Goal: Task Accomplishment & Management: Use online tool/utility

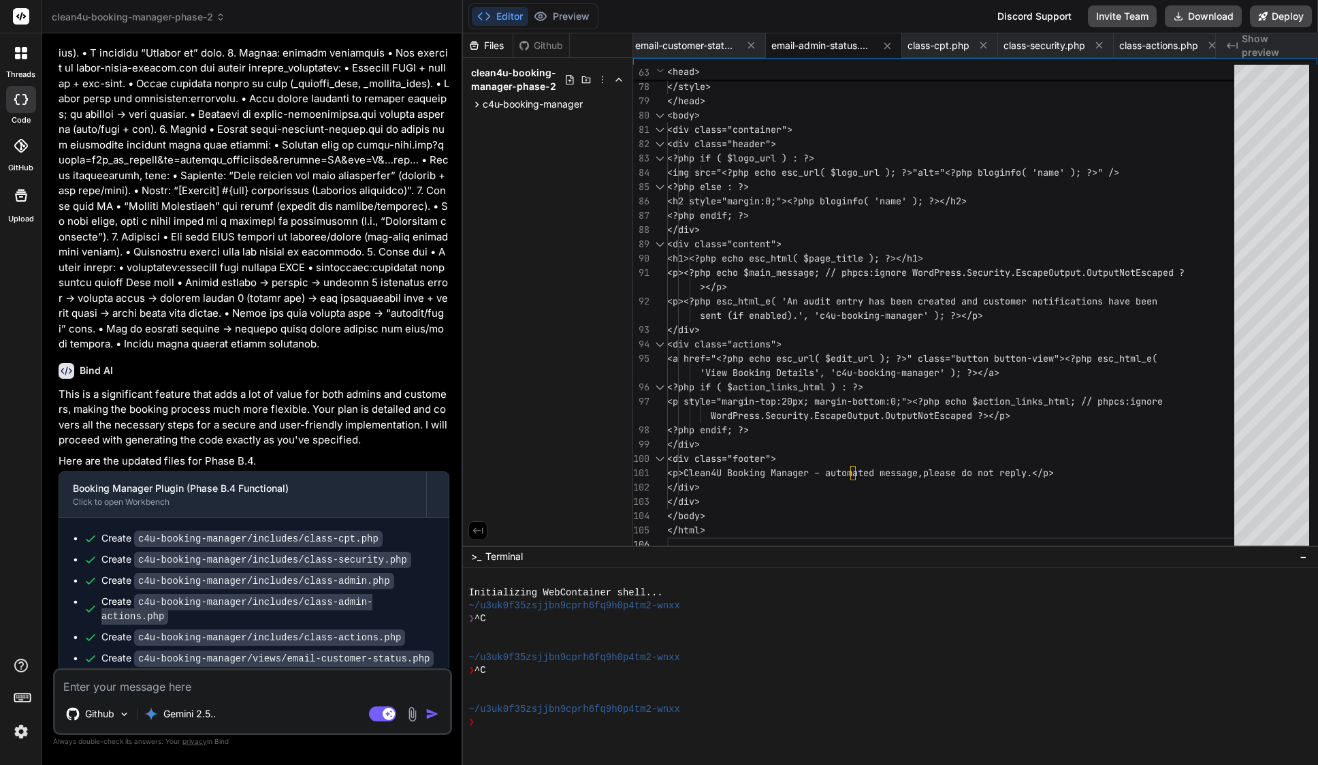
click at [169, 676] on textarea at bounding box center [252, 682] width 395 height 25
paste textarea "Loremip — dolor sit ametcon adi elits doei tempor inc utlaboreet dolor mag aliq…"
type textarea "Loremip — dolor sit ametcon adi elits doei tempor inc utlaboreet dolor mag aliq…"
type textarea "x"
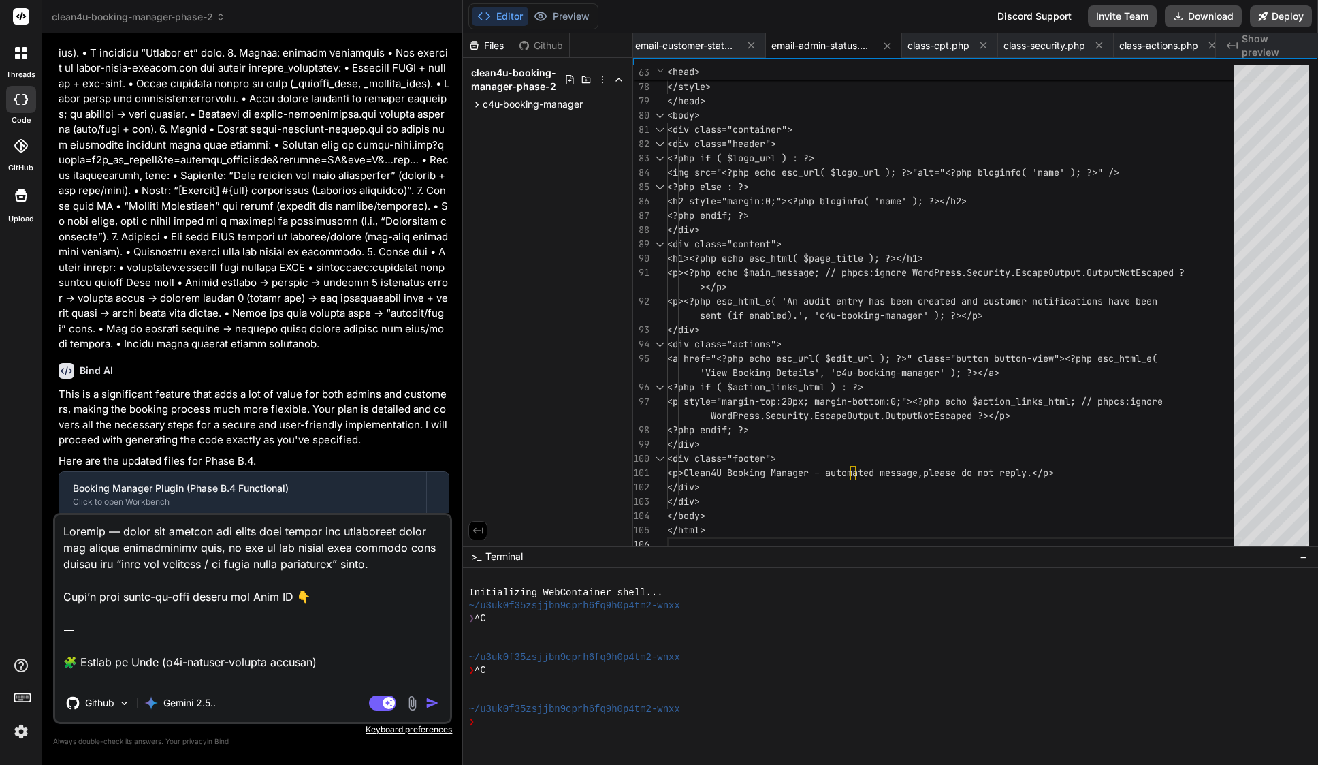
scroll to position [2290, 0]
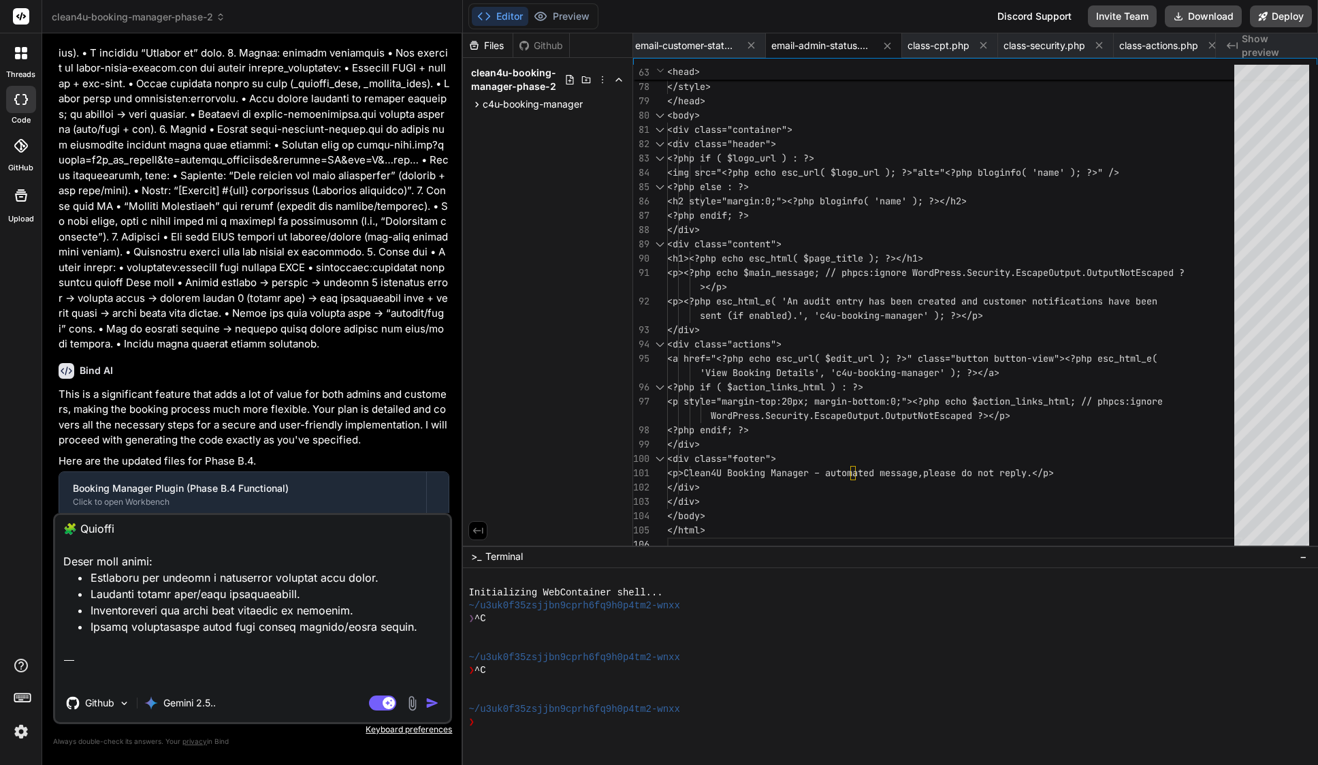
drag, startPoint x: 302, startPoint y: 675, endPoint x: 54, endPoint y: 608, distance: 256.0
click at [54, 609] on div "Github Gemini 2.5.. Agent Mode. When this toggle is activated, AI automatically…" at bounding box center [252, 618] width 399 height 211
type textarea "Loremip — dolor sit ametcon adi elits doei tempor inc utlaboreet dolor mag aliq…"
type textarea "x"
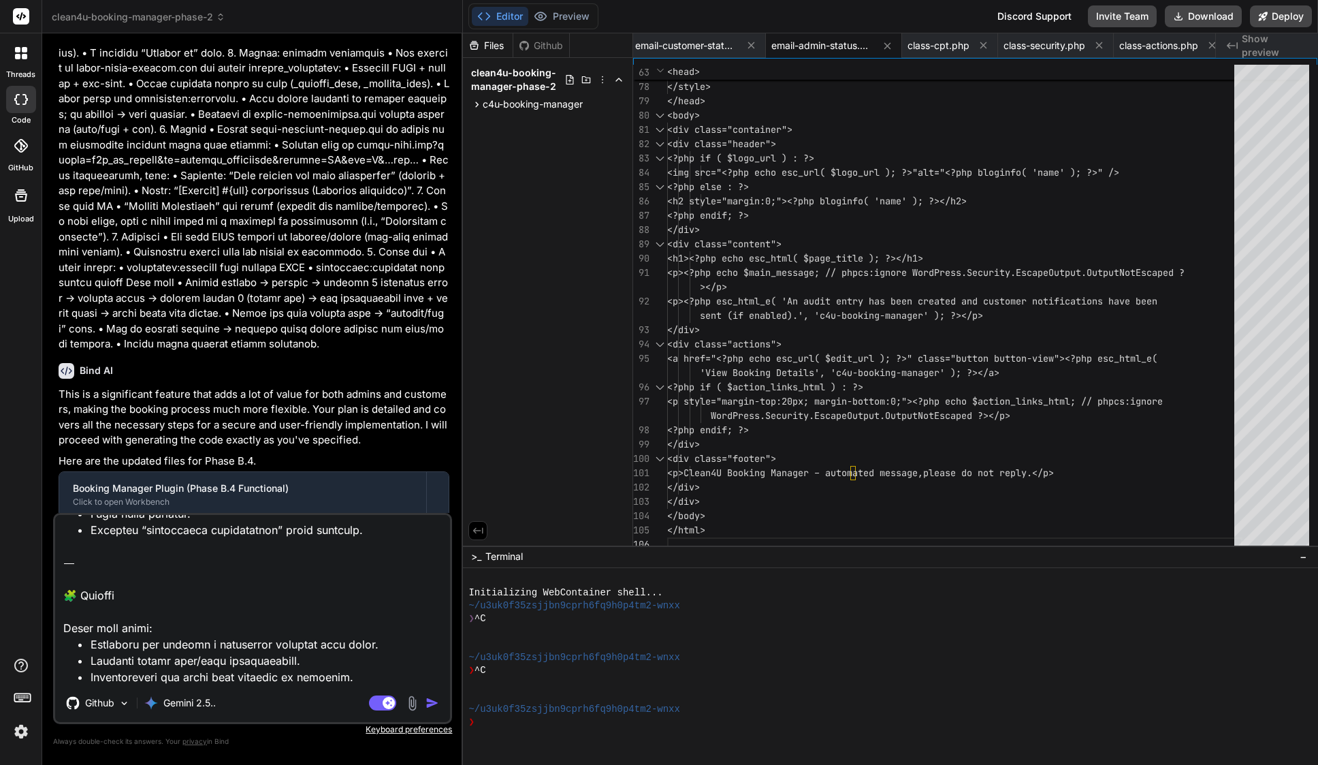
type textarea "Loremip — dolor sit ametcon adi elits doei tempor inc utlaboreet dolor mag aliq…"
type textarea "x"
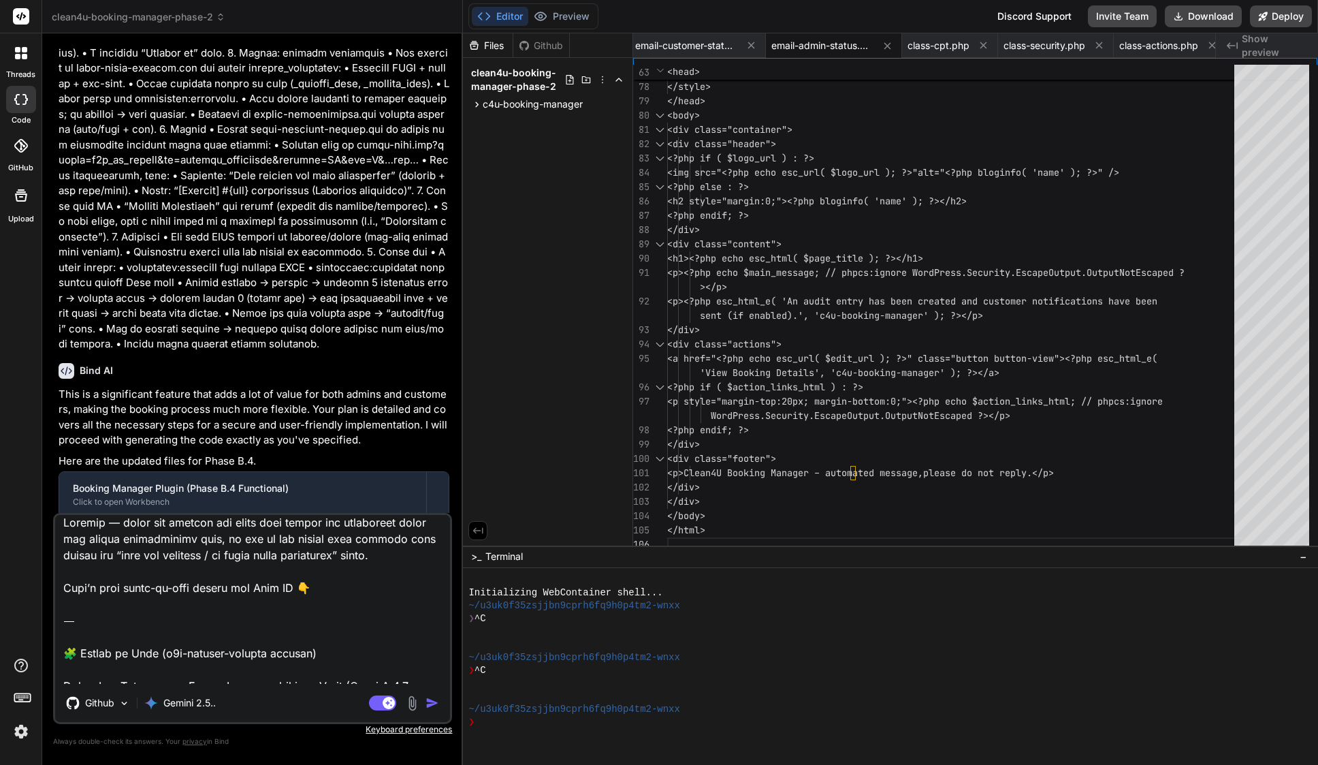
scroll to position [0, 0]
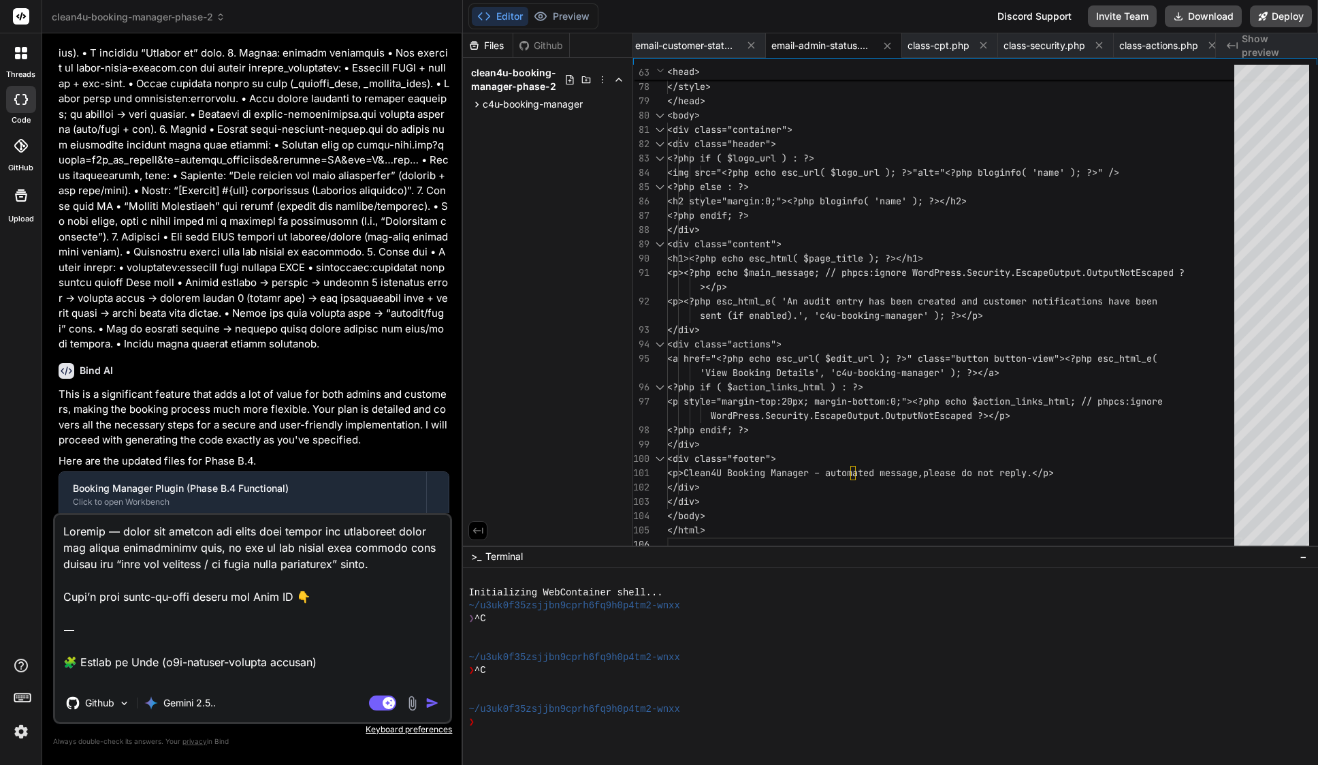
drag, startPoint x: 64, startPoint y: 626, endPoint x: 56, endPoint y: 443, distance: 184.0
click at [56, 443] on div "You Bind AI This is a significant feature update, and I'm ready to implement it…" at bounding box center [252, 404] width 399 height 720
type textarea "Lorem: Ips Dolorsitam Cons – Adipiscingel sedd Eiusm (Tempo I.8.6 Utlabo) Etdo:…"
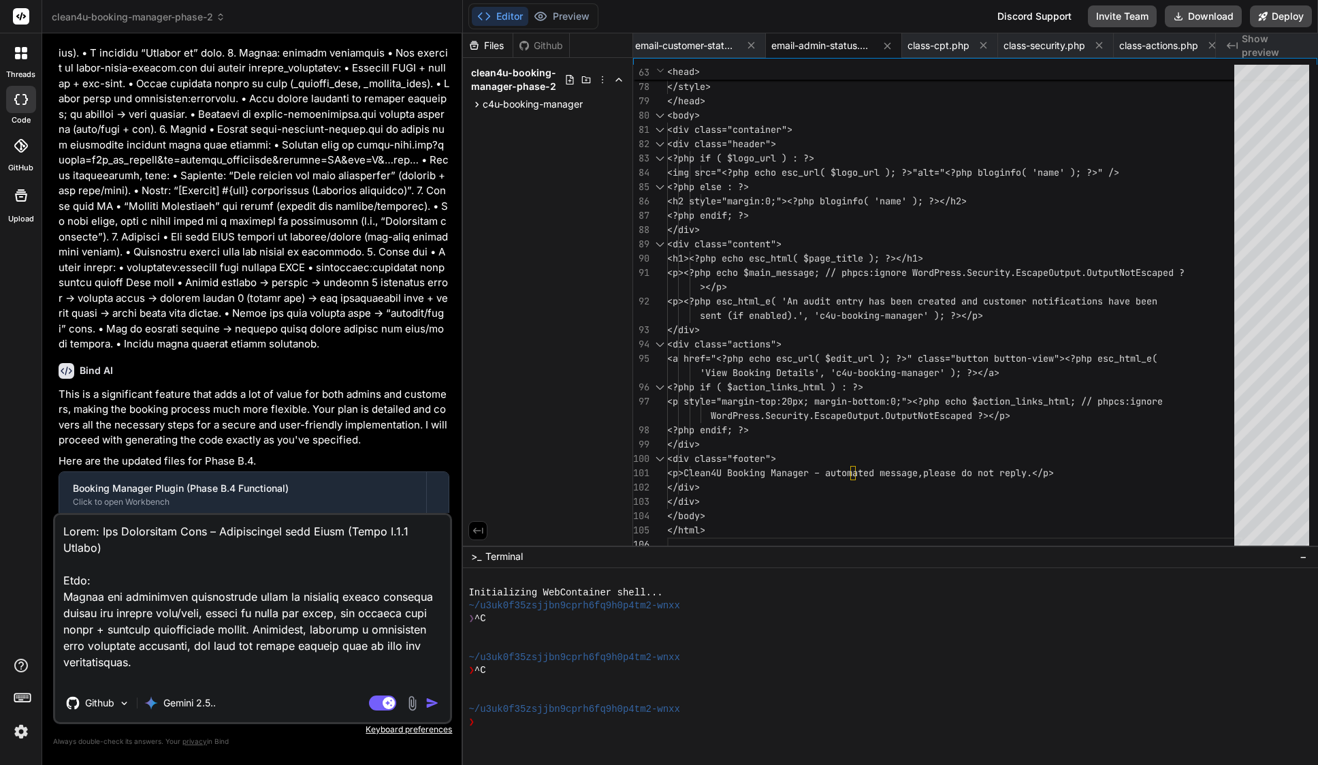
type textarea "x"
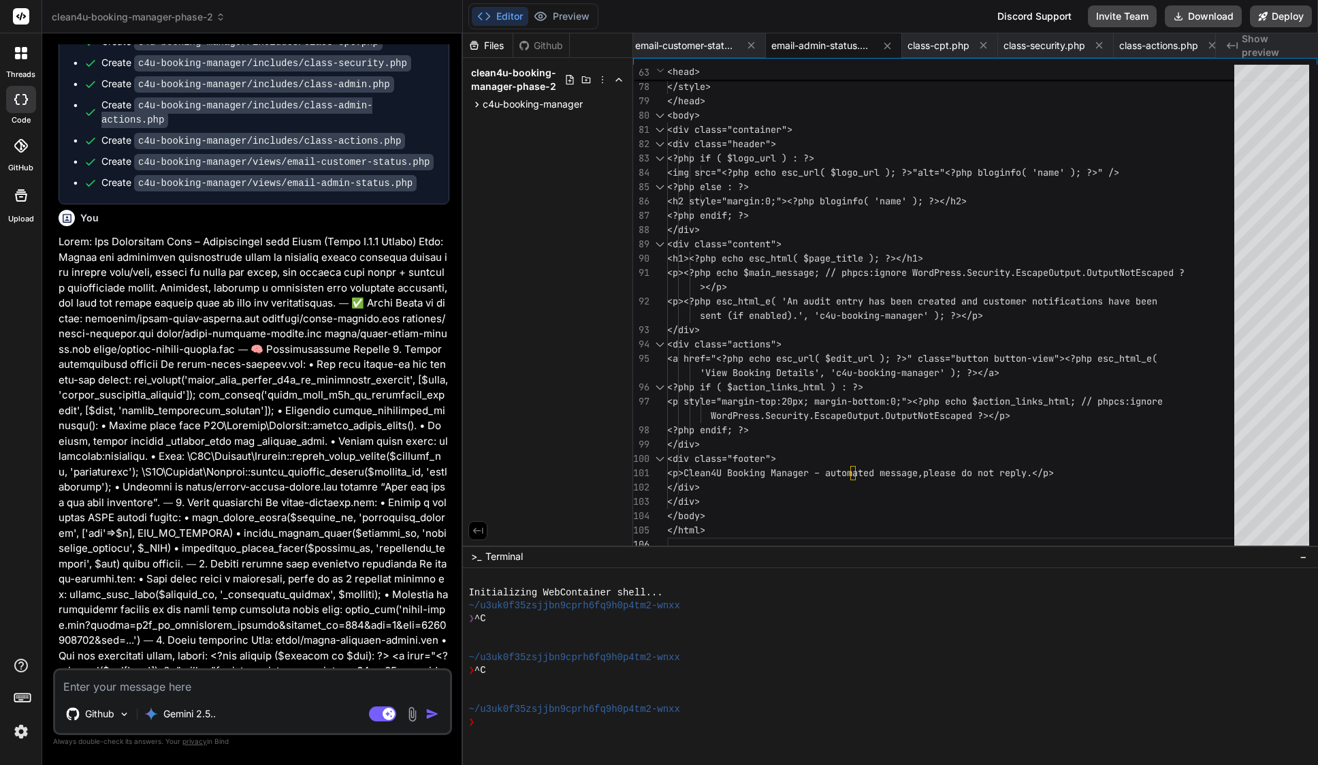
scroll to position [6282, 0]
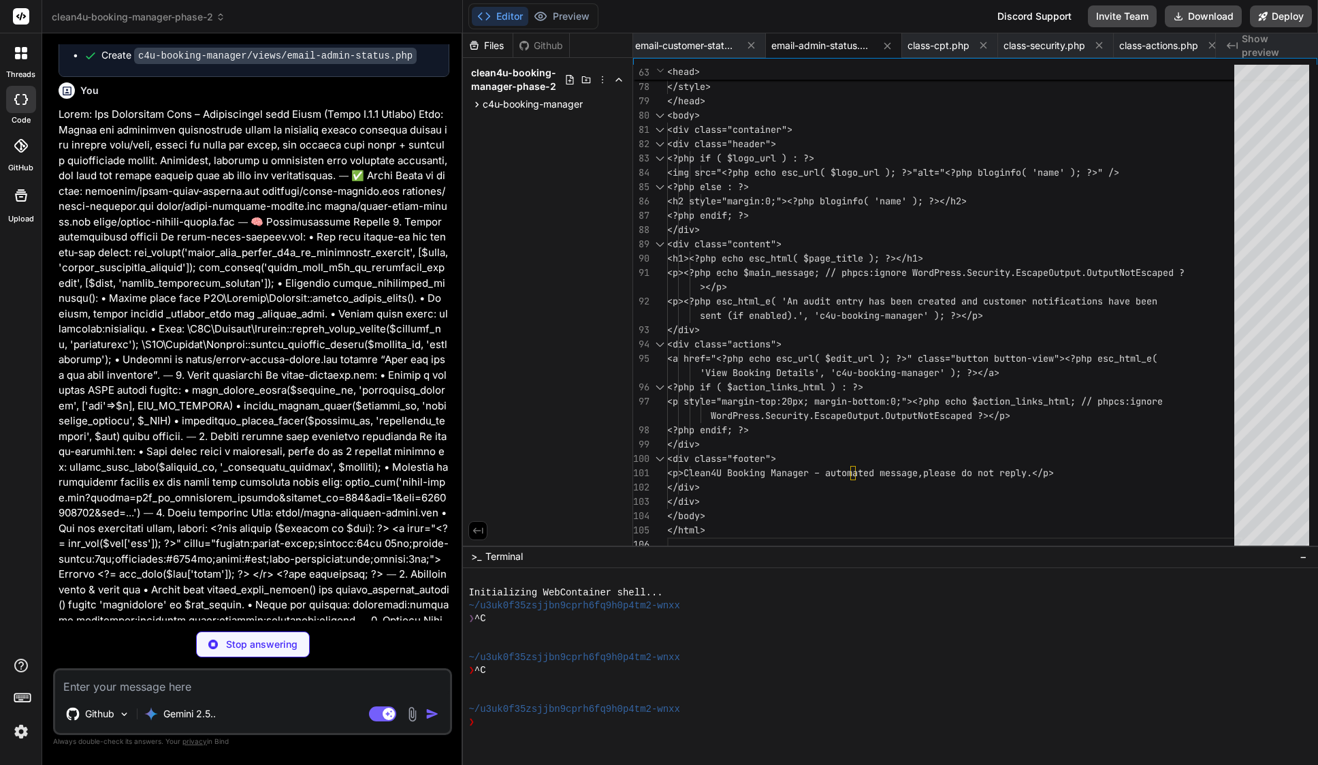
type textarea "x"
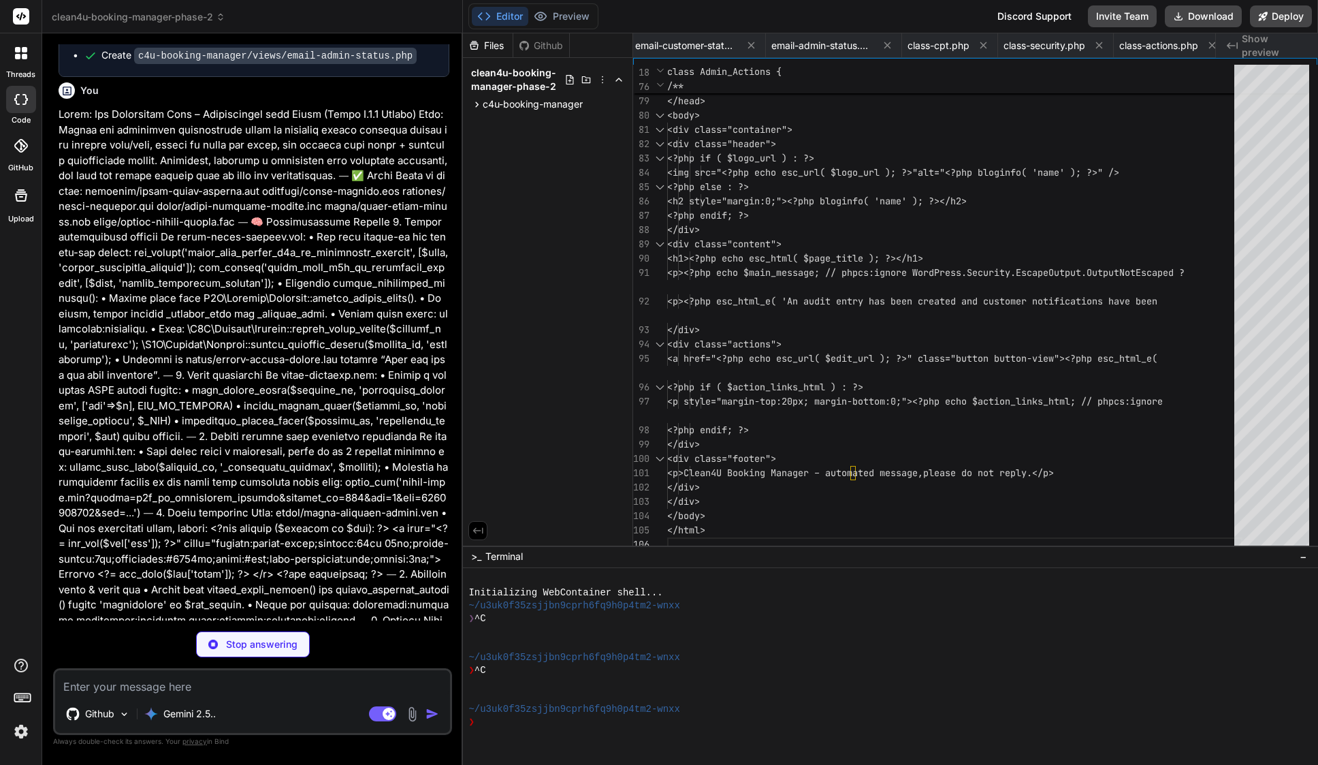
type textarea "x"
type textarea "</html>"
type textarea "x"
type textarea "<div class="footer"> <p>Clean4U Booking Manager – automated message, please do …"
type textarea "x"
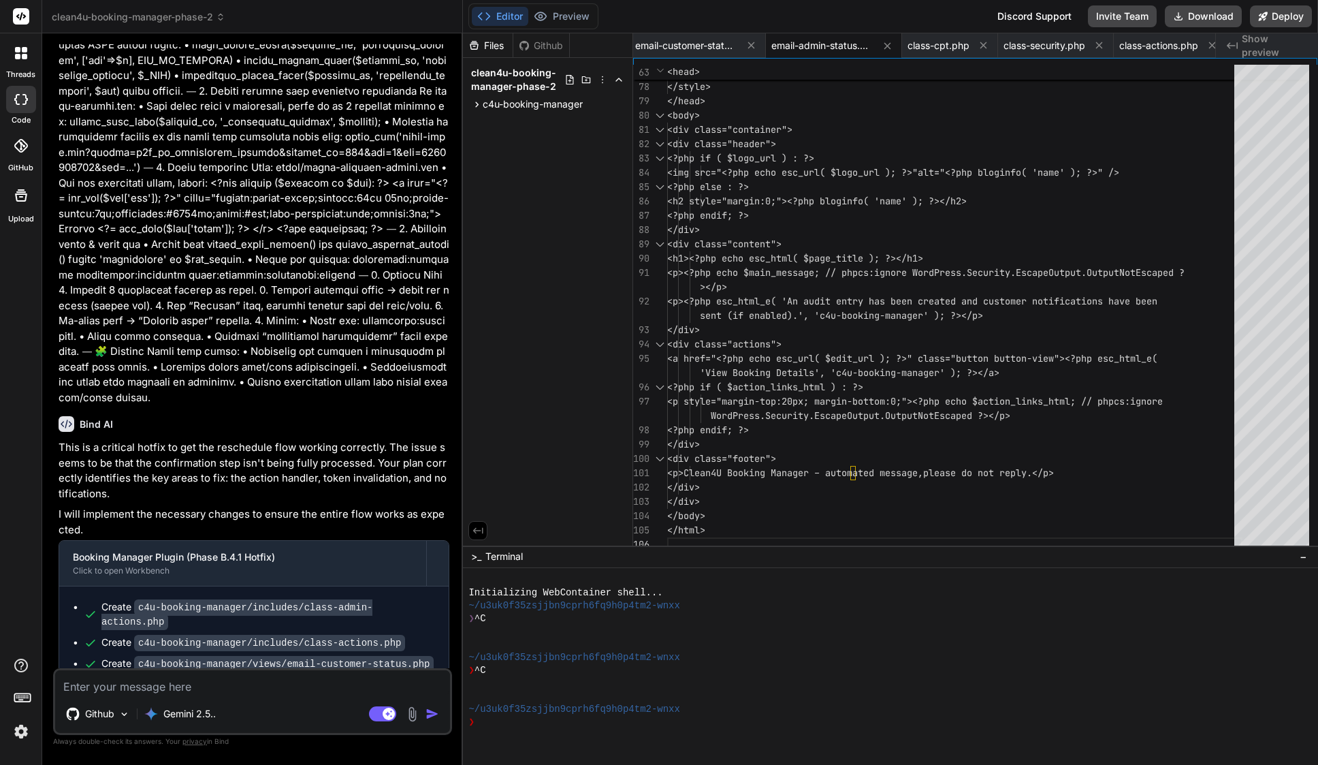
scroll to position [6626, 0]
click at [500, 108] on span "c4u-booking-manager" at bounding box center [533, 104] width 100 height 14
click at [504, 159] on span "includes" at bounding box center [512, 160] width 37 height 14
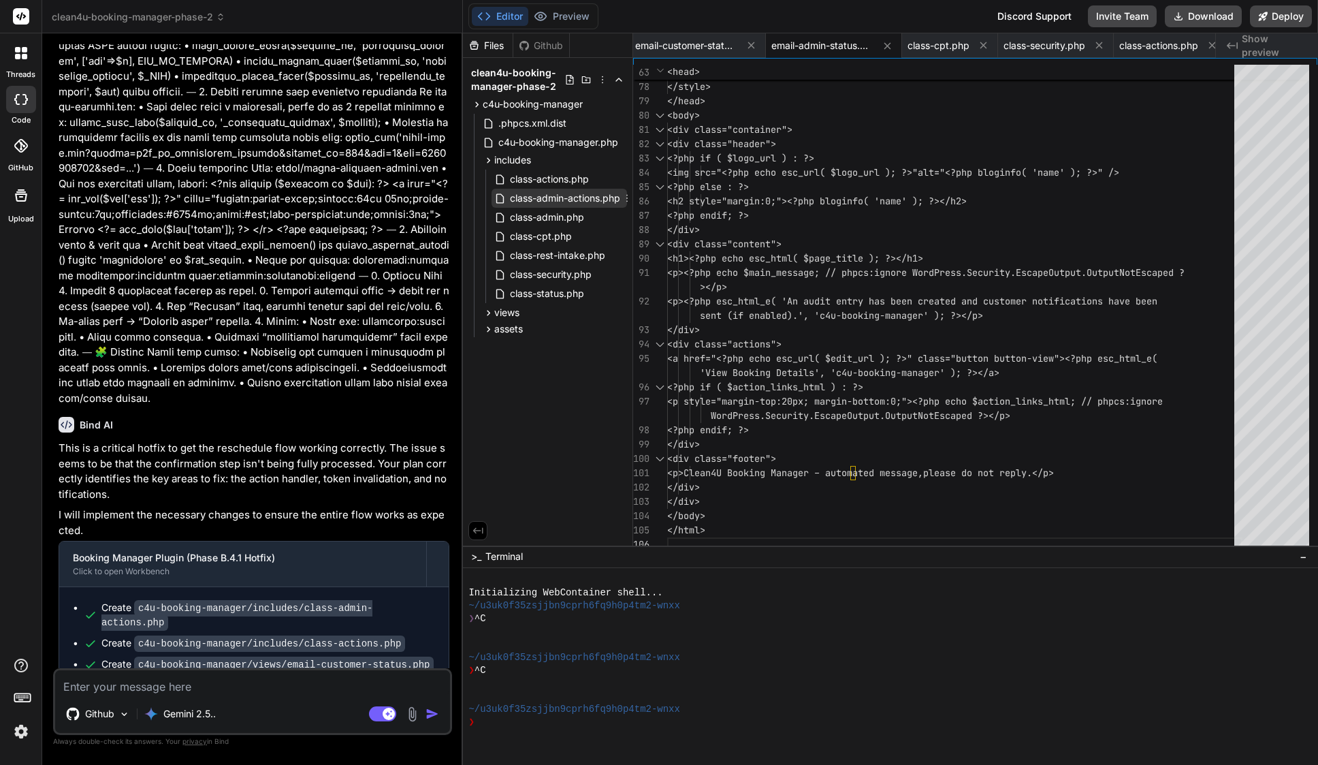
click at [579, 193] on span "class-admin-actions.php" at bounding box center [565, 198] width 113 height 16
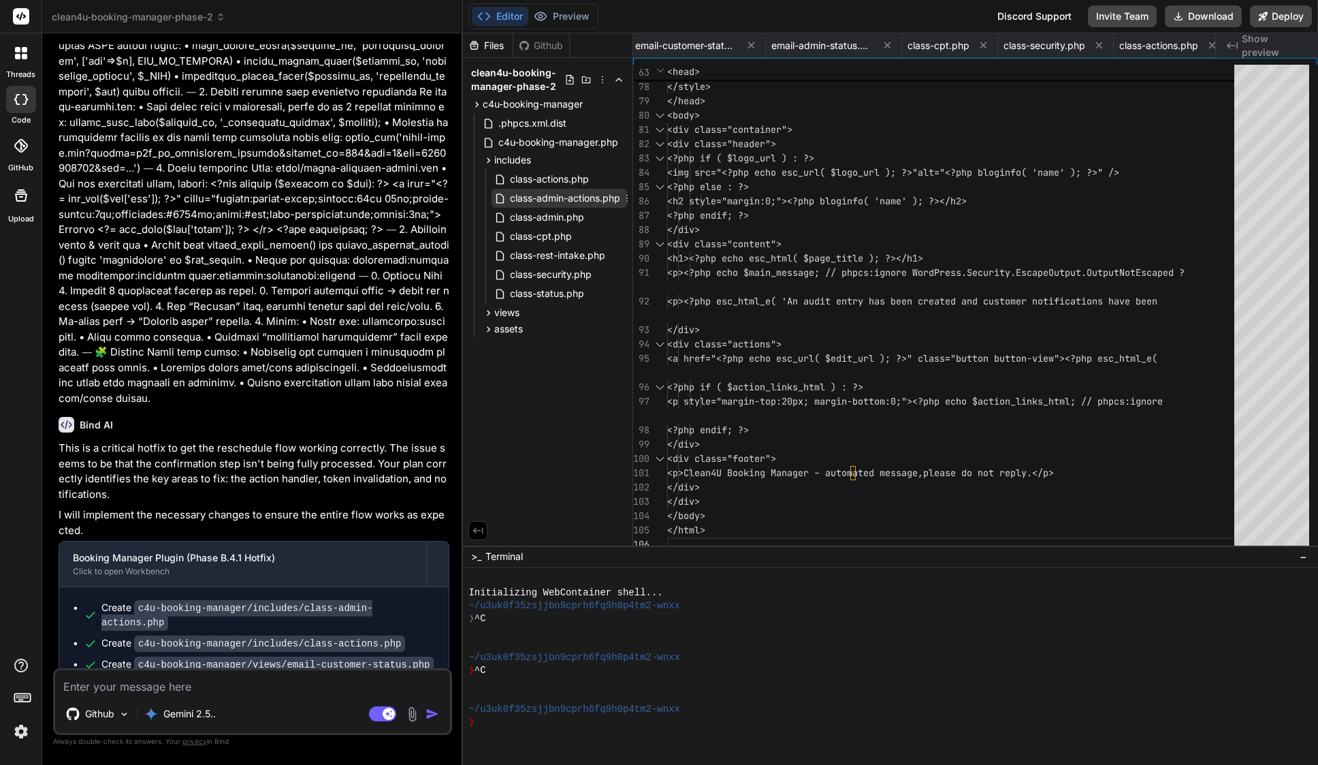
scroll to position [0, 0]
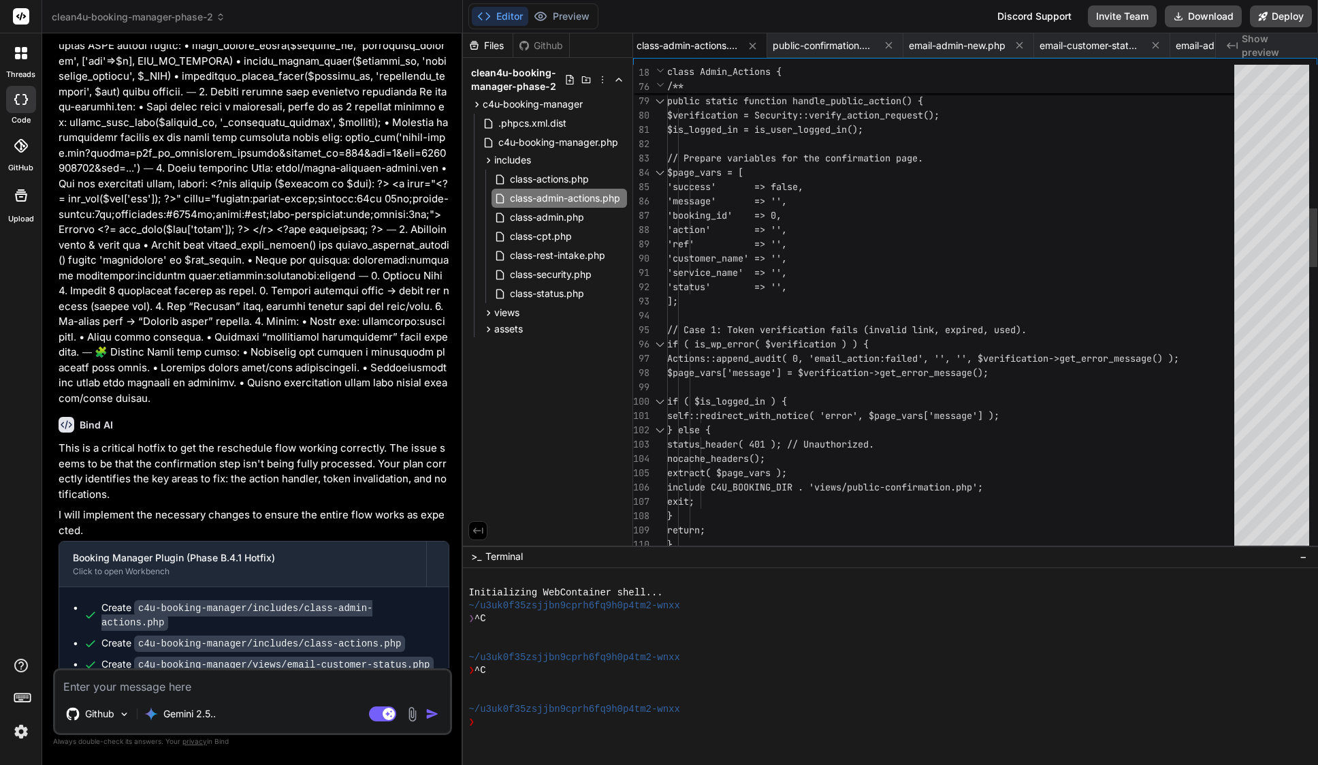
click at [755, 234] on span "'action' => ''," at bounding box center [727, 229] width 120 height 12
type textarea "<?php /** * Handles admin-post actions for bookings. * * @package C4U\Booking *…"
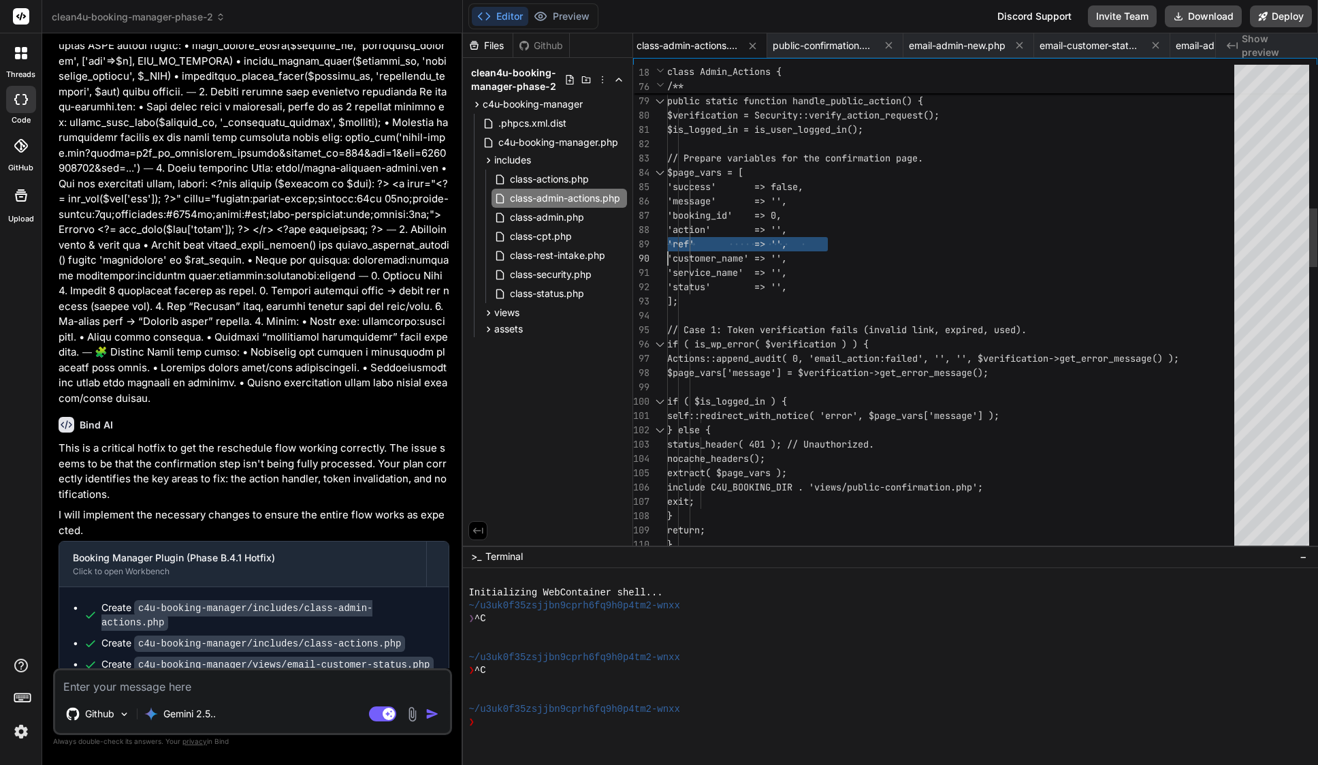
click at [755, 234] on span "'action' => ''," at bounding box center [727, 229] width 120 height 12
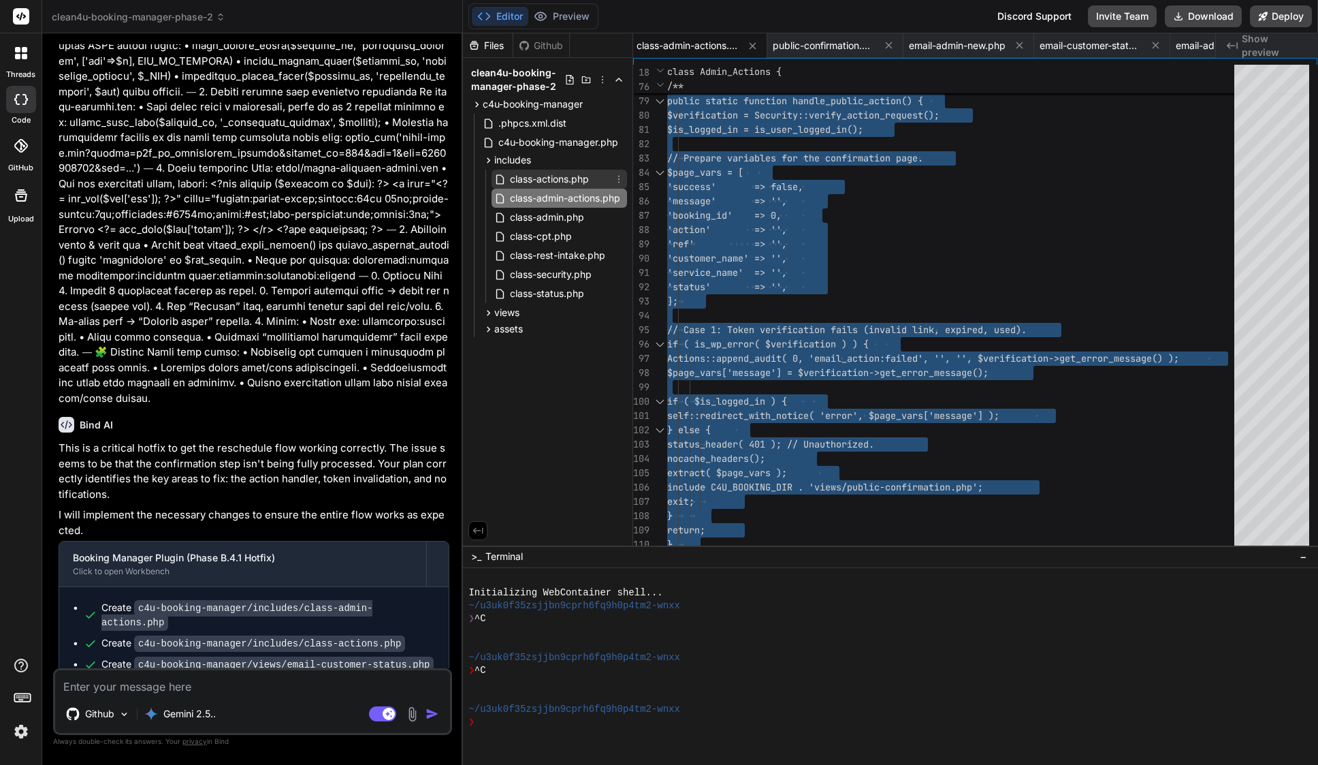
click at [548, 178] on span "class-actions.php" at bounding box center [550, 179] width 82 height 16
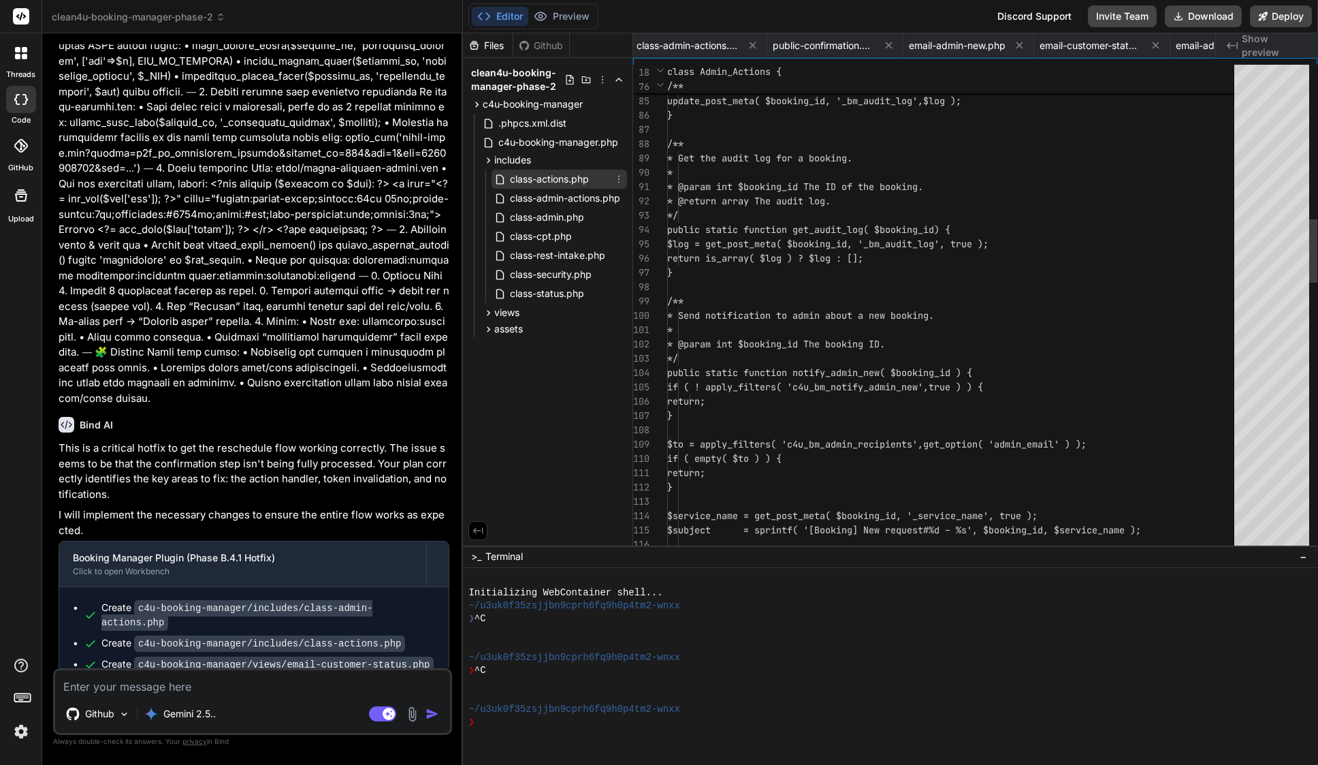
scroll to position [0, 624]
click at [736, 223] on span "public static function get_audit_log( $booking_id" at bounding box center [800, 229] width 267 height 12
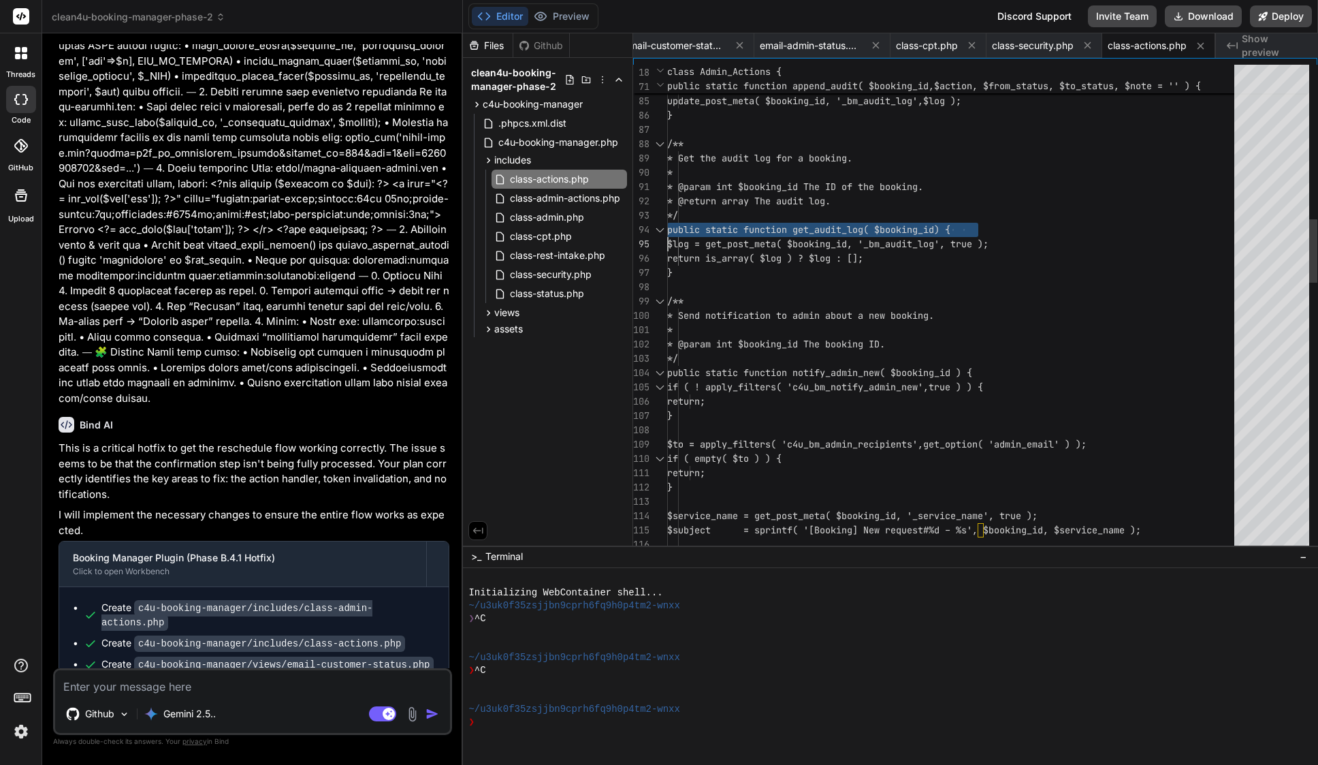
click at [736, 223] on span "public static function get_audit_log( $booking_id" at bounding box center [800, 229] width 267 height 12
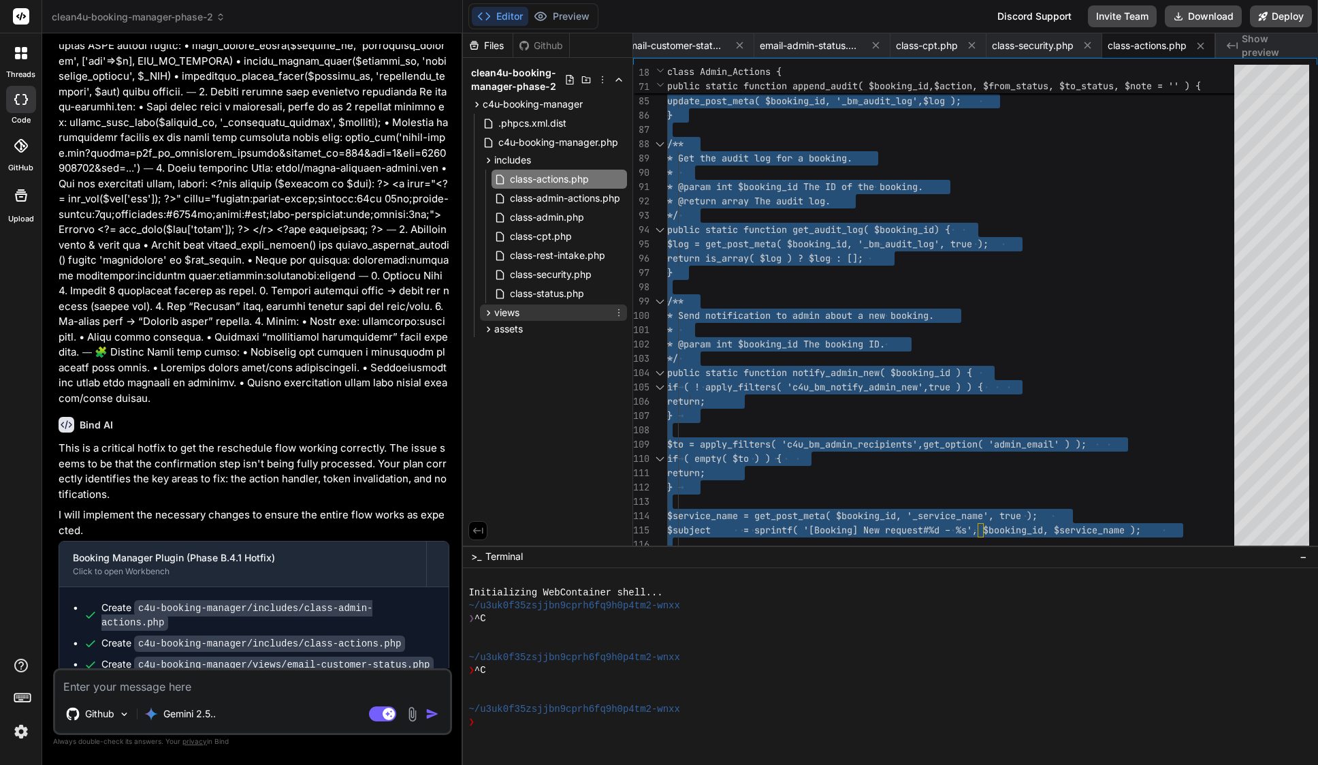
click at [519, 310] on span "views" at bounding box center [506, 313] width 25 height 14
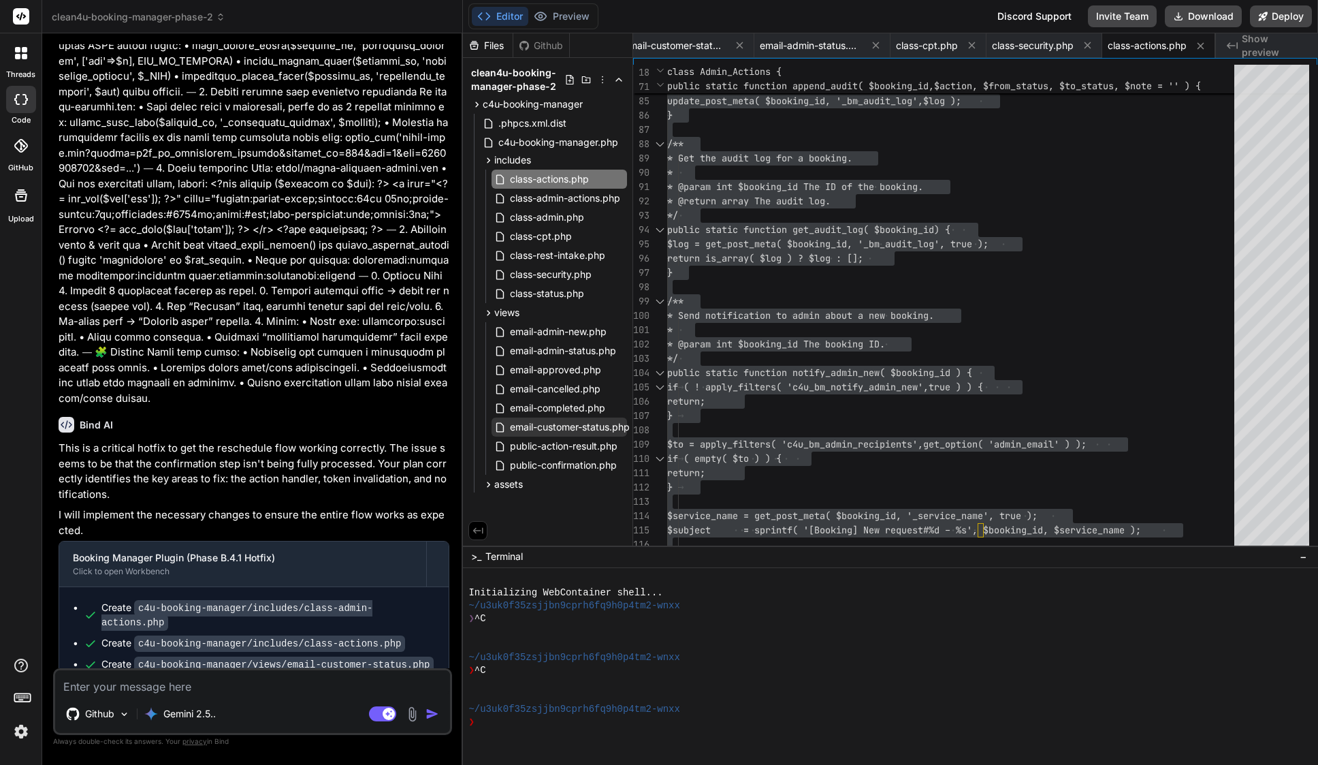
click at [582, 423] on span "email-customer-status.php" at bounding box center [570, 427] width 123 height 16
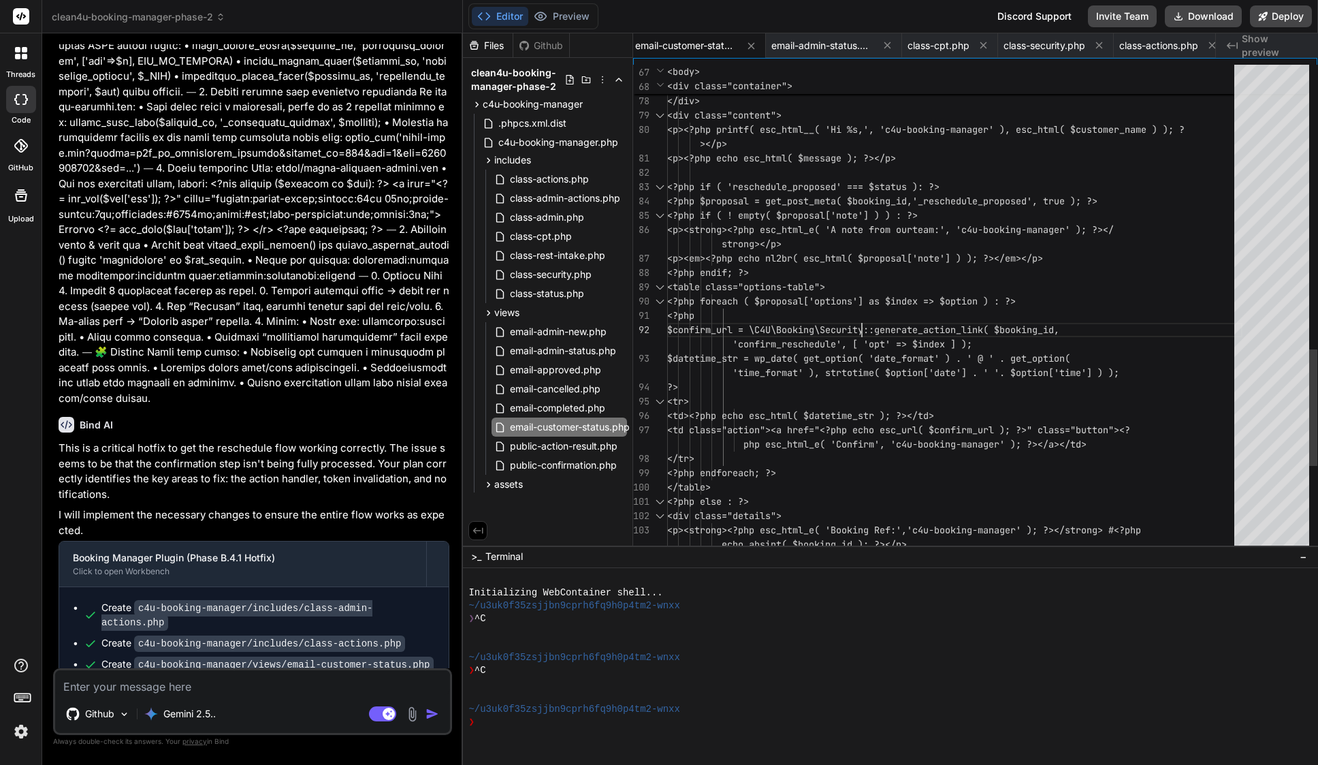
click at [862, 317] on div "<?php" at bounding box center [954, 315] width 575 height 14
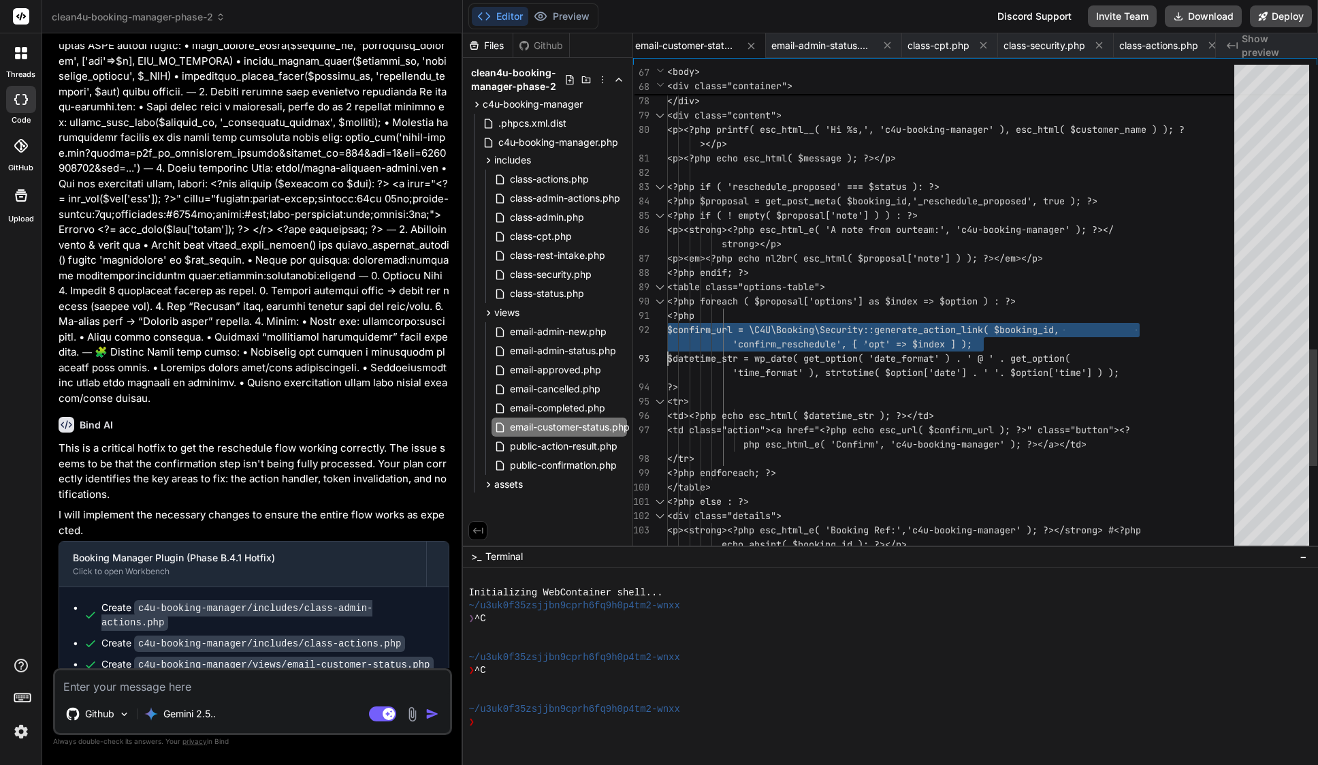
click at [862, 317] on div "<?php" at bounding box center [954, 315] width 575 height 14
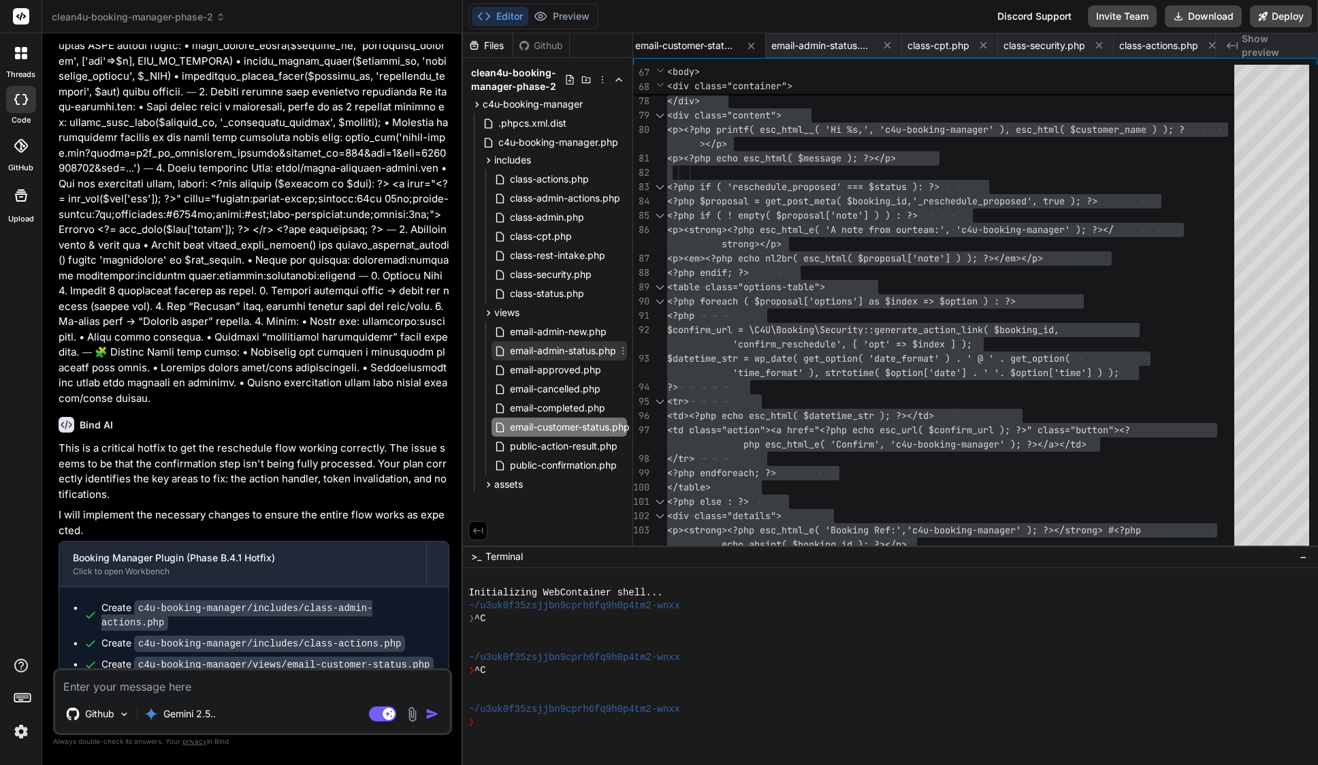
click at [566, 350] on span "email-admin-status.php" at bounding box center [563, 350] width 109 height 16
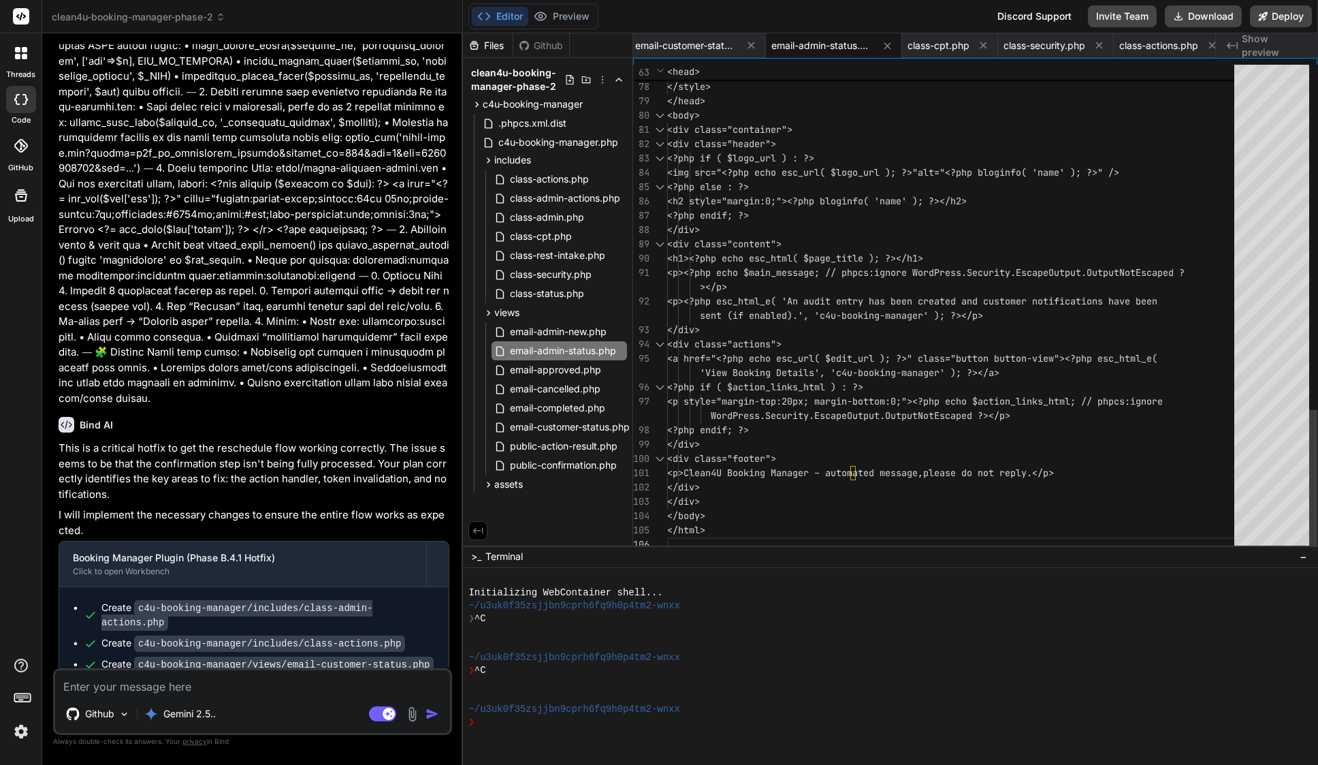
click at [792, 364] on span "<a href="<?php echo esc_url( $edit_url ); ?>" c" at bounding box center [795, 358] width 256 height 12
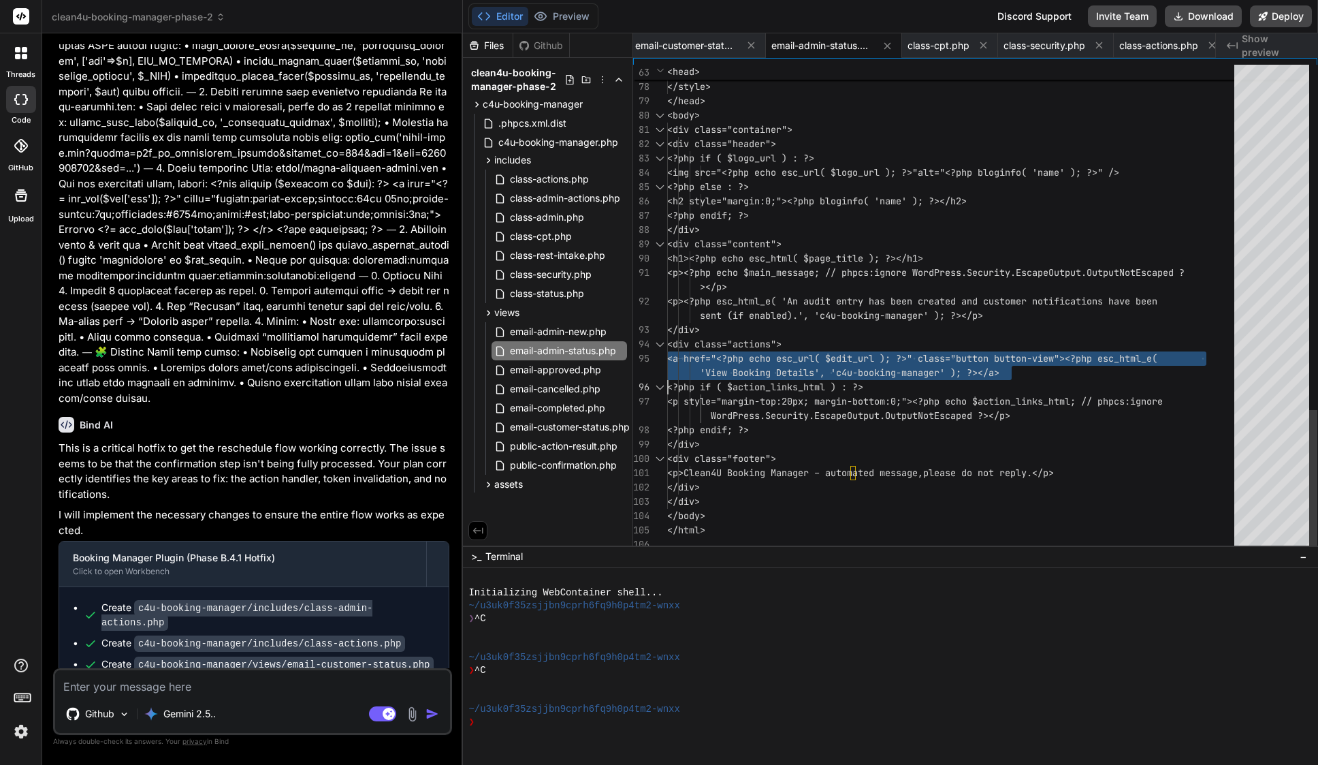
type textarea "<?php /** * Admin booking status change email template. * * @package C4U\Bookin…"
click at [792, 364] on span "<a href="<?php echo esc_url( $edit_url ); ?>" c" at bounding box center [795, 358] width 256 height 12
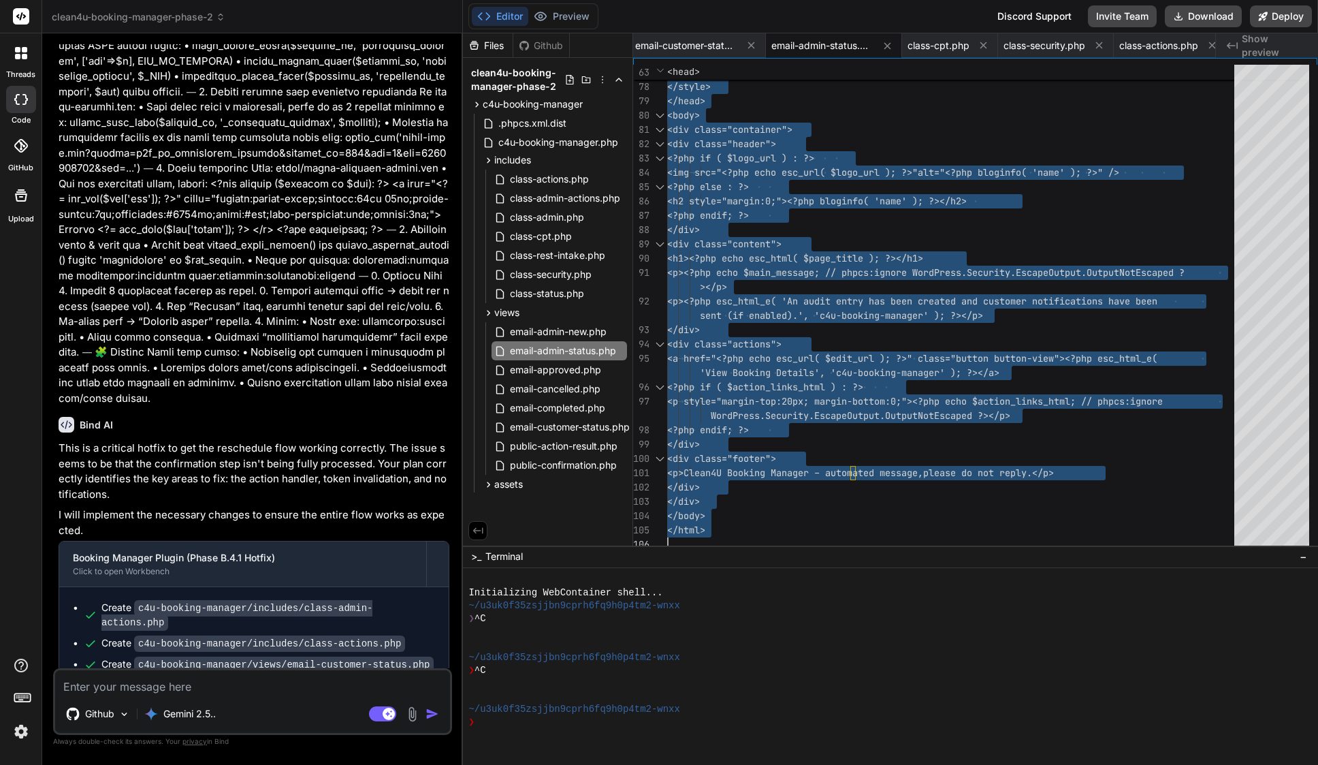
scroll to position [0, 0]
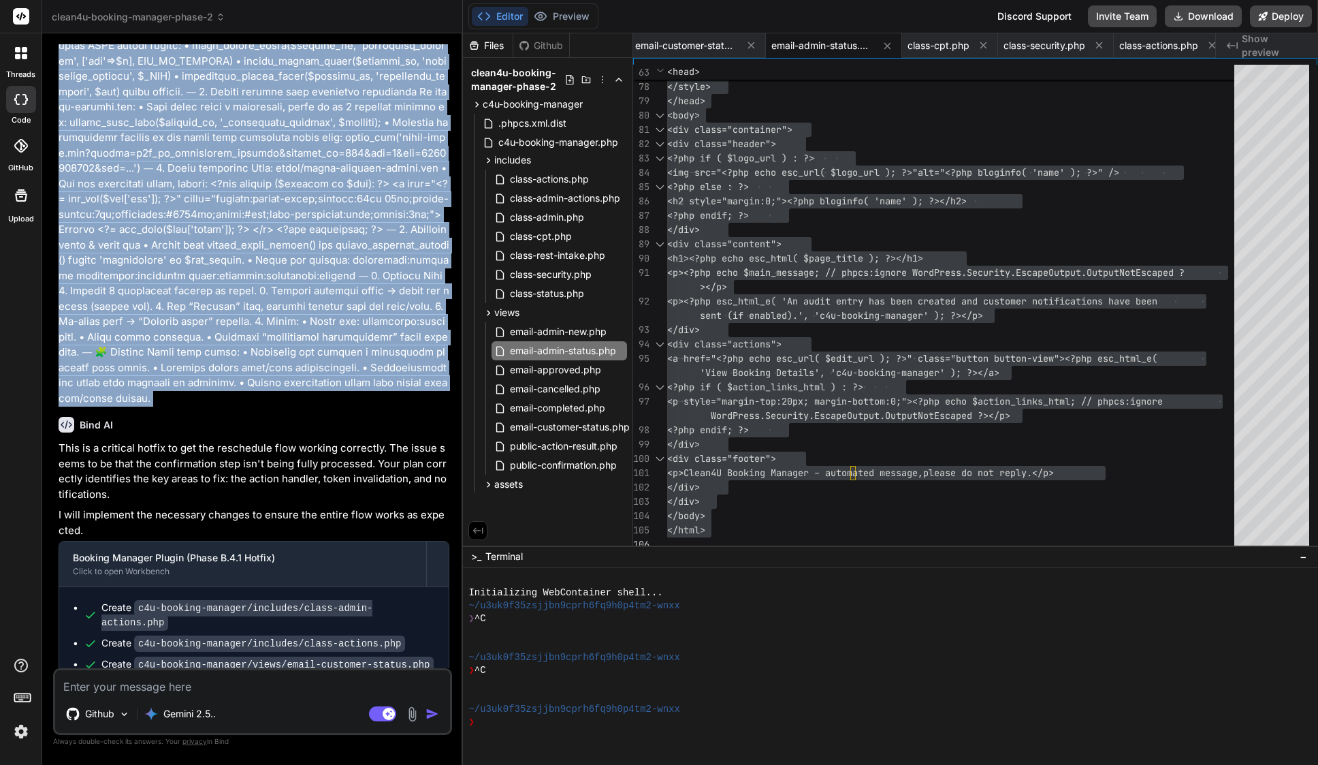
drag, startPoint x: 80, startPoint y: 380, endPoint x: 451, endPoint y: 661, distance: 465.5
click at [451, 661] on div "You Bind AI This is a significant feature update, and I'm ready to implement it…" at bounding box center [254, 356] width 396 height 624
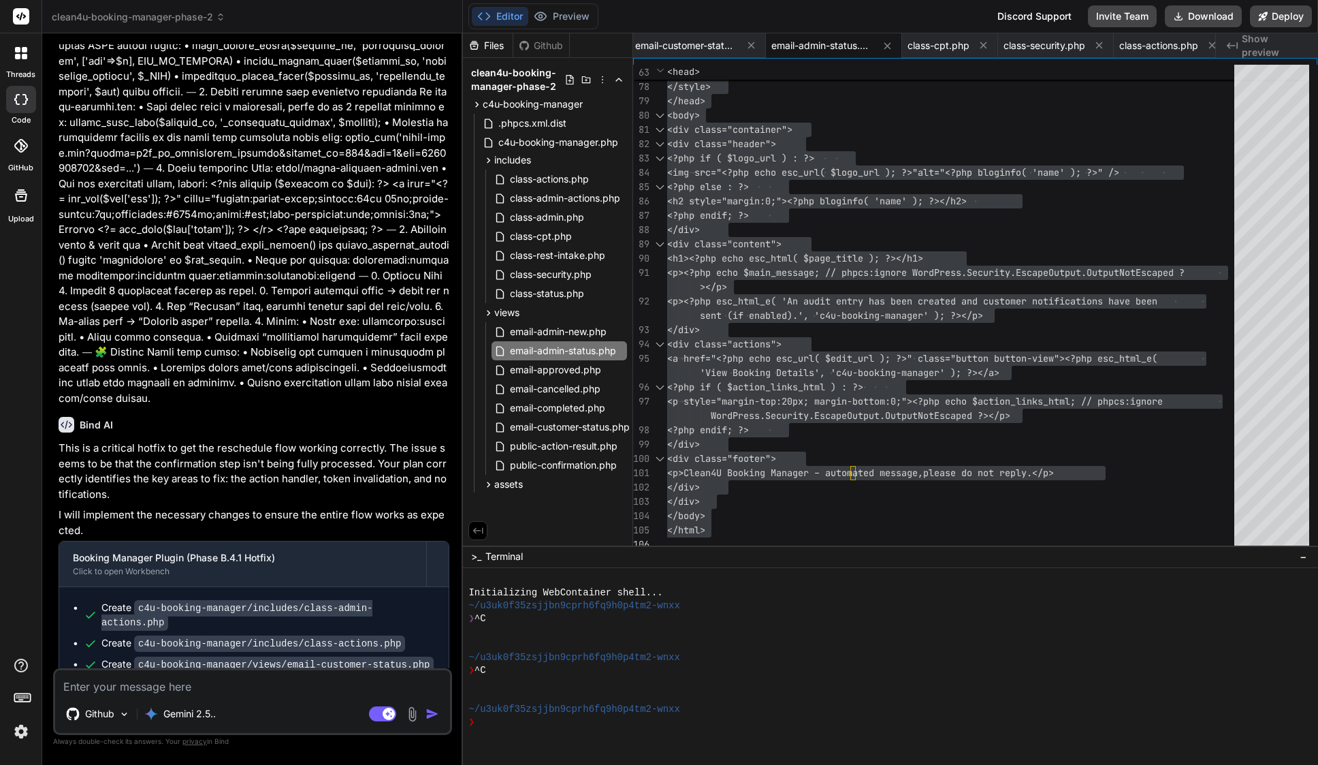
click at [297, 660] on div "Create c4u-booking-manager/includes/class-admin-actions.php Create c4u-booking-…" at bounding box center [253, 646] width 389 height 119
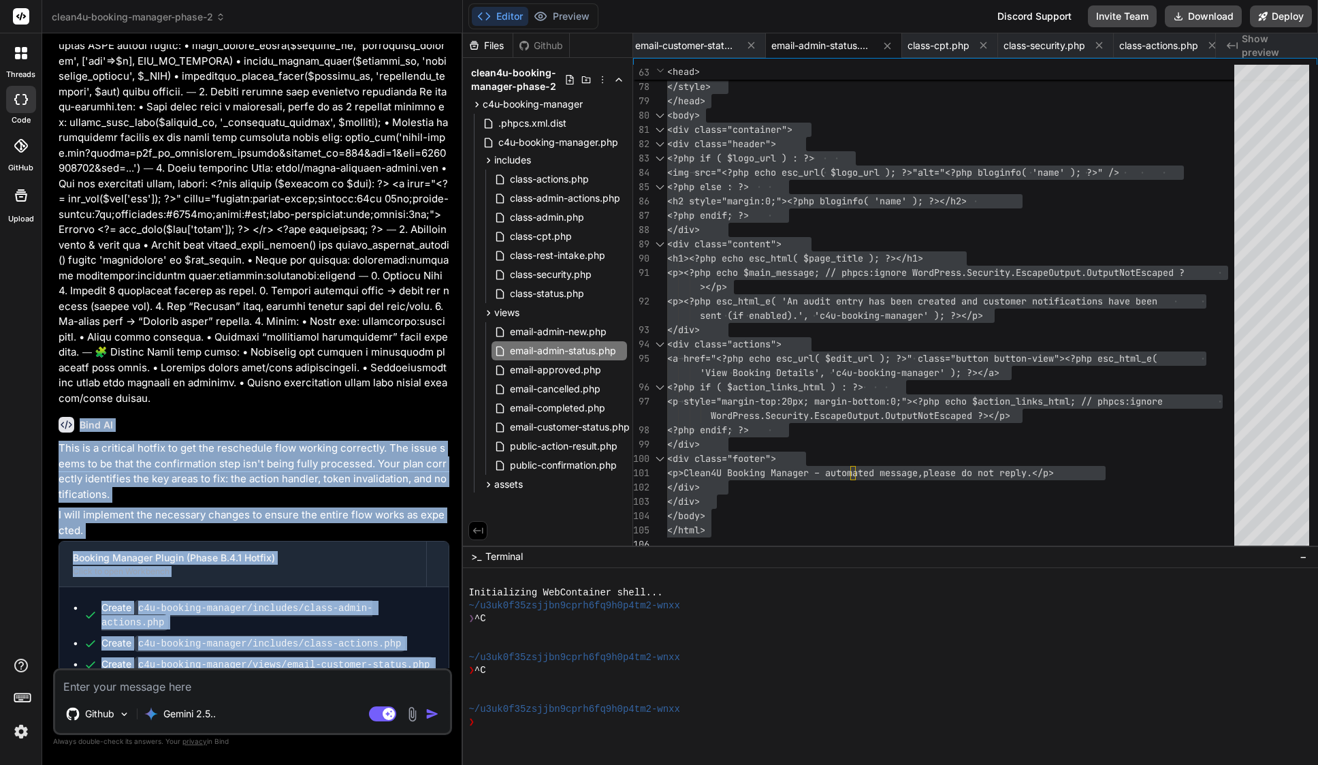
drag, startPoint x: 82, startPoint y: 379, endPoint x: 430, endPoint y: 649, distance: 440.0
click at [433, 647] on div "Bind AI This is a critical hotfix to get the reschedule flow working correctly.…" at bounding box center [254, 556] width 391 height 301
copy div "Bind AI This is a critical hotfix to get the reschedule flow working correctly.…"
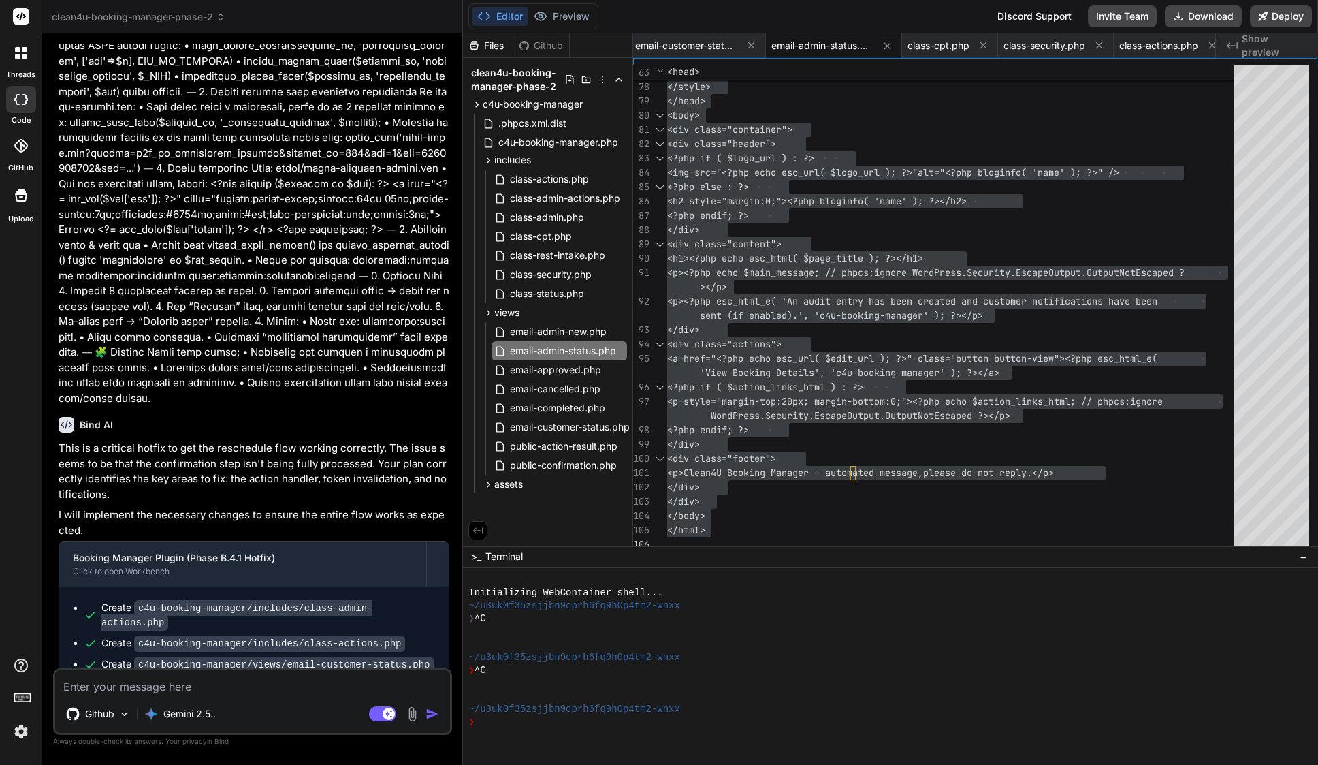
click at [200, 694] on textarea at bounding box center [252, 682] width 395 height 25
paste textarea "Lor ip — dol “Sitamet Consectetu” adip eli’s doeiu te inc. Utla’e d magna, aliq…"
type textarea "Lor ip — dol “Sitamet Consectetu” adip eli’s doeiu te inc. Utla’e d magna, aliq…"
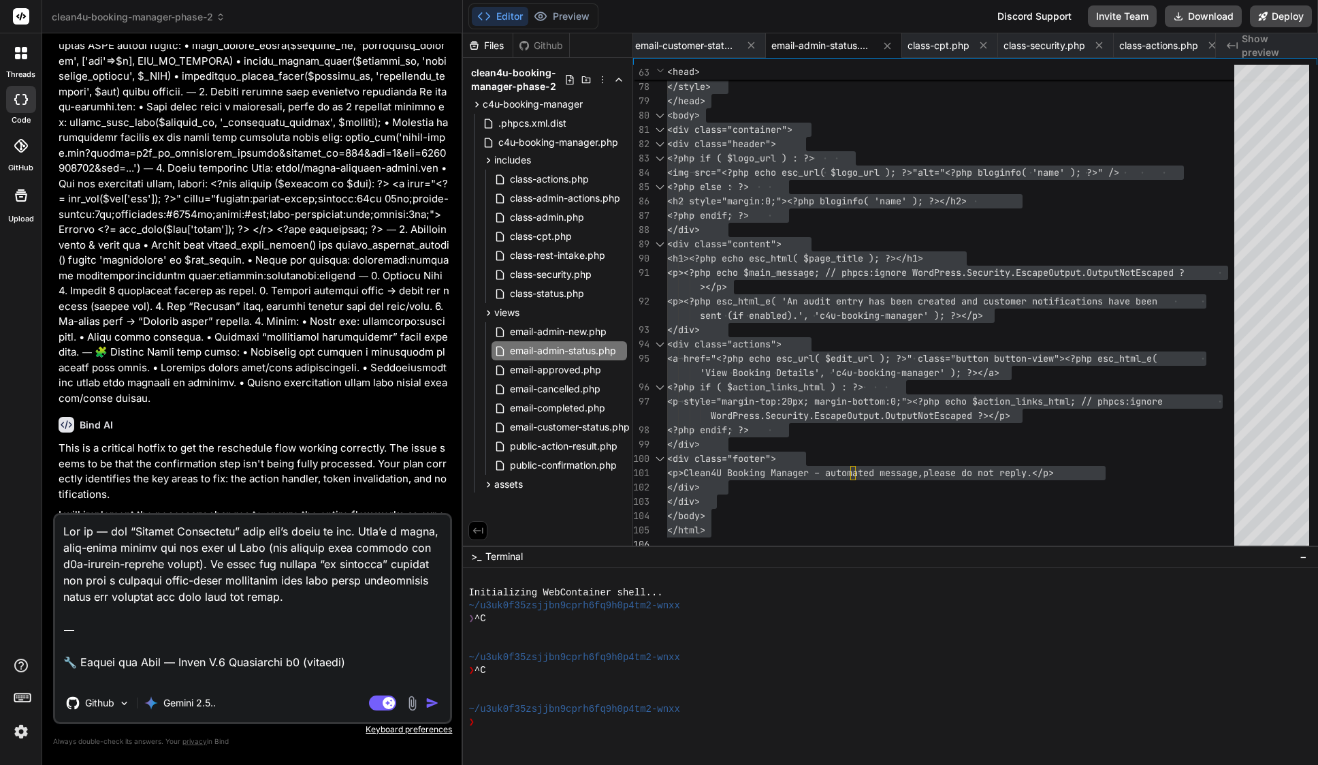
type textarea "x"
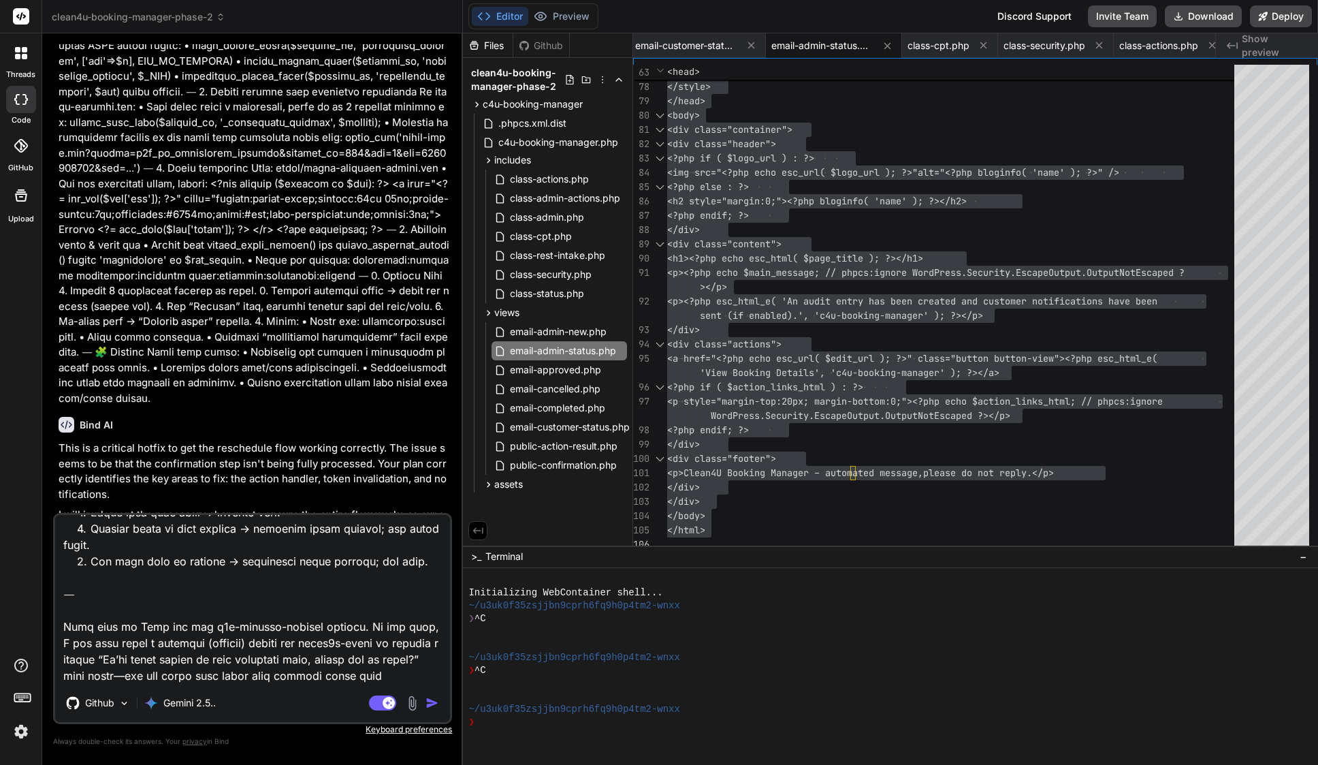
drag, startPoint x: 112, startPoint y: 679, endPoint x: 54, endPoint y: 579, distance: 116.2
click at [54, 579] on div "Github Gemini 2.5.. Agent Mode. When this toggle is activated, AI automatically…" at bounding box center [252, 618] width 399 height 211
type textarea "Lor ip — dol “Sitamet Consectetu” adip eli’s doeiu te inc. Utla’e d magna, aliq…"
type textarea "x"
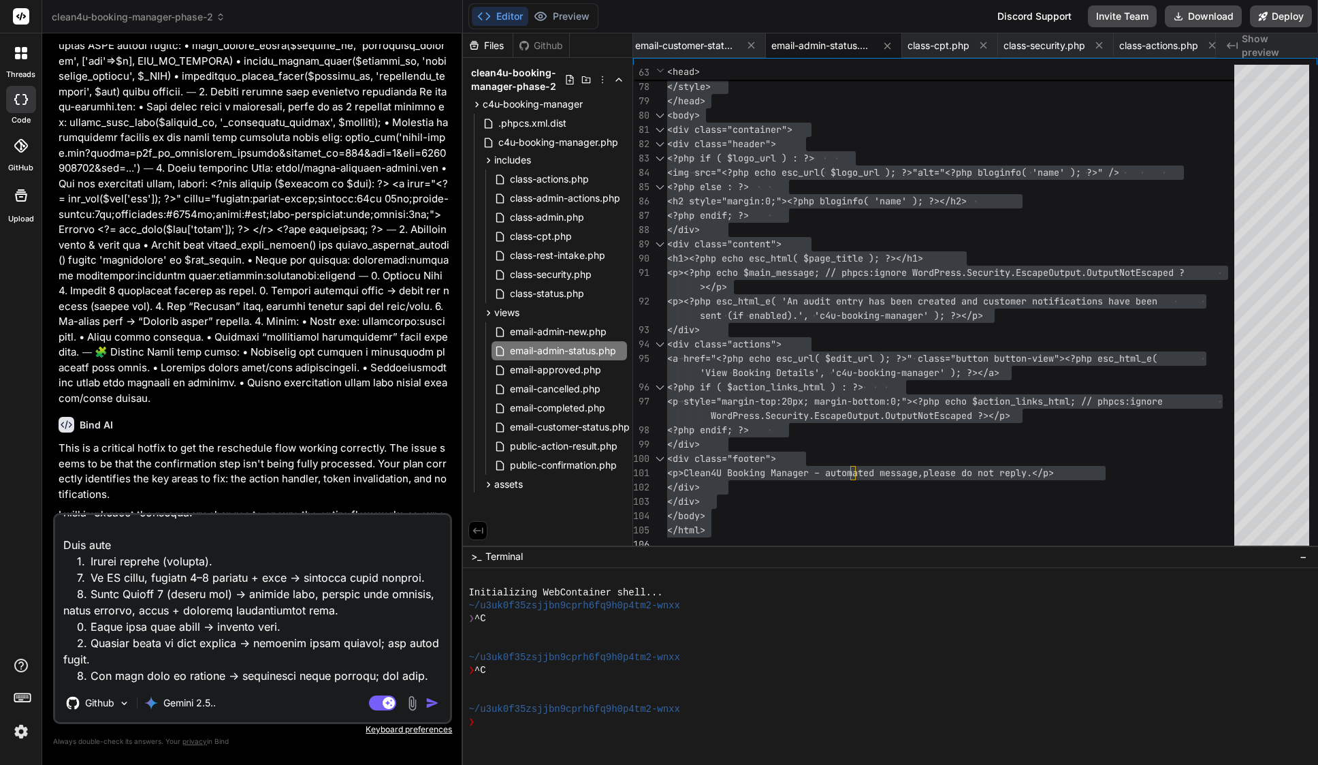
type textarea "Lor ip — dol “Sitamet Consectetu” adip eli’s doeiu te inc. Utla’e d magna, aliq…"
type textarea "x"
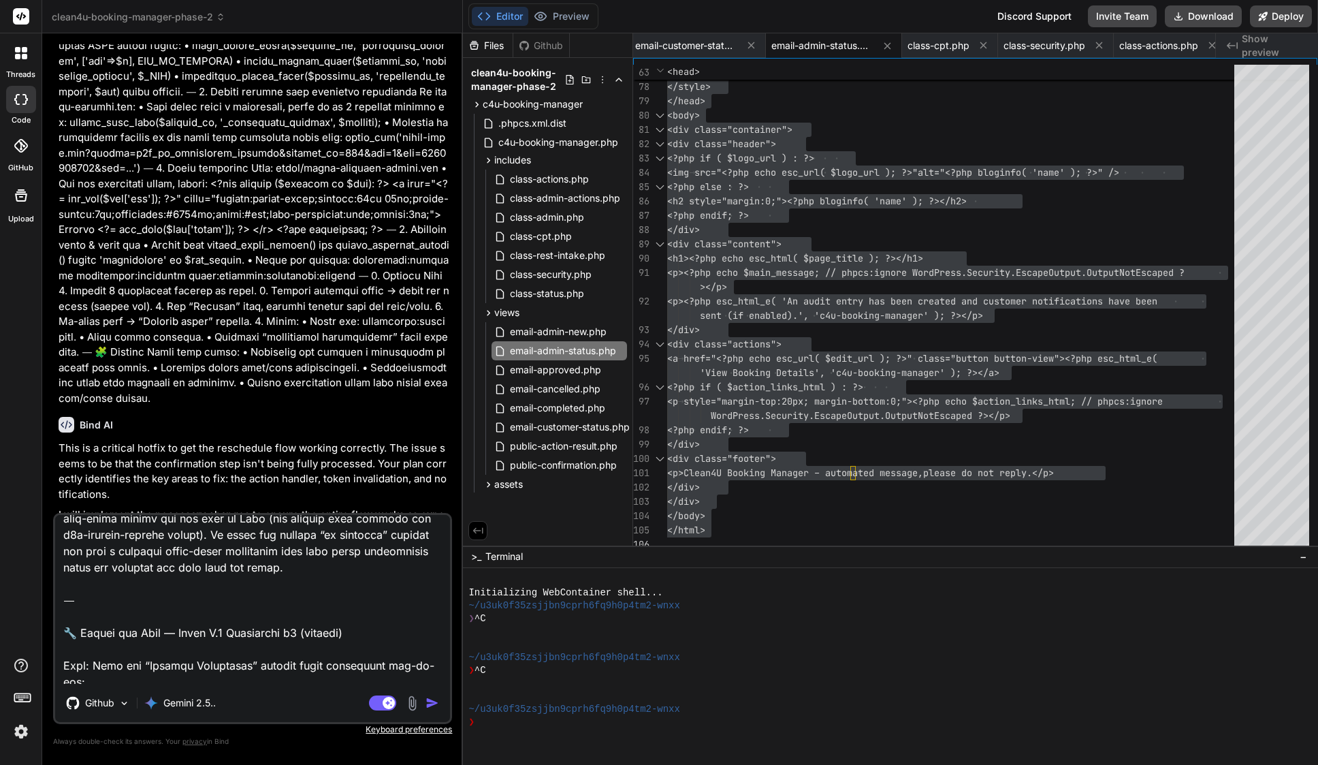
scroll to position [0, 0]
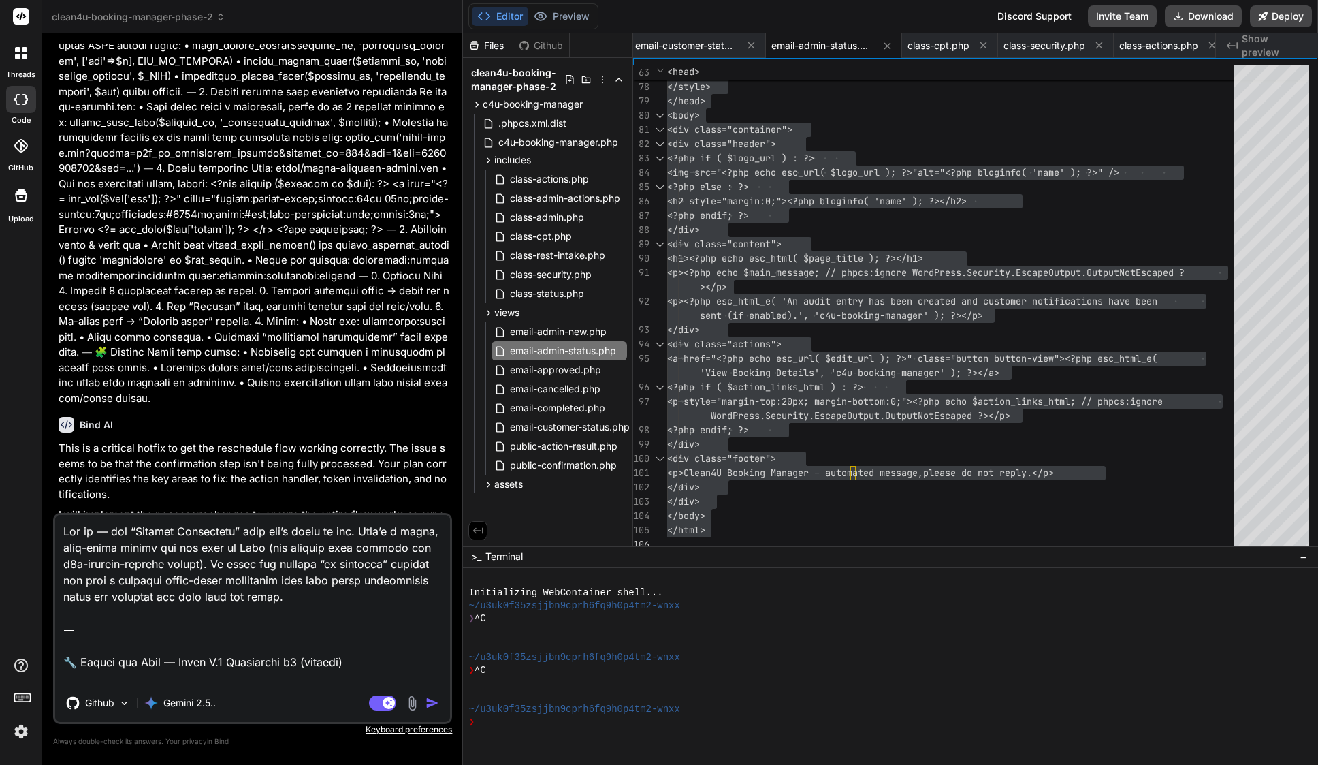
drag, startPoint x: 180, startPoint y: 596, endPoint x: 52, endPoint y: 473, distance: 177.2
click at [52, 473] on div "Bind AI Web Search Created with Pixso. Code Generator You Bind AI This is a sig…" at bounding box center [252, 398] width 421 height 730
type textarea "Lorem I.2 Dolorsitam c1 (adipisc) Elit: Sedd eiu “Tempori Utlaboreet” dolorem a…"
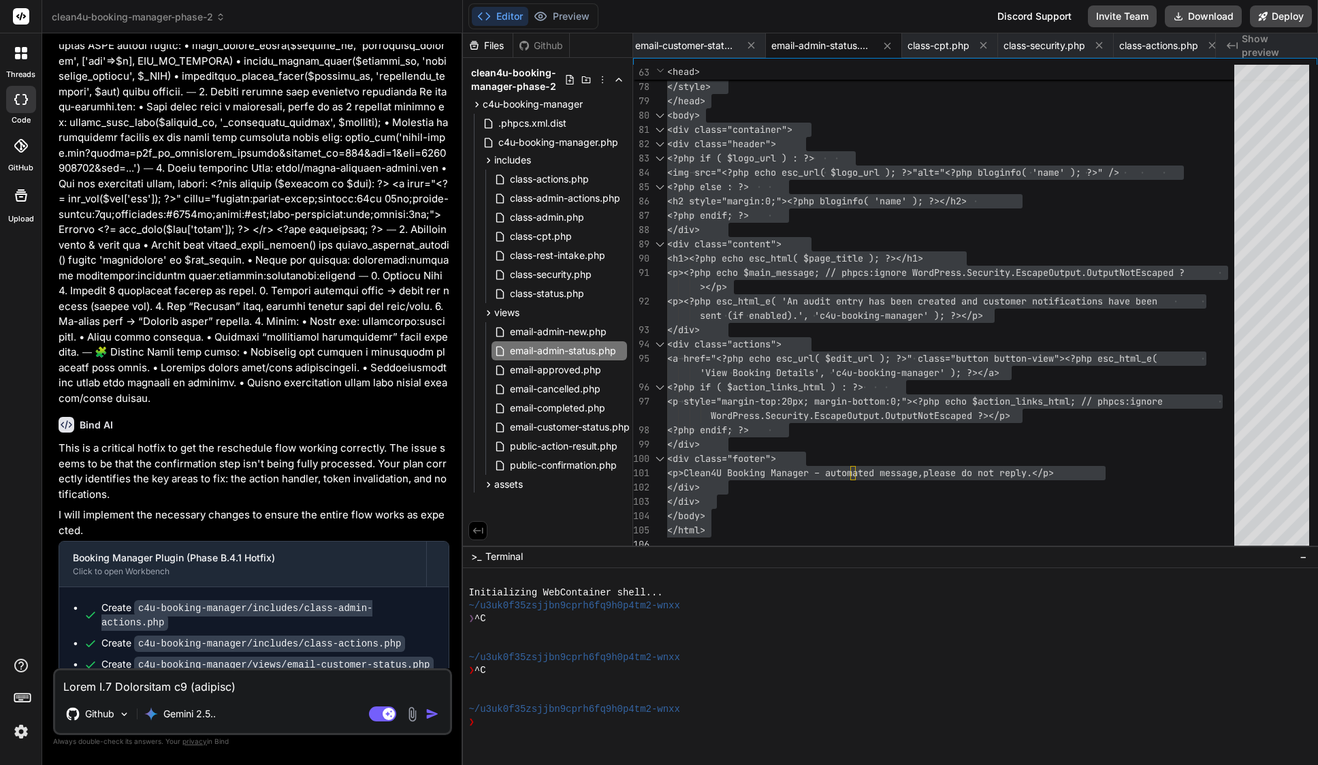
type textarea "x"
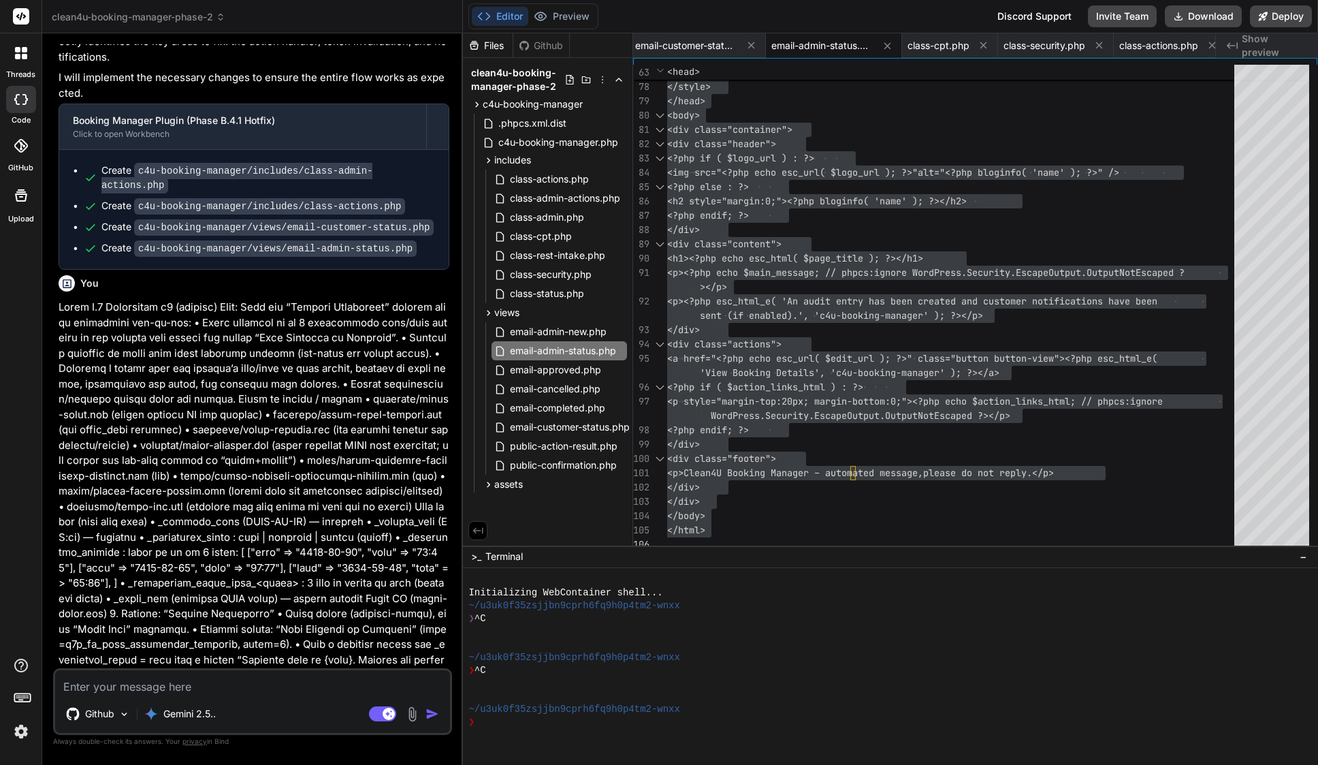
scroll to position [7250, 0]
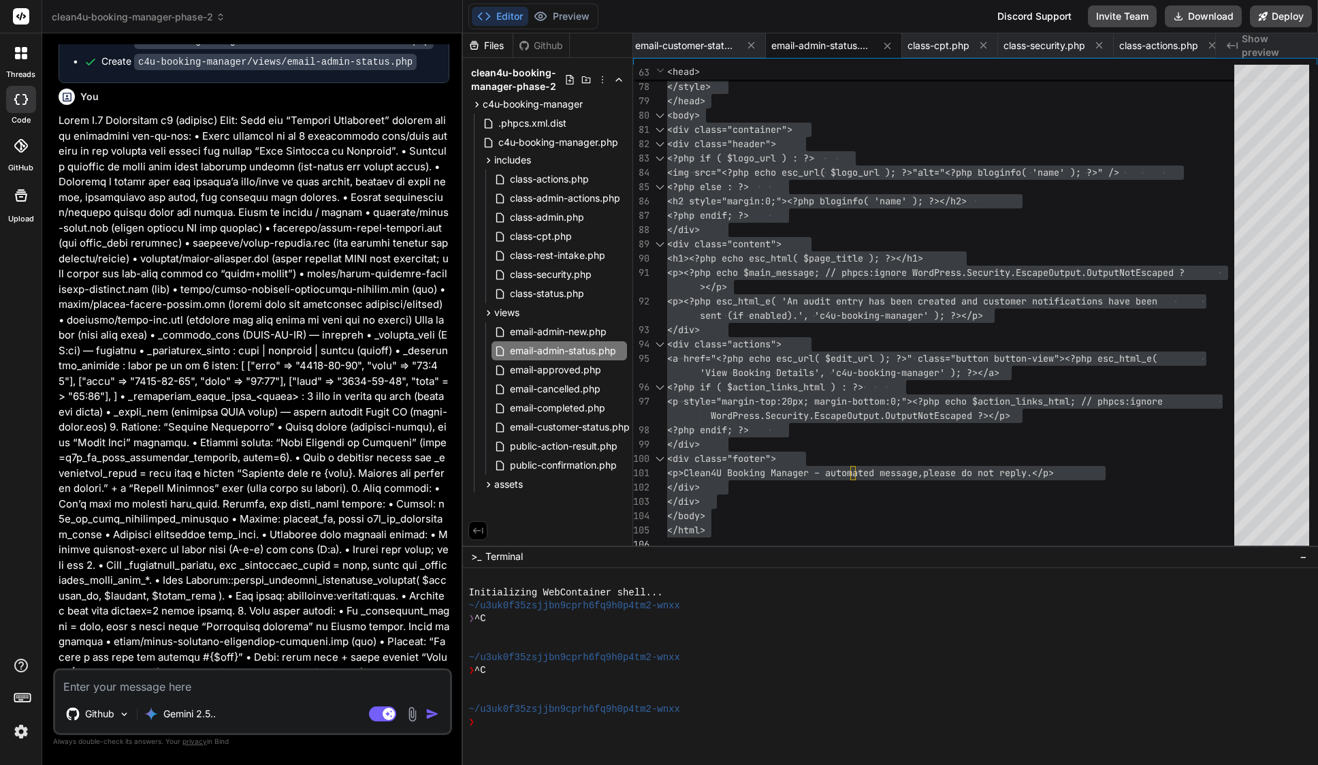
type textarea "x"
type textarea "} } }"
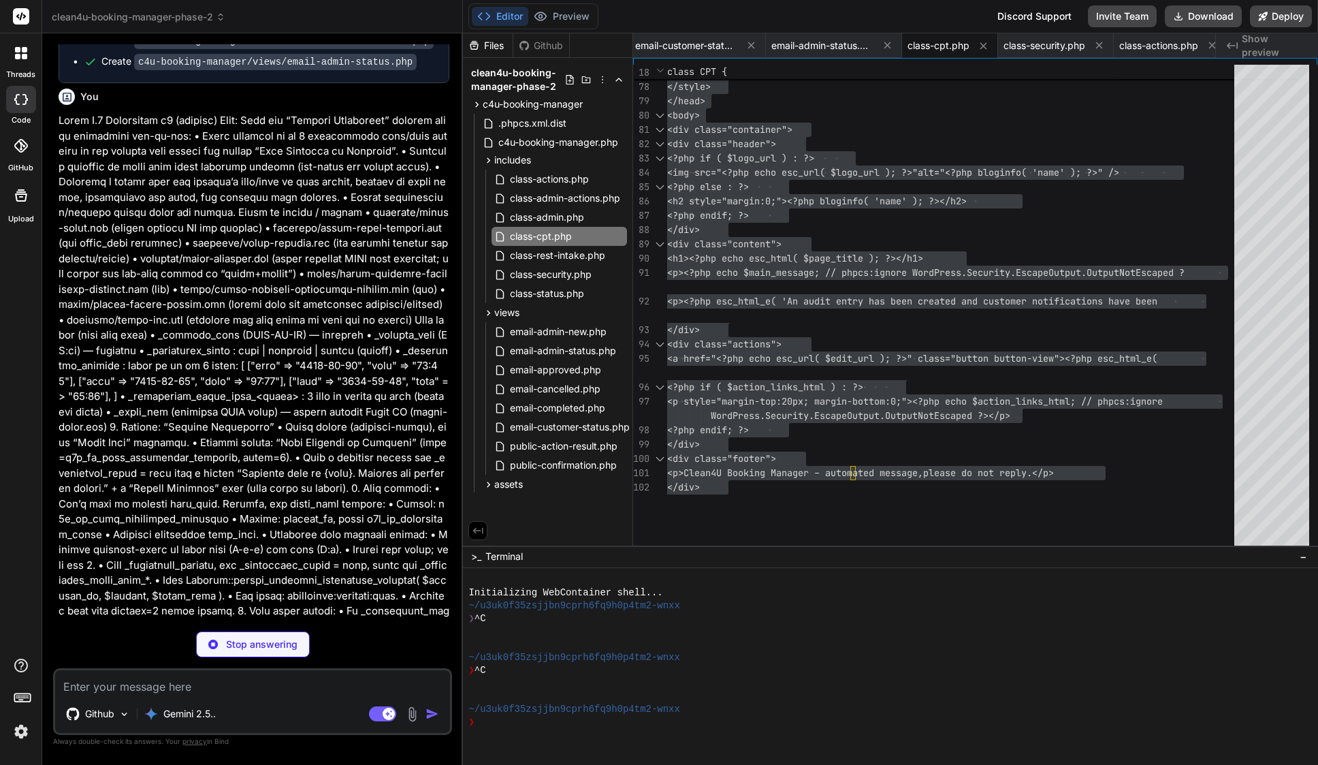
type textarea "x"
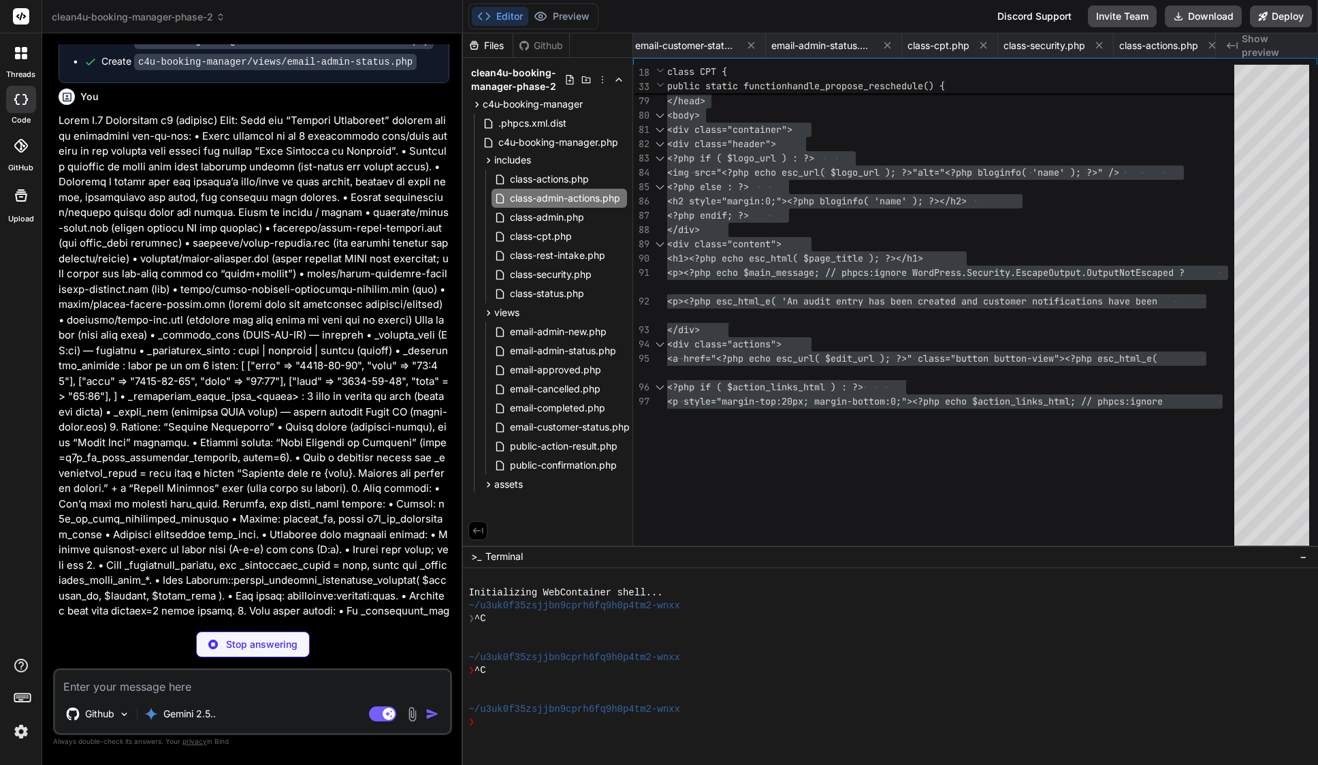
type textarea "x"
type textarea "} return $result; } }"
type textarea "x"
type textarea "</html>"
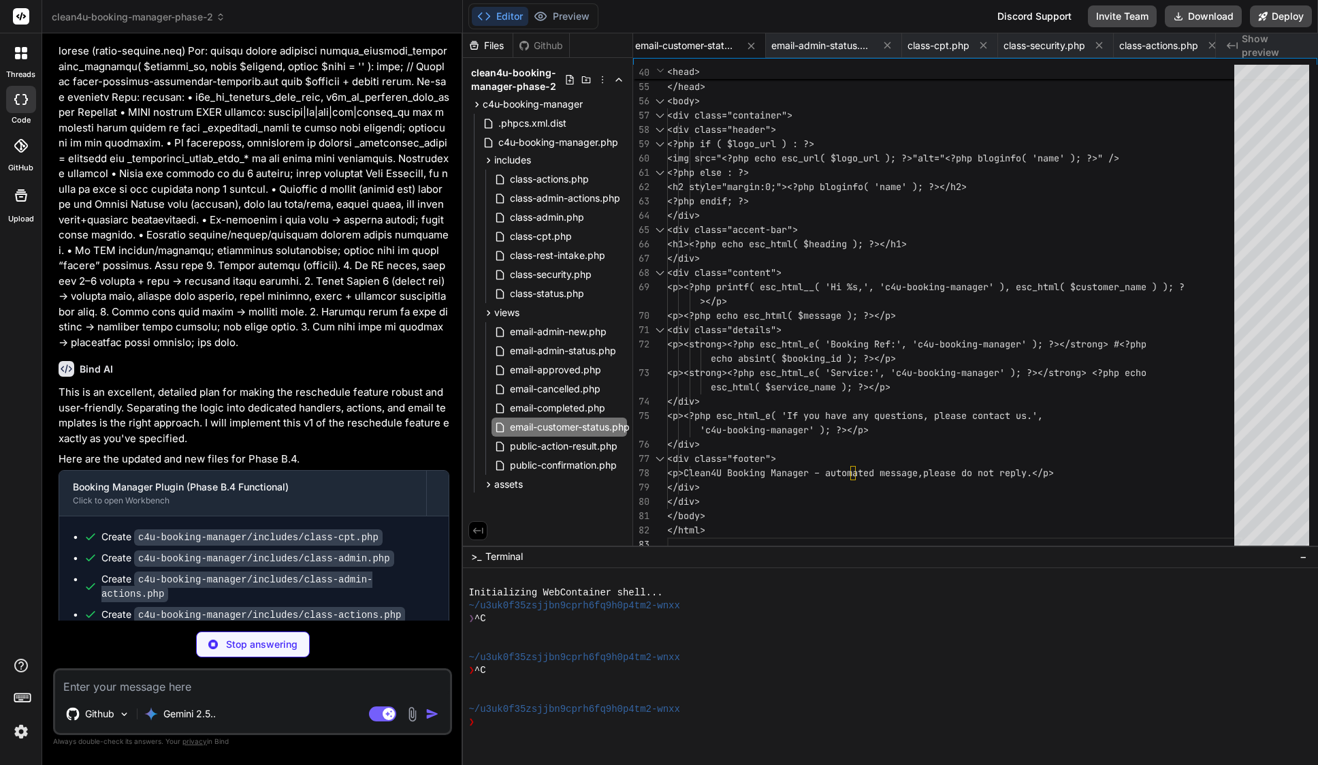
scroll to position [8237, 0]
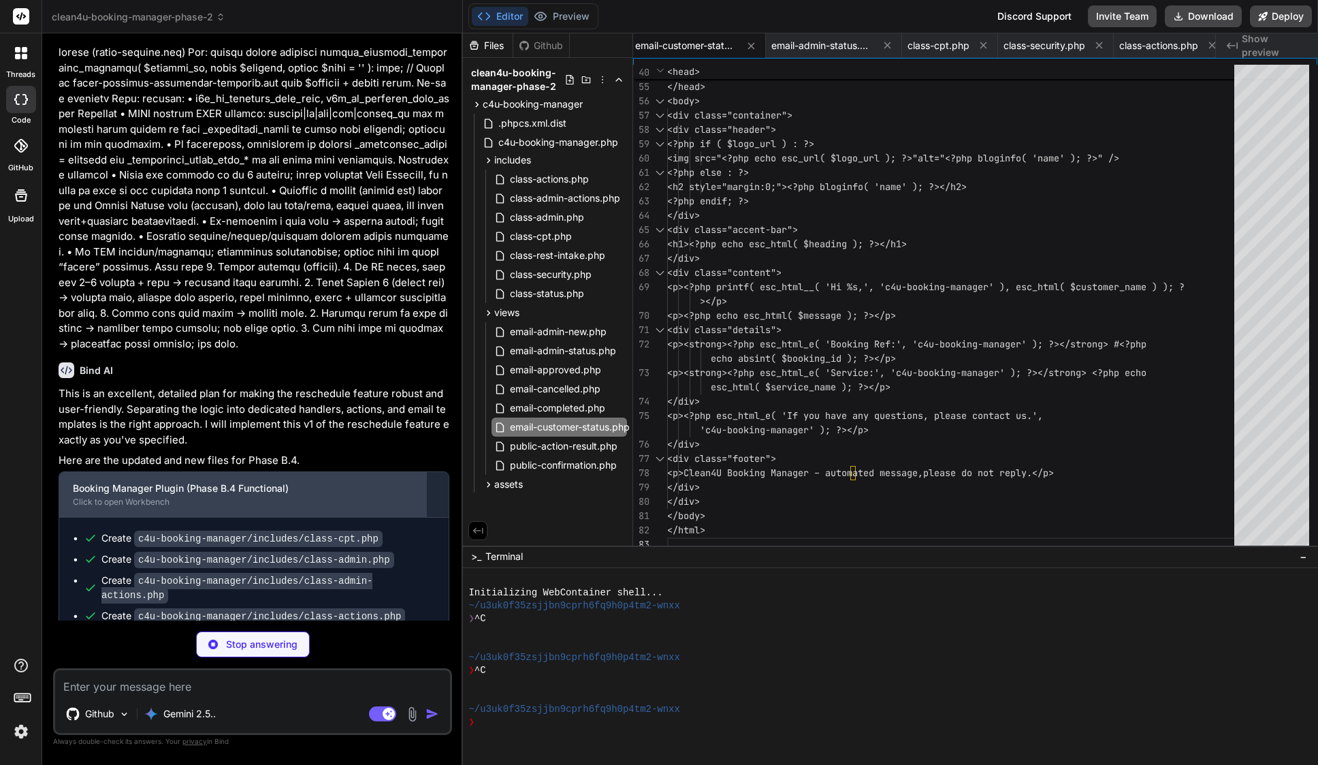
type textarea "x"
type textarea "<div class="footer"> <p>Clean4U Booking Manager – automated message, please do …"
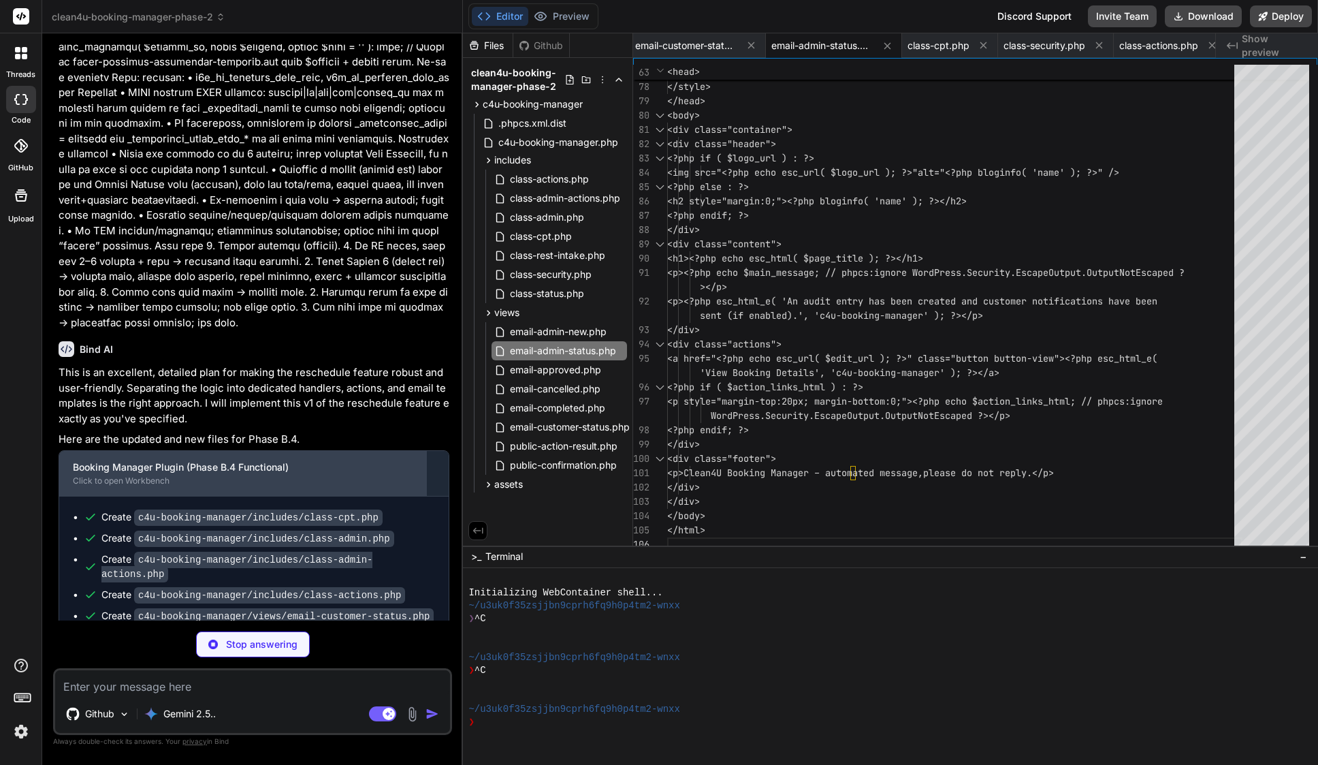
scroll to position [8257, 0]
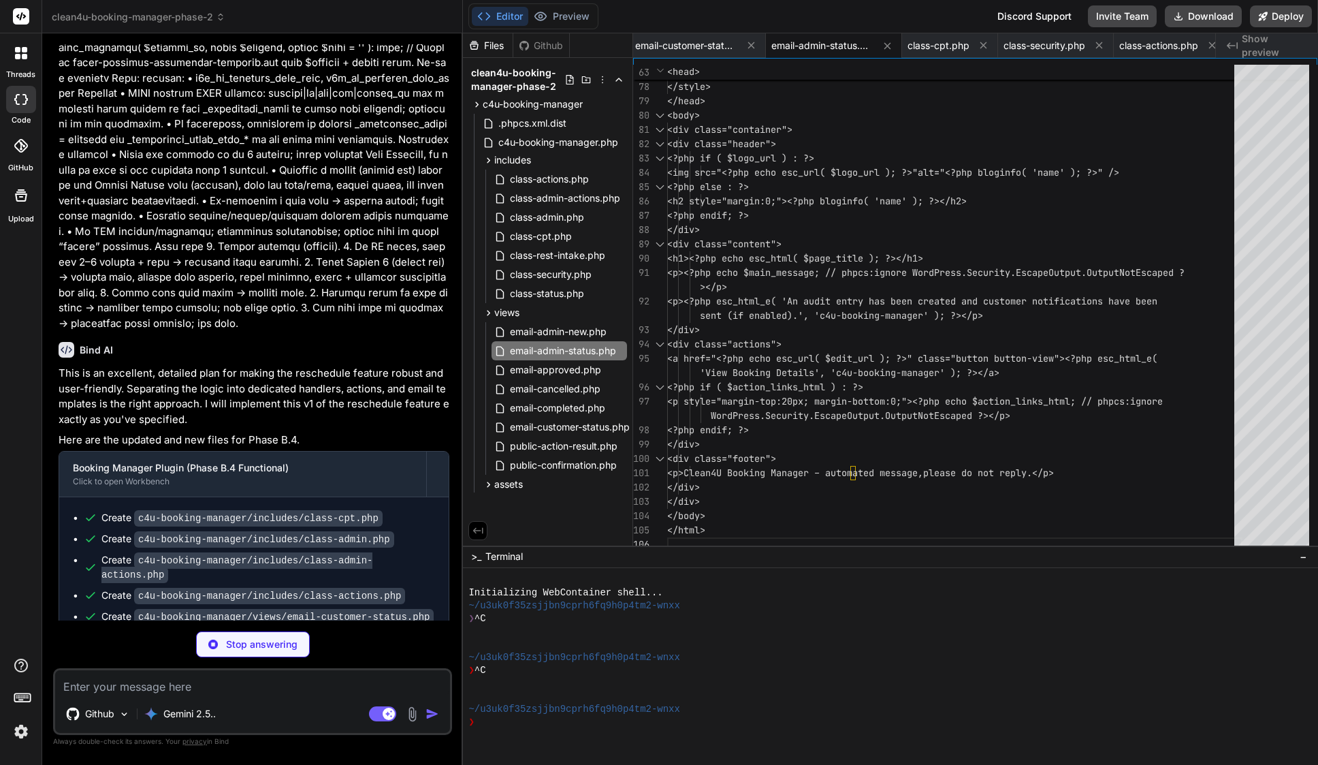
type textarea "x"
type textarea "<?php wp_footer(); ?> </body> </html>"
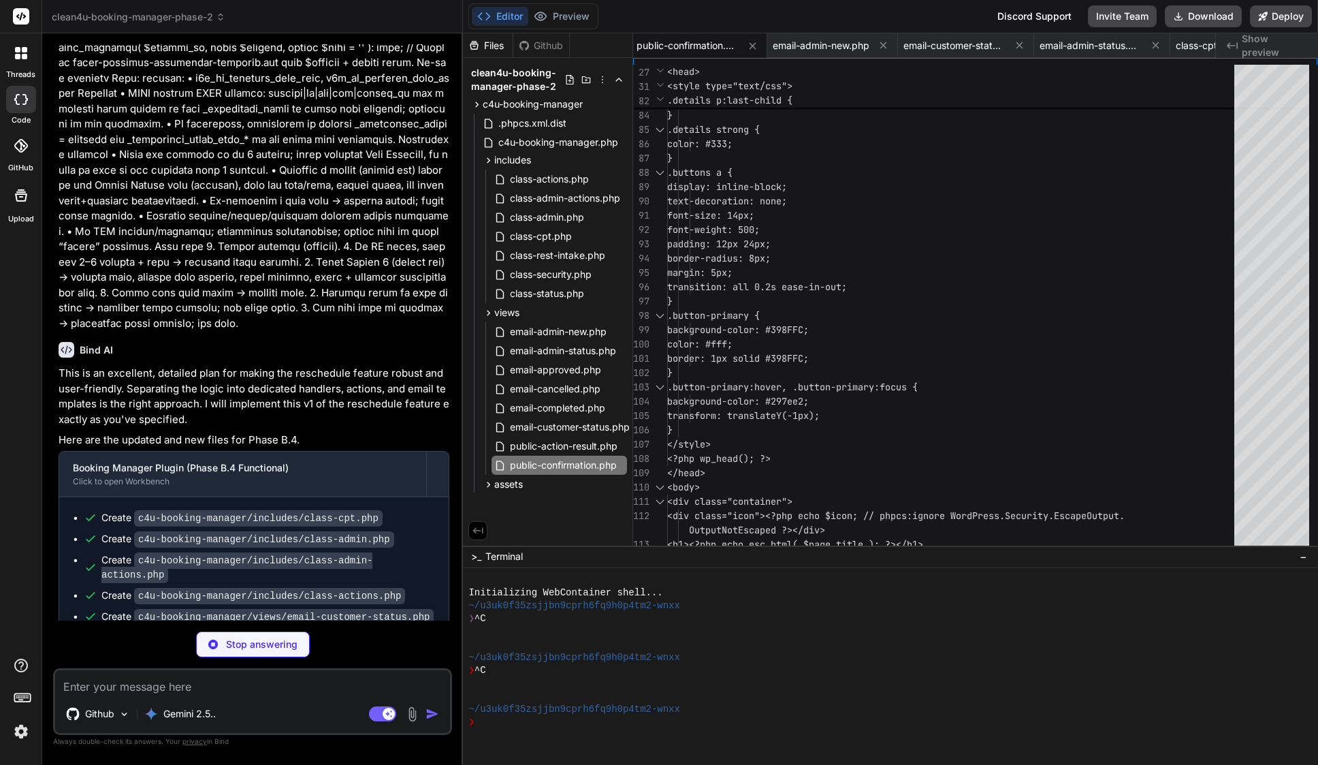
type textarea "x"
type textarea "</div> <div class="footer"> <p>Clean4U Booking Manager – automated message, ple…"
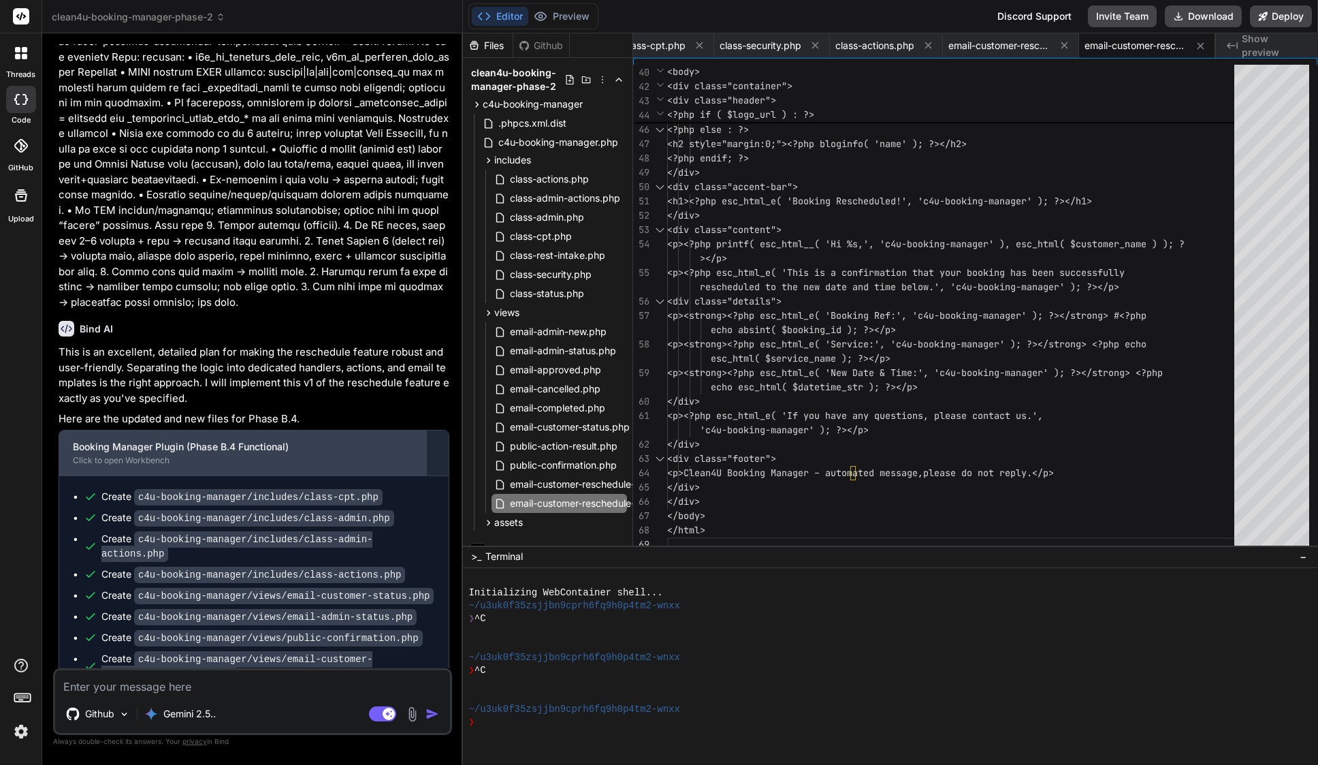
scroll to position [8278, 0]
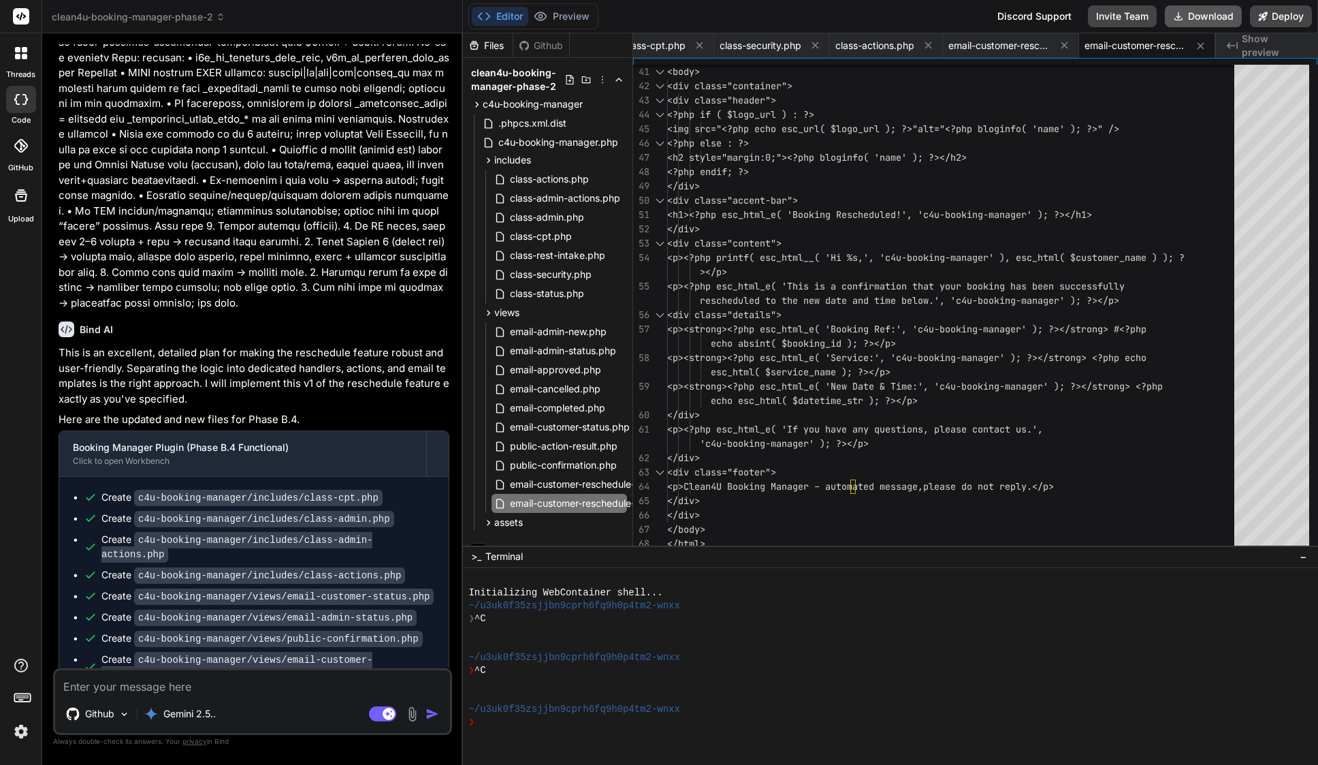
click at [1206, 23] on button "Download" at bounding box center [1203, 16] width 77 height 22
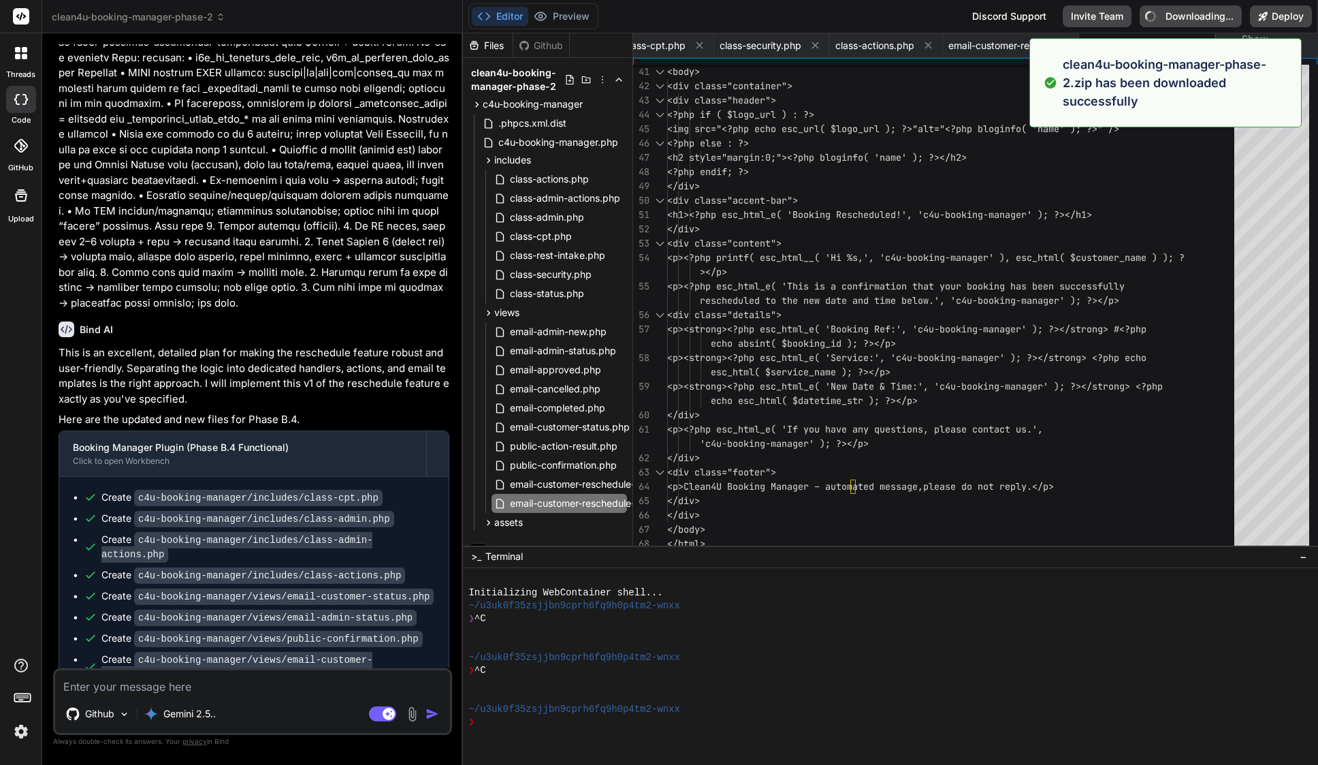
type textarea "x"
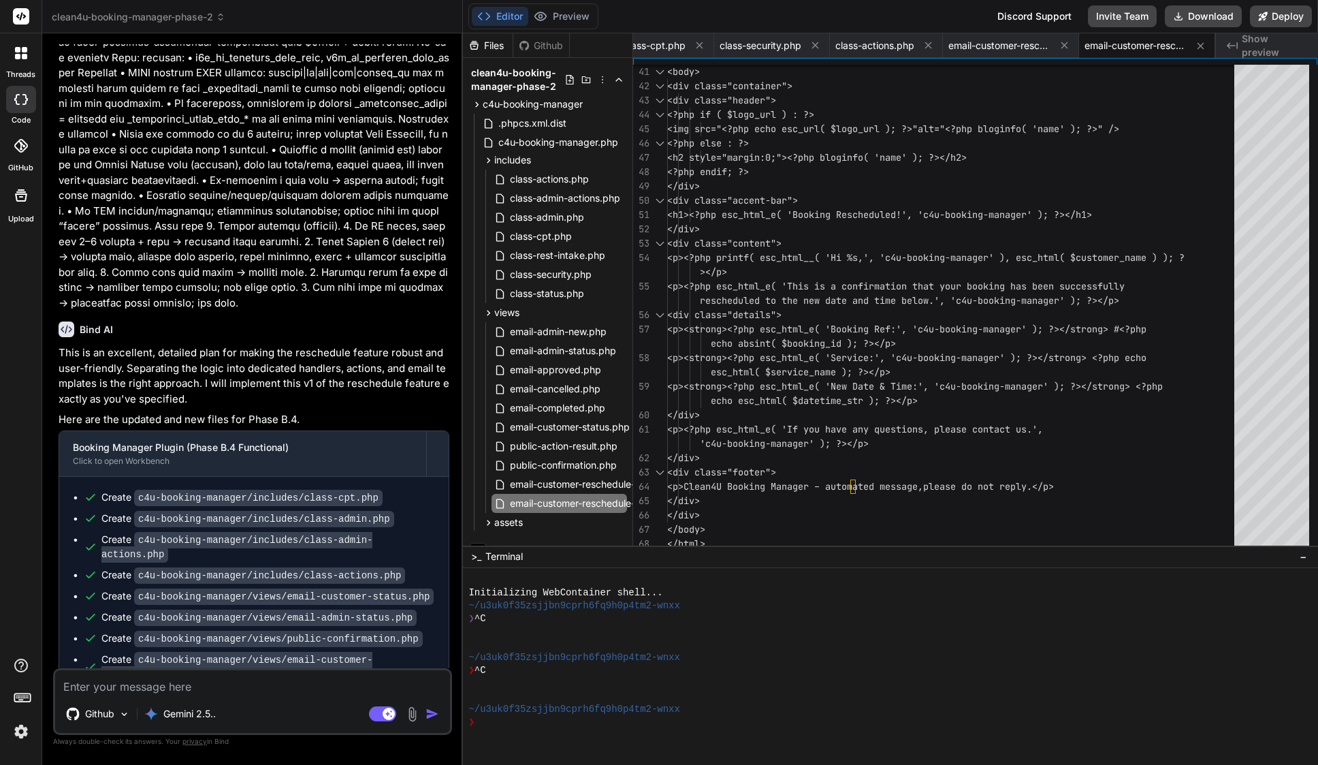
scroll to position [0, 0]
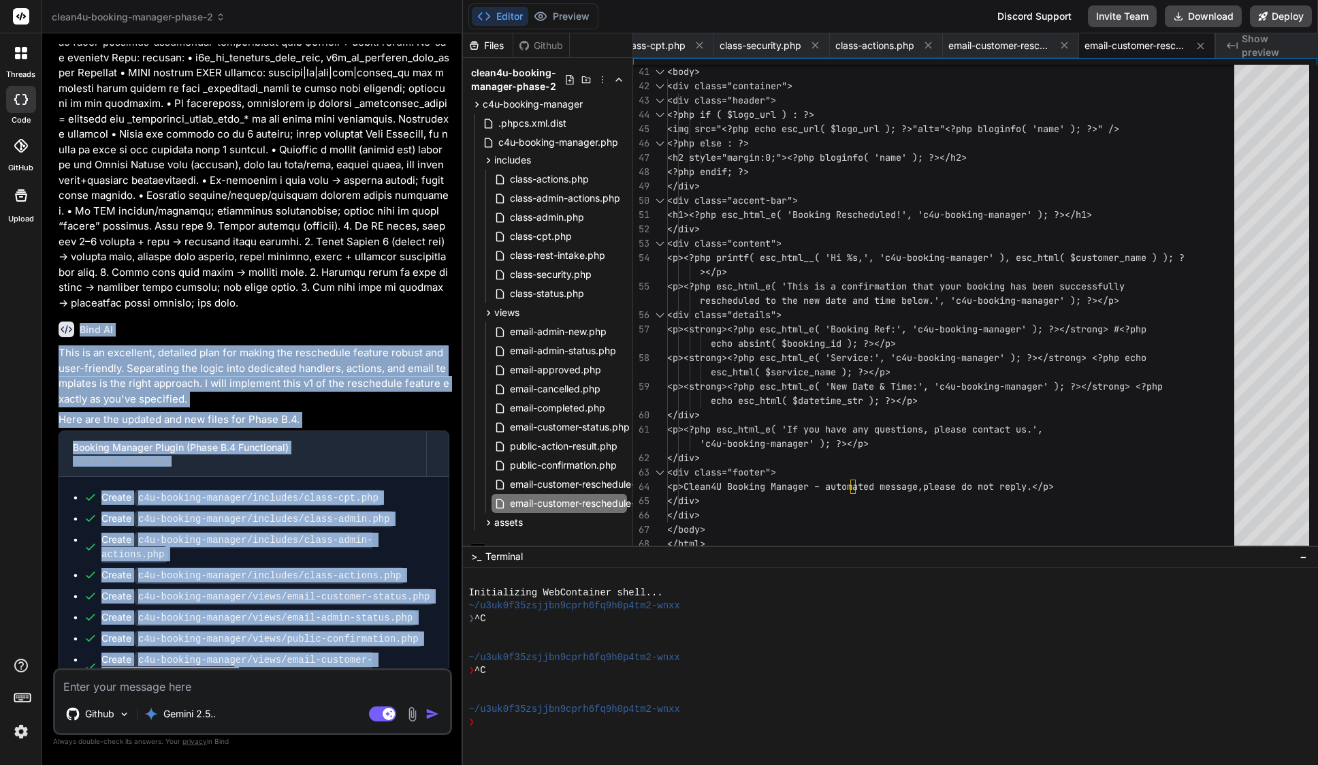
drag, startPoint x: 80, startPoint y: 261, endPoint x: 328, endPoint y: 641, distance: 453.6
click at [328, 641] on div "Bind AI This is an excellent, detailed plan for making the reschedule feature r…" at bounding box center [254, 520] width 391 height 420
copy div "Bind AI This is an excellent, detailed plan for making the reschedule feature r…"
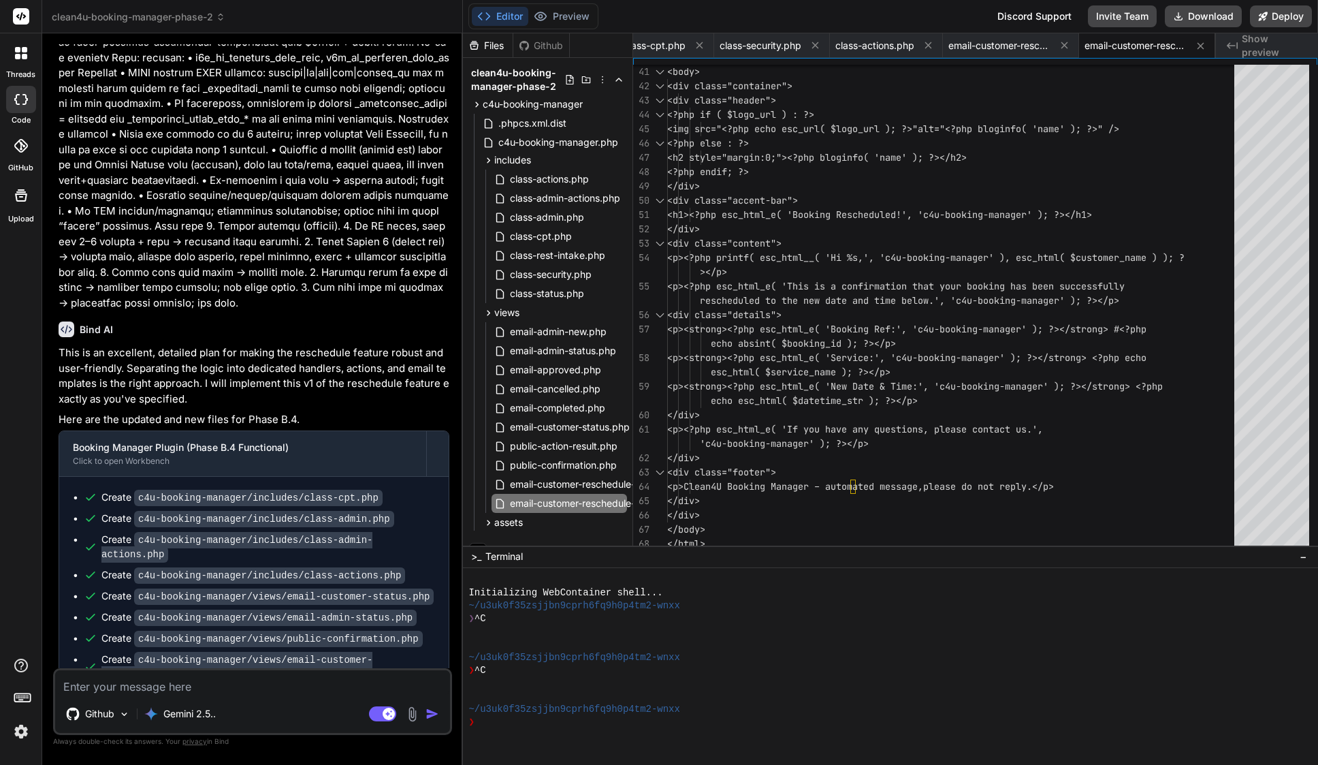
click at [200, 688] on textarea at bounding box center [252, 682] width 395 height 25
paste textarea "✅ Loremip dolors am conse — adi’el seddoei tem incid utlab etdolorema aliqua en…"
type textarea "✅ Loremip dolors am conse — adi’el seddoei tem incid utlab etdolorema aliqua en…"
type textarea "x"
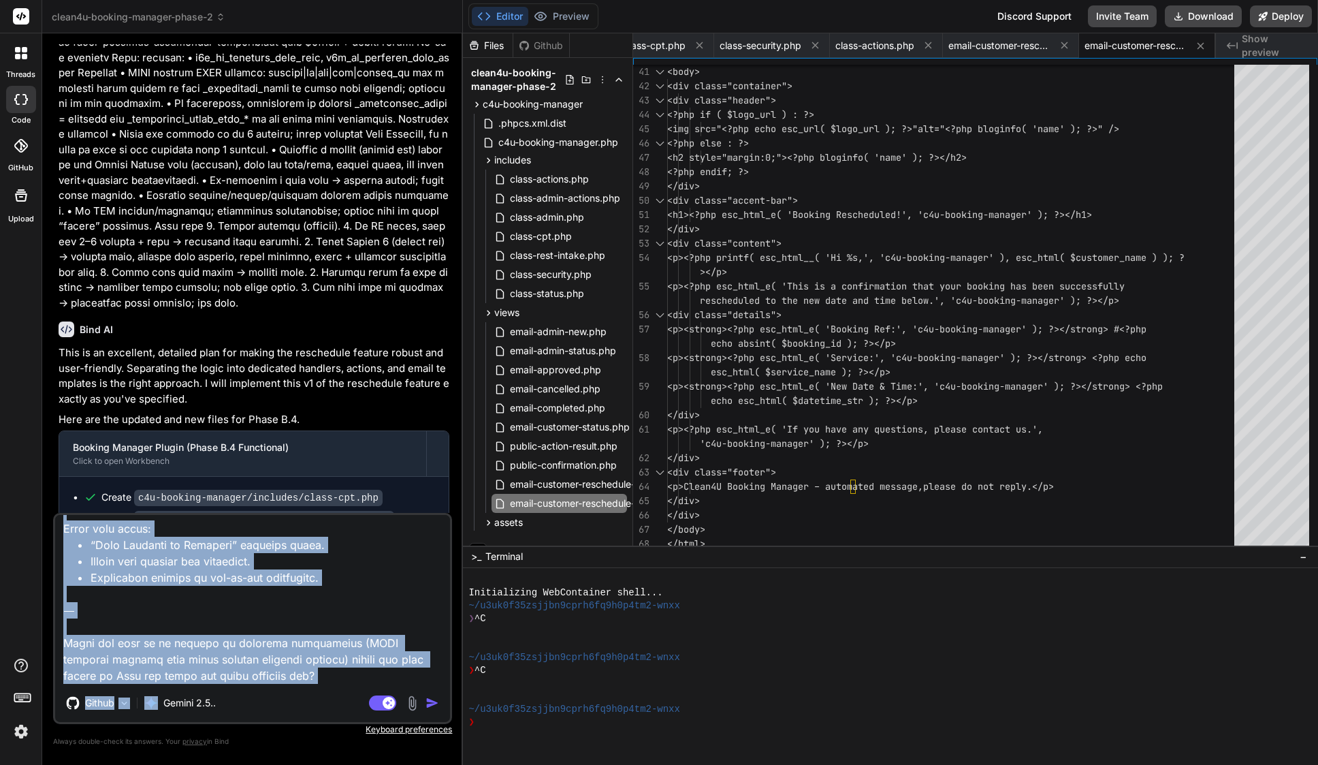
drag, startPoint x: 272, startPoint y: 687, endPoint x: 99, endPoint y: 666, distance: 174.1
click at [99, 666] on div "Github Gemini 2.5.. Agent Mode. When this toggle is activated, AI automatically…" at bounding box center [252, 618] width 399 height 211
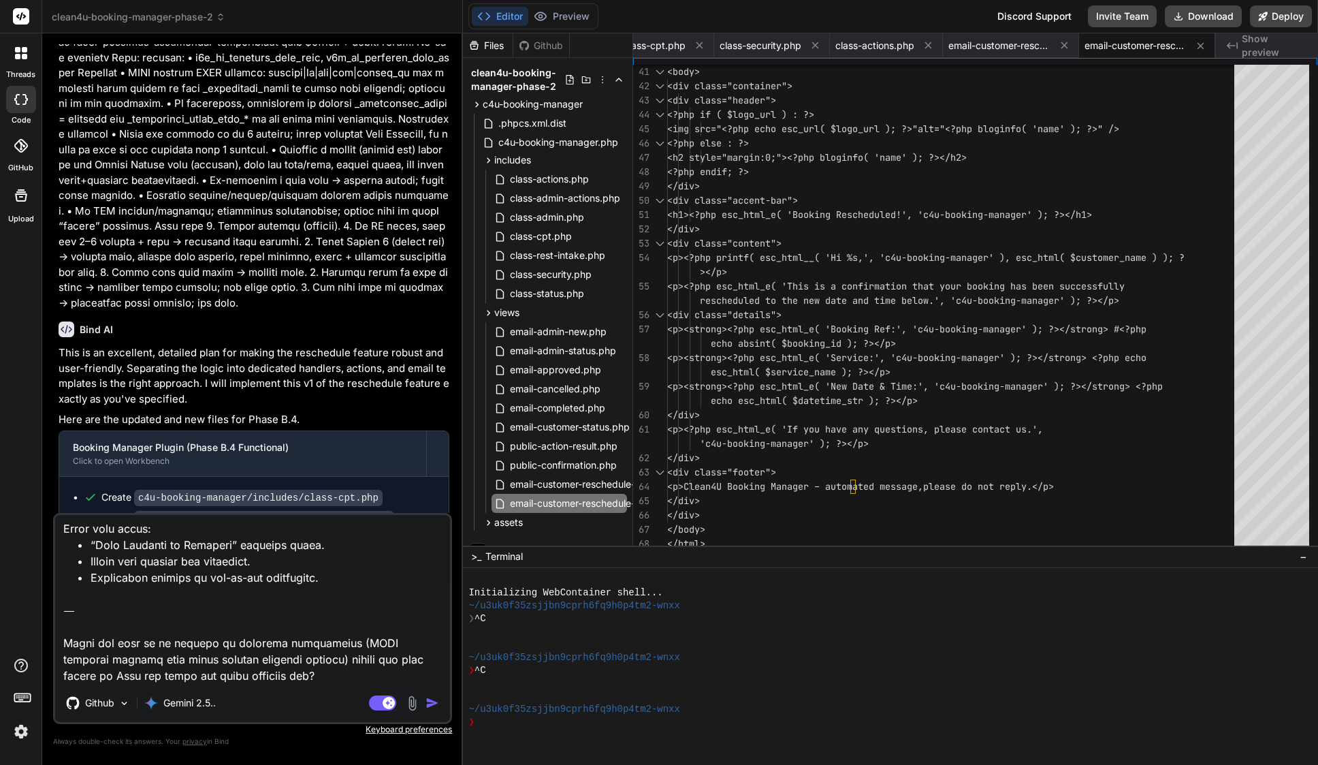
click at [69, 622] on textarea at bounding box center [252, 599] width 395 height 169
drag, startPoint x: 61, startPoint y: 607, endPoint x: 267, endPoint y: 669, distance: 214.7
click at [267, 669] on textarea at bounding box center [252, 599] width 395 height 169
type textarea "✅ Loremip dolors am conse — adi’el seddoei tem incid utlab etdolorema aliqua en…"
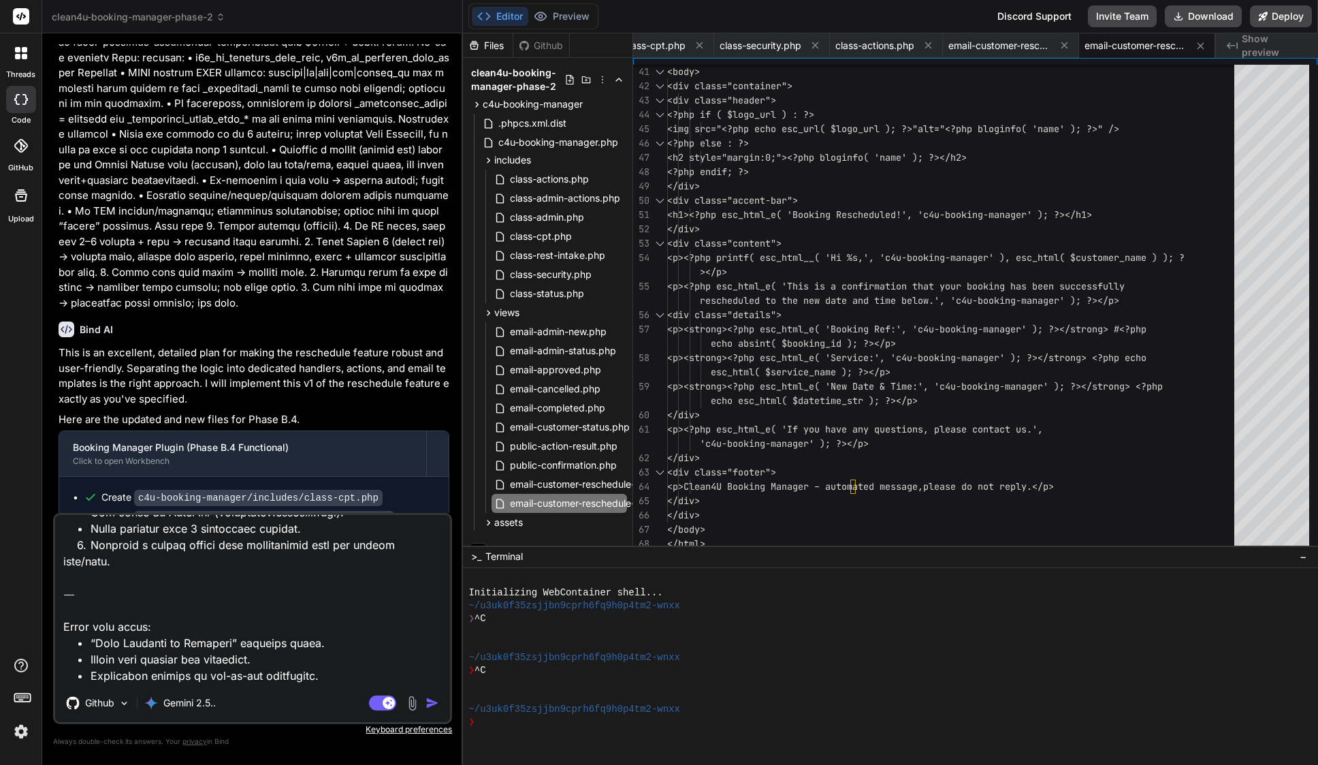
scroll to position [2289, 0]
type textarea "x"
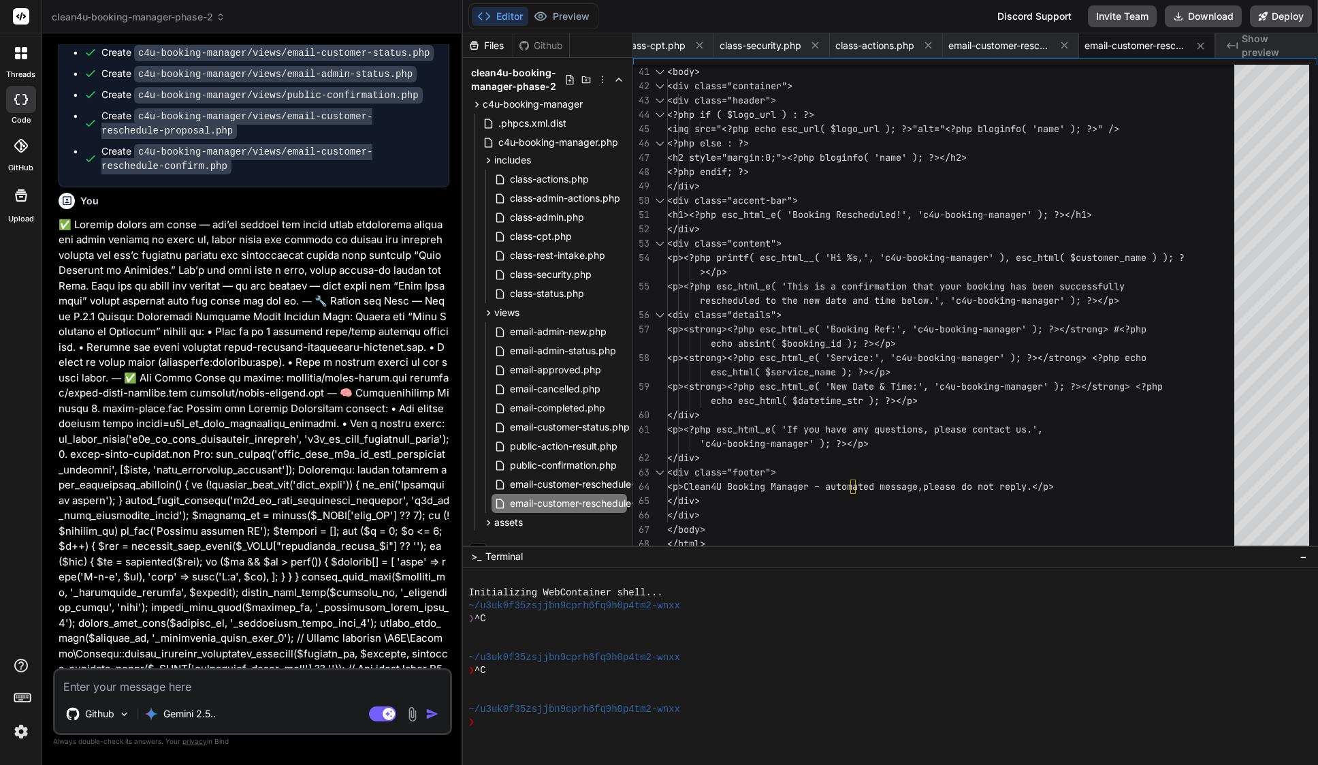
scroll to position [8901, 0]
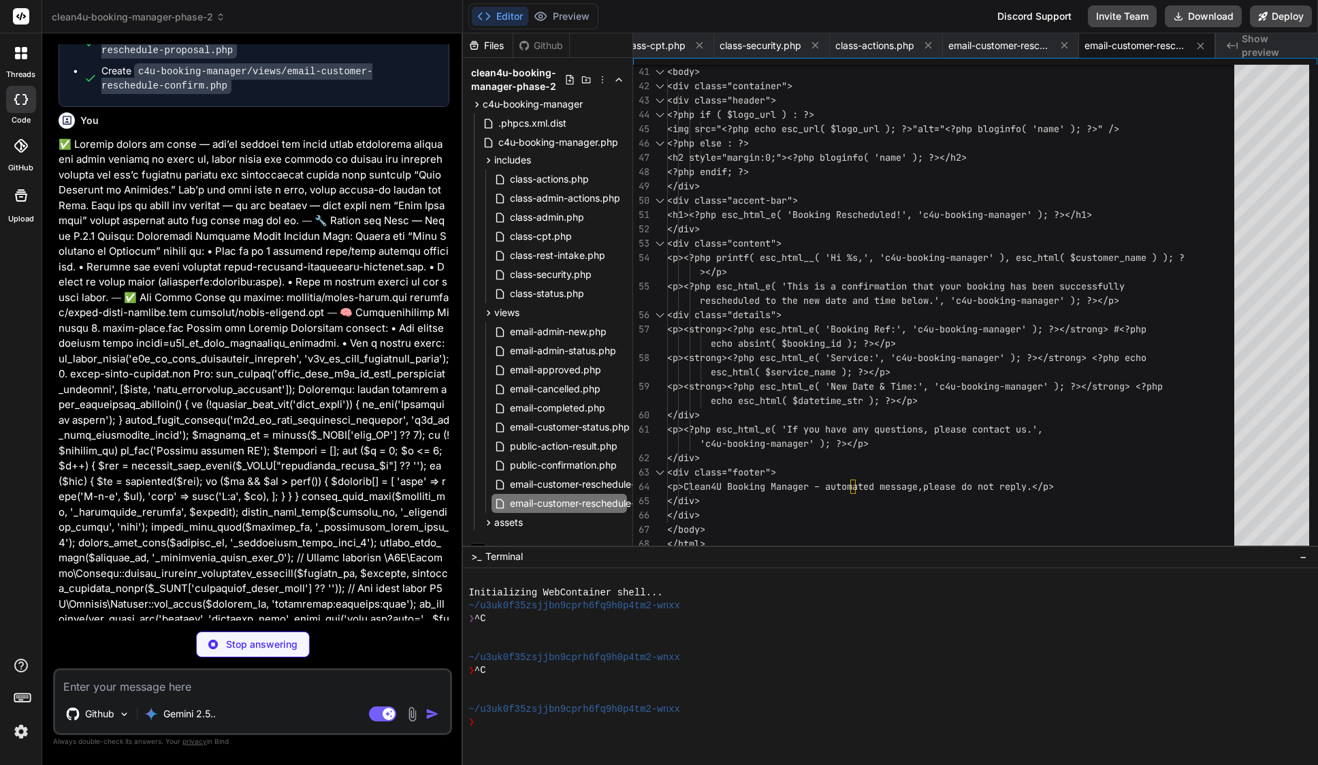
type textarea "x"
type textarea "} }"
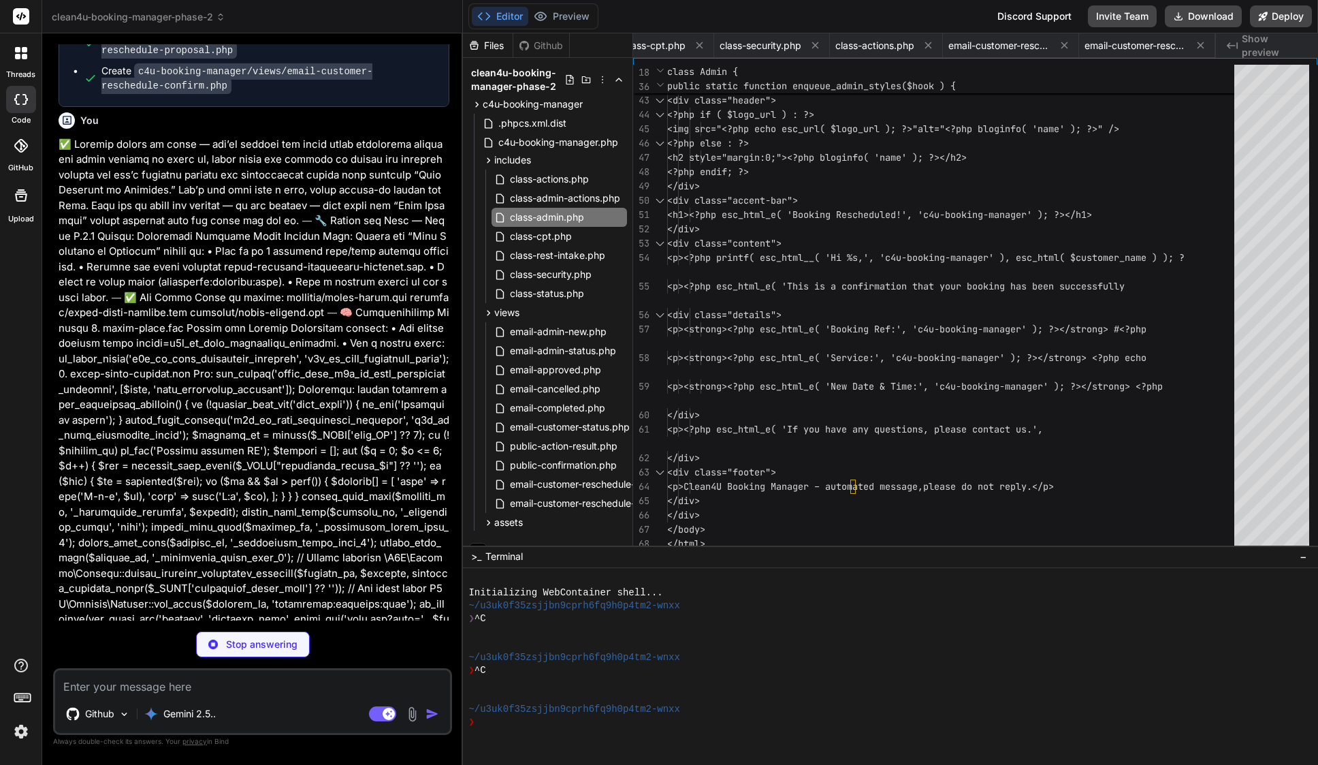
type textarea "x"
type textarea "wp_safe_redirect( $redirect_url ); exit; } }"
type textarea "x"
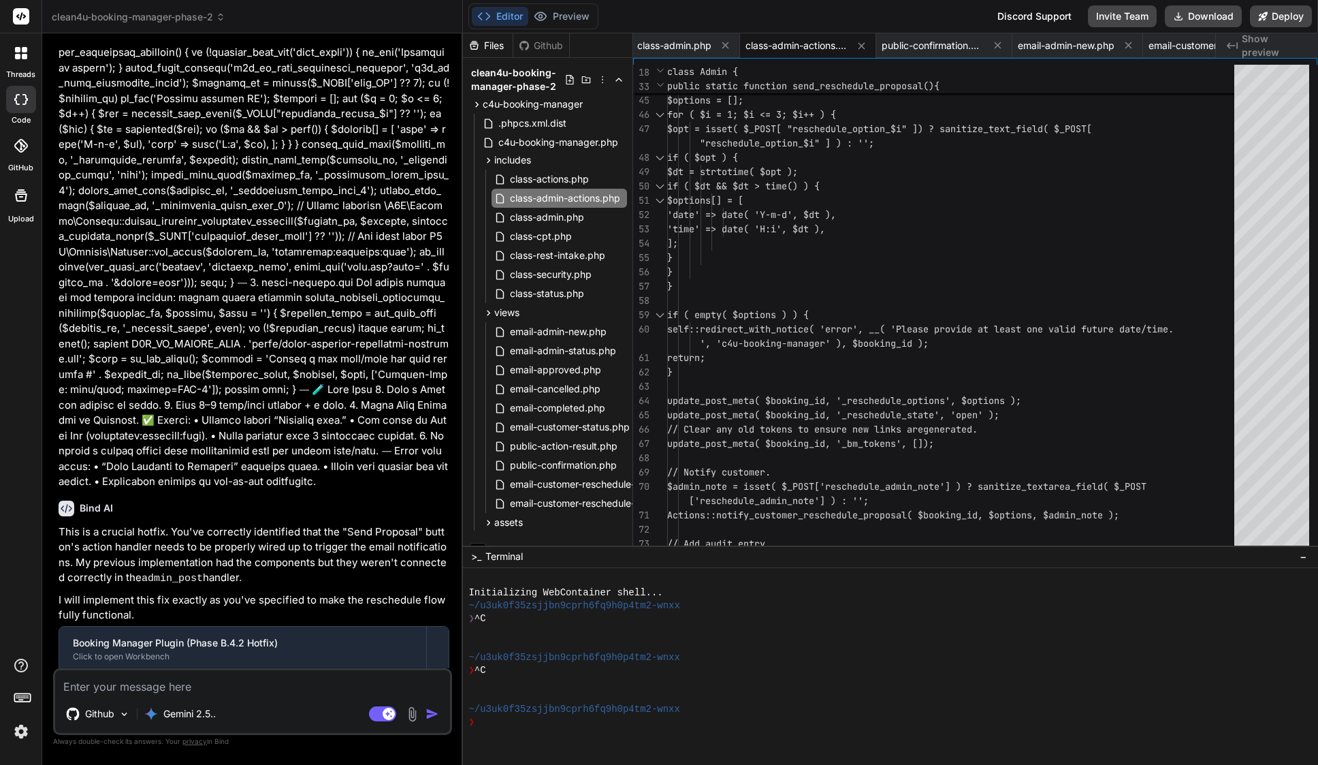
scroll to position [9252, 0]
click at [730, 45] on icon at bounding box center [726, 45] width 12 height 12
click at [752, 42] on icon at bounding box center [754, 46] width 12 height 12
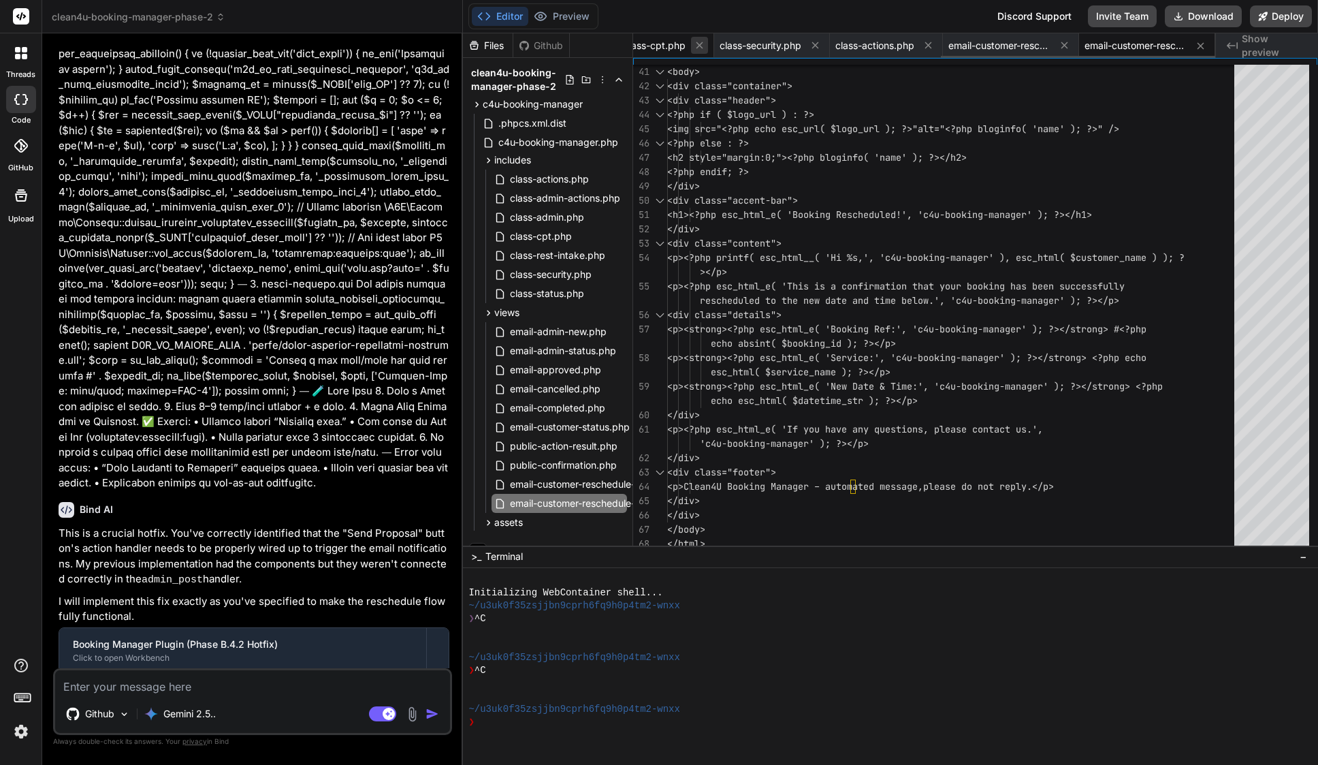
click at [696, 46] on icon at bounding box center [699, 45] width 7 height 7
click at [696, 46] on icon at bounding box center [695, 45] width 12 height 12
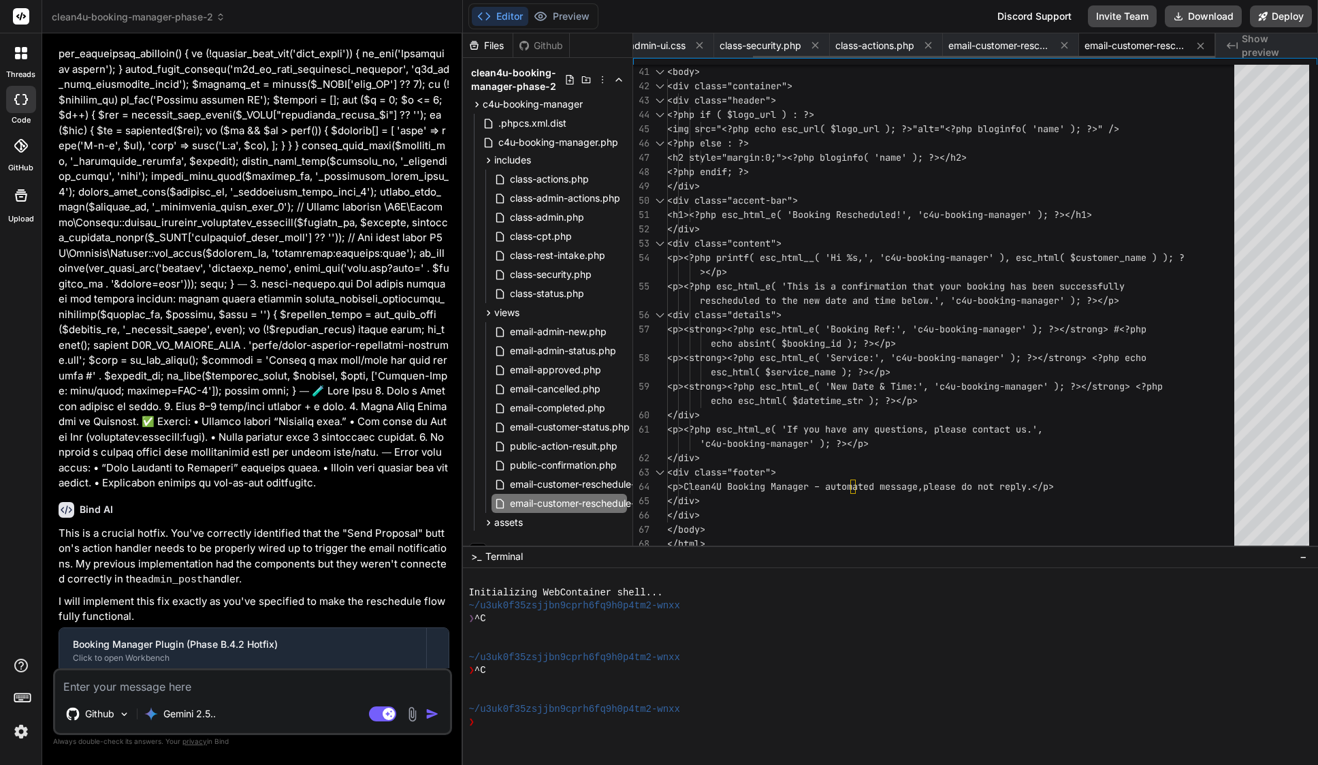
scroll to position [0, 14]
click at [696, 46] on icon at bounding box center [700, 45] width 12 height 12
click at [696, 46] on span "class-security.php" at bounding box center [680, 46] width 82 height 14
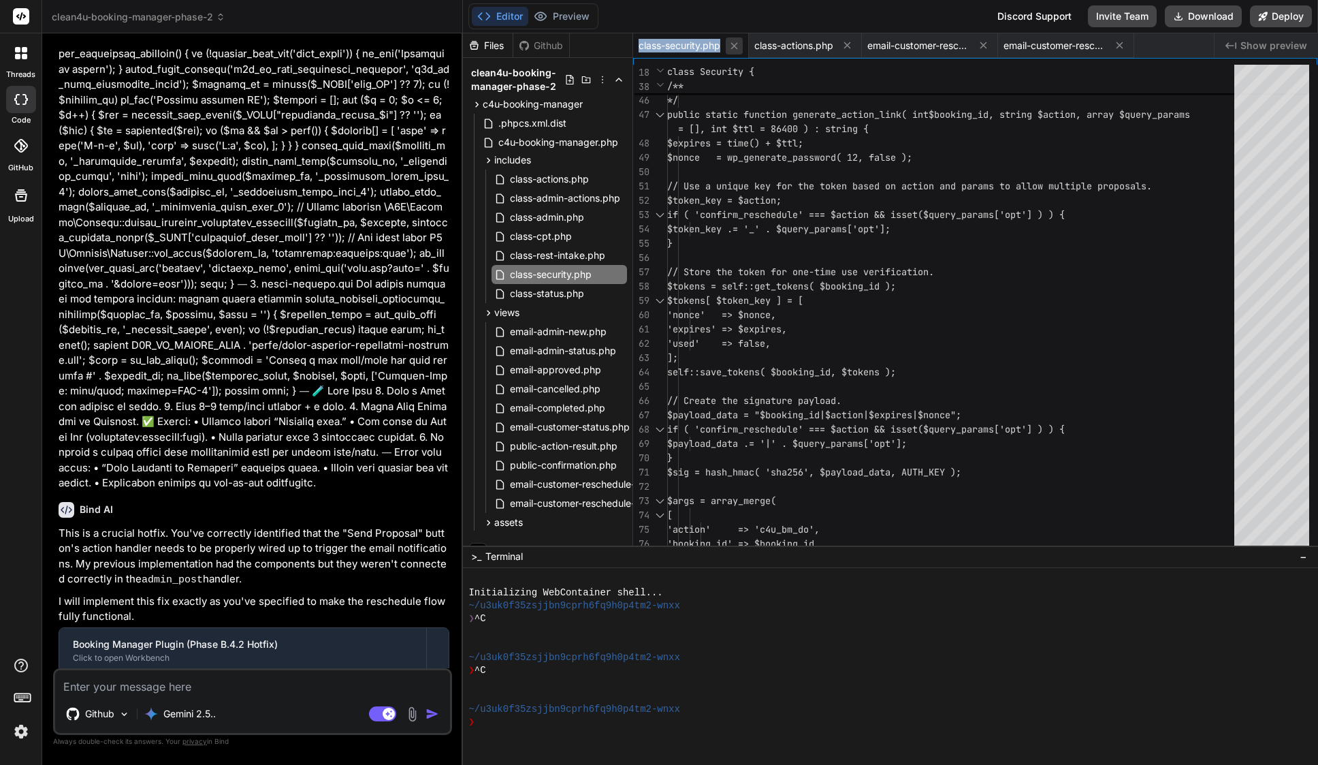
click at [735, 45] on icon at bounding box center [734, 45] width 7 height 7
type textarea "</div> <div class="footer"> <p>Clean4U Booking Manager – automated message, ple…"
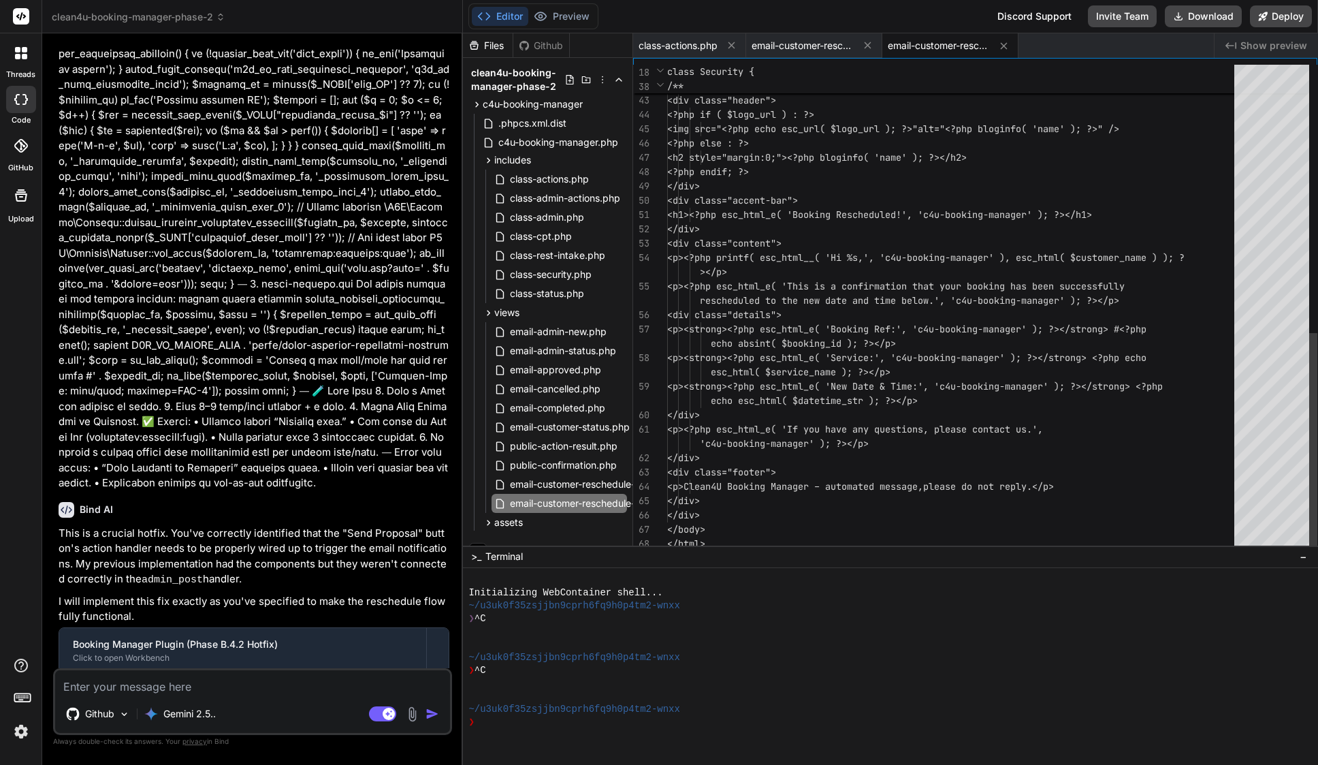
scroll to position [100, 0]
click at [735, 45] on icon at bounding box center [732, 45] width 12 height 12
click at [753, 45] on icon at bounding box center [755, 45] width 12 height 12
click at [753, 45] on icon at bounding box center [755, 46] width 12 height 12
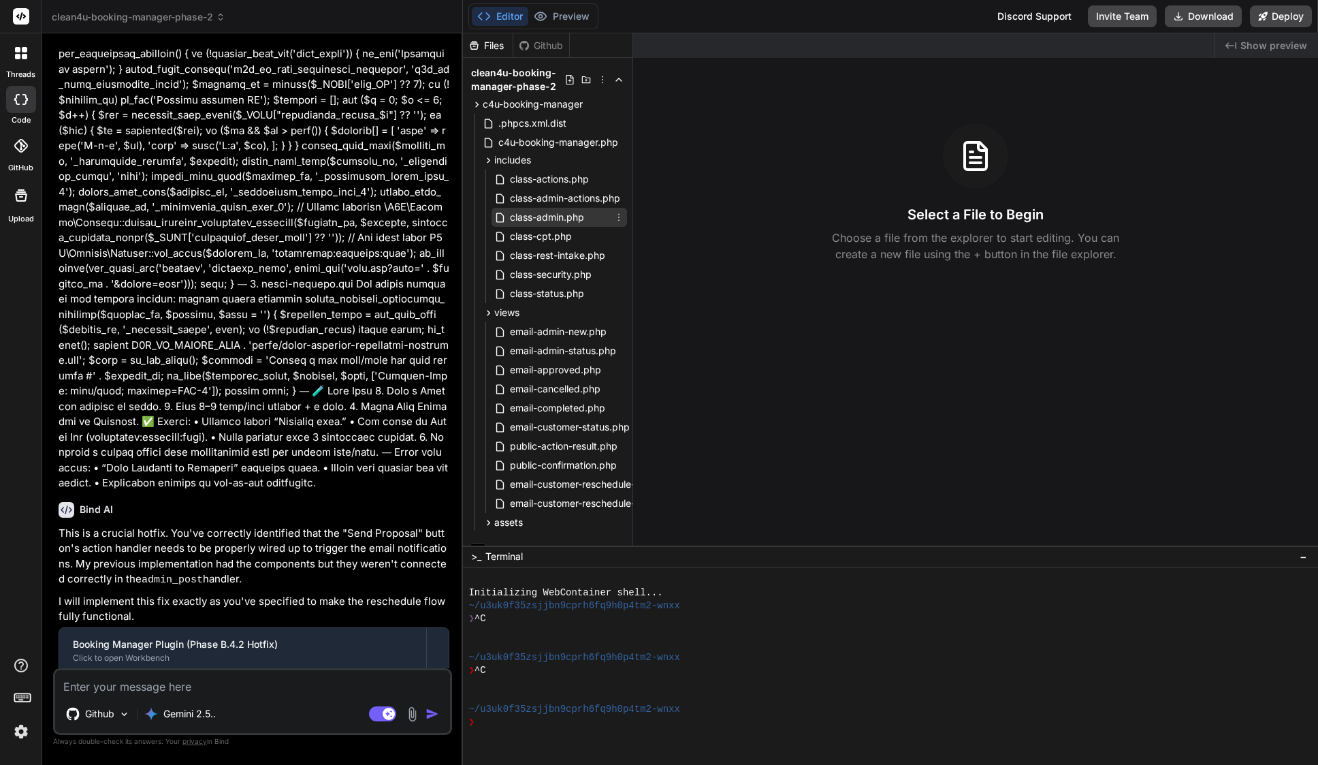
click at [565, 221] on span "class-admin.php" at bounding box center [547, 217] width 77 height 16
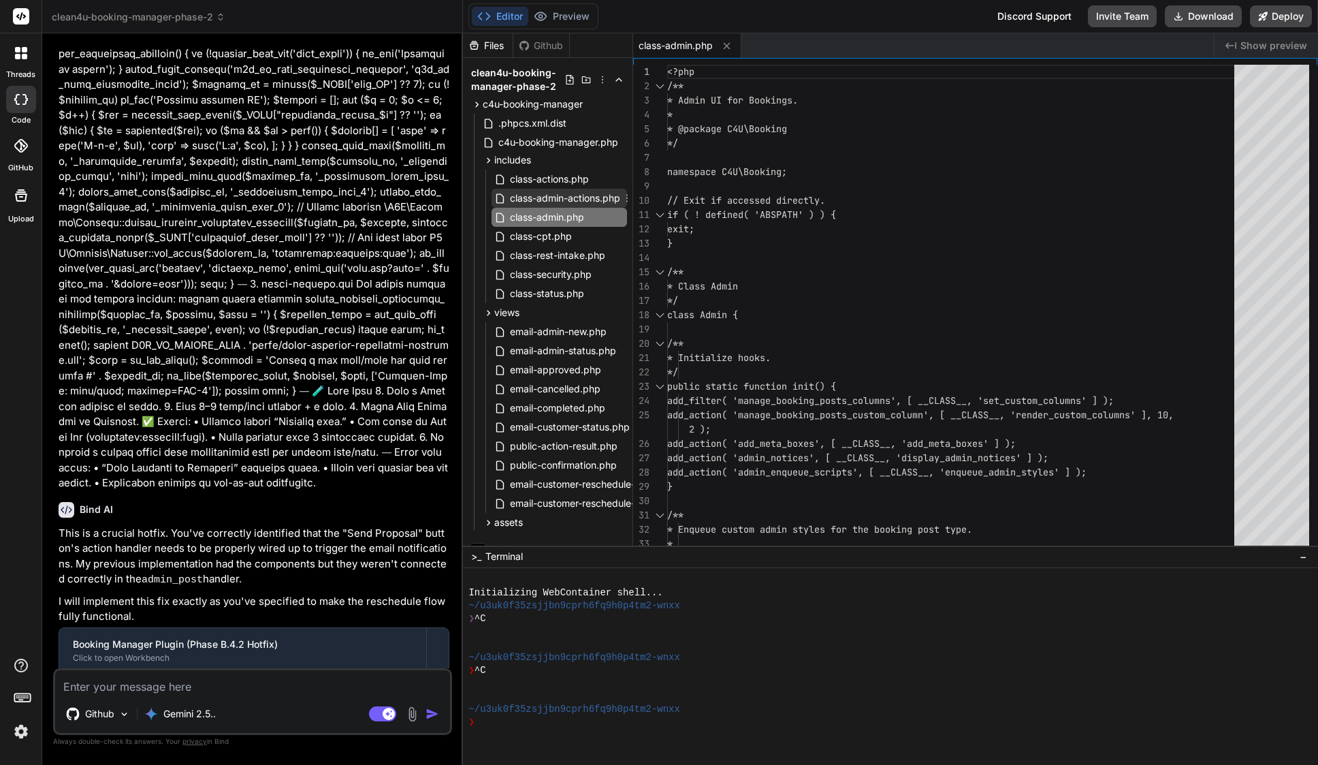
click at [566, 196] on span "class-admin-actions.php" at bounding box center [565, 198] width 113 height 16
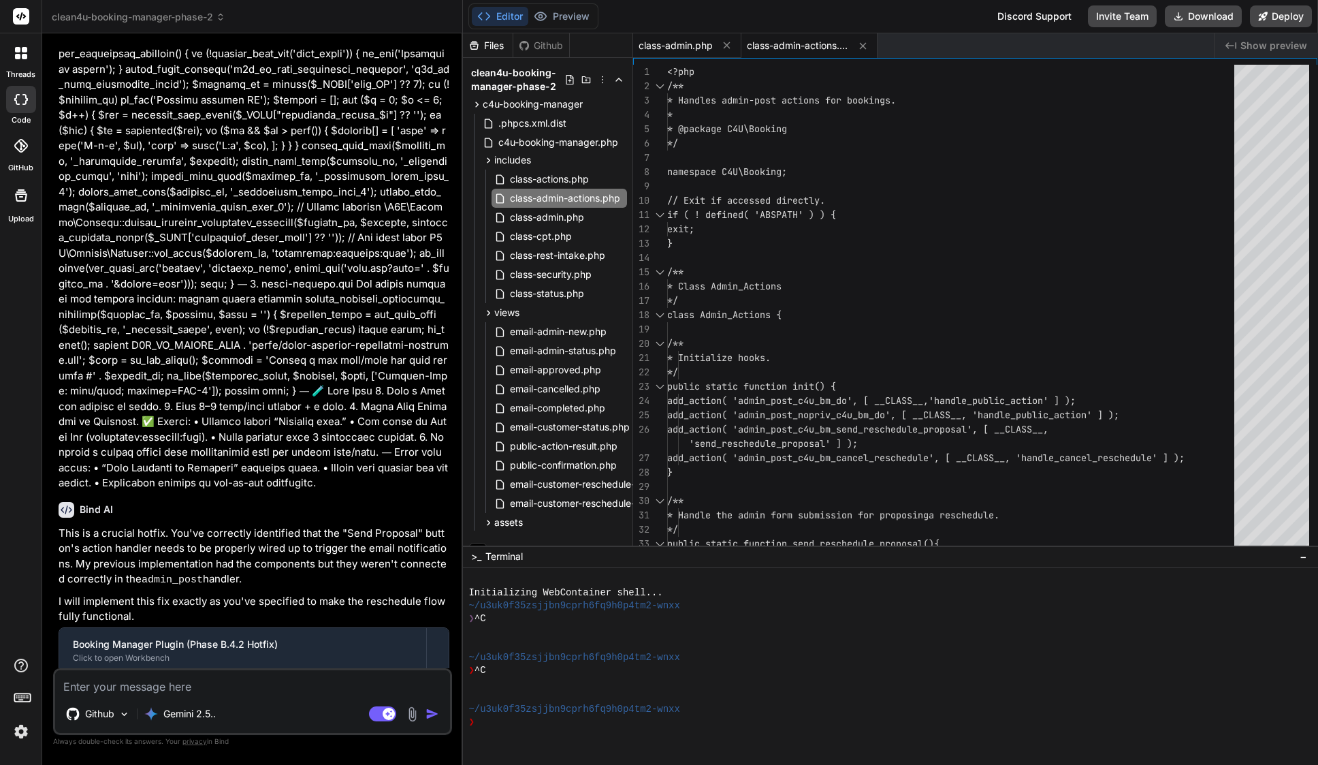
click at [677, 52] on span "class-admin.php" at bounding box center [676, 46] width 74 height 14
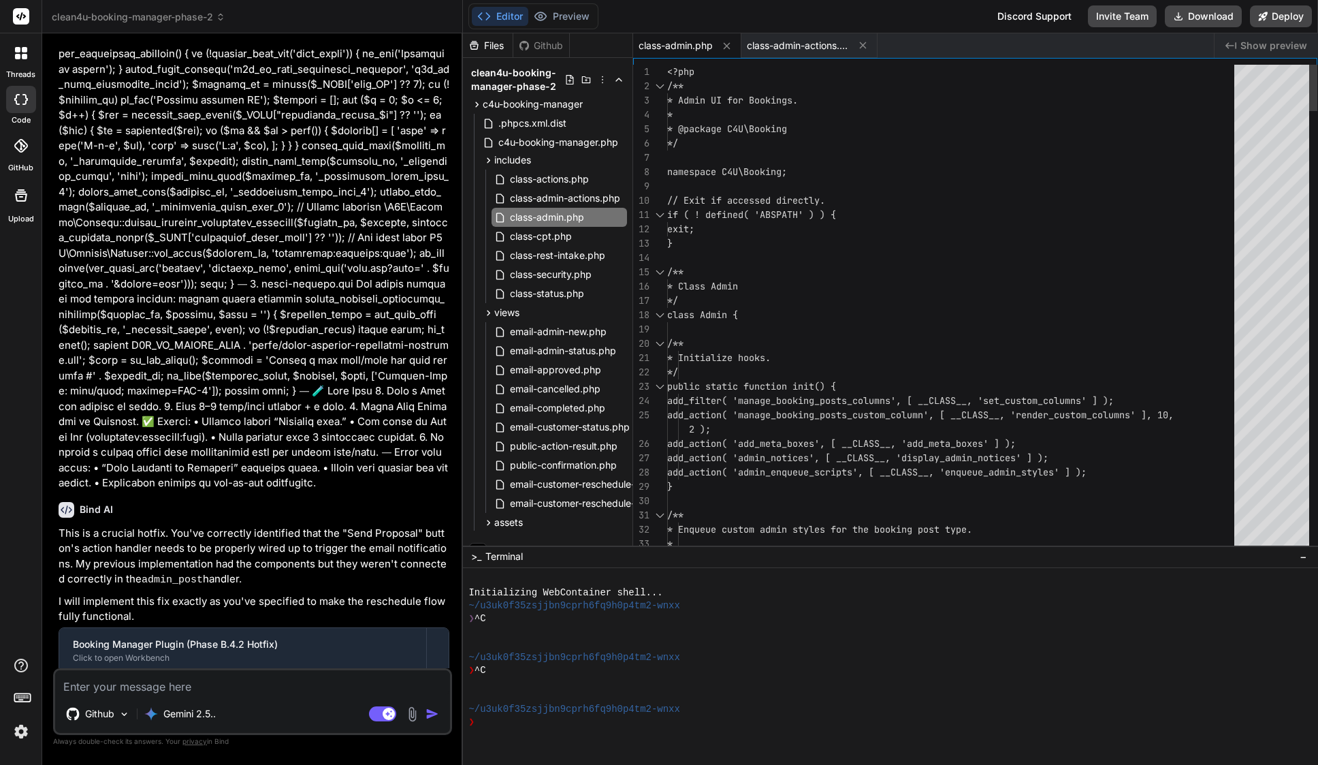
click at [718, 212] on span "if ( ! defined( 'ABSPATH' ) ) {" at bounding box center [751, 214] width 169 height 12
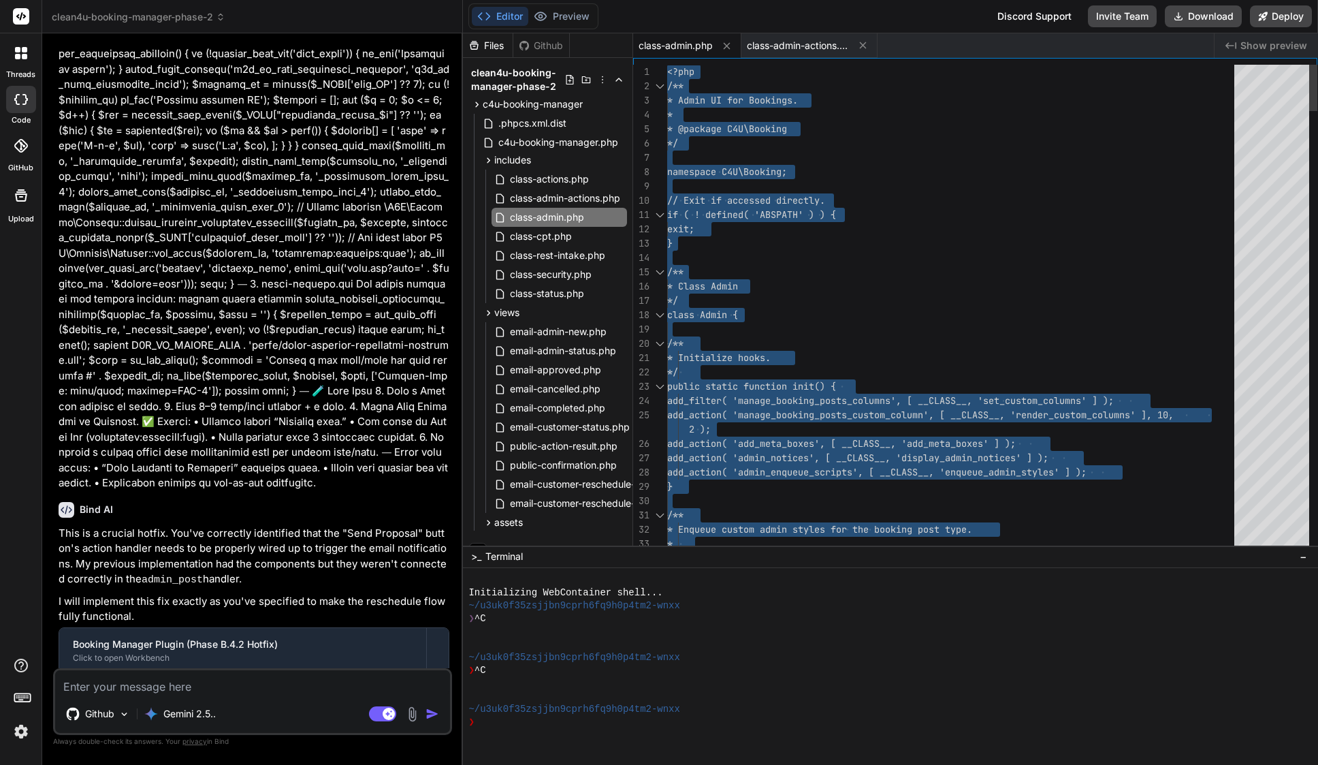
click at [718, 212] on span "if ( ! defined( 'ABSPATH' ) ) {" at bounding box center [751, 214] width 169 height 12
click at [549, 201] on span "class-admin-actions.php" at bounding box center [565, 198] width 113 height 16
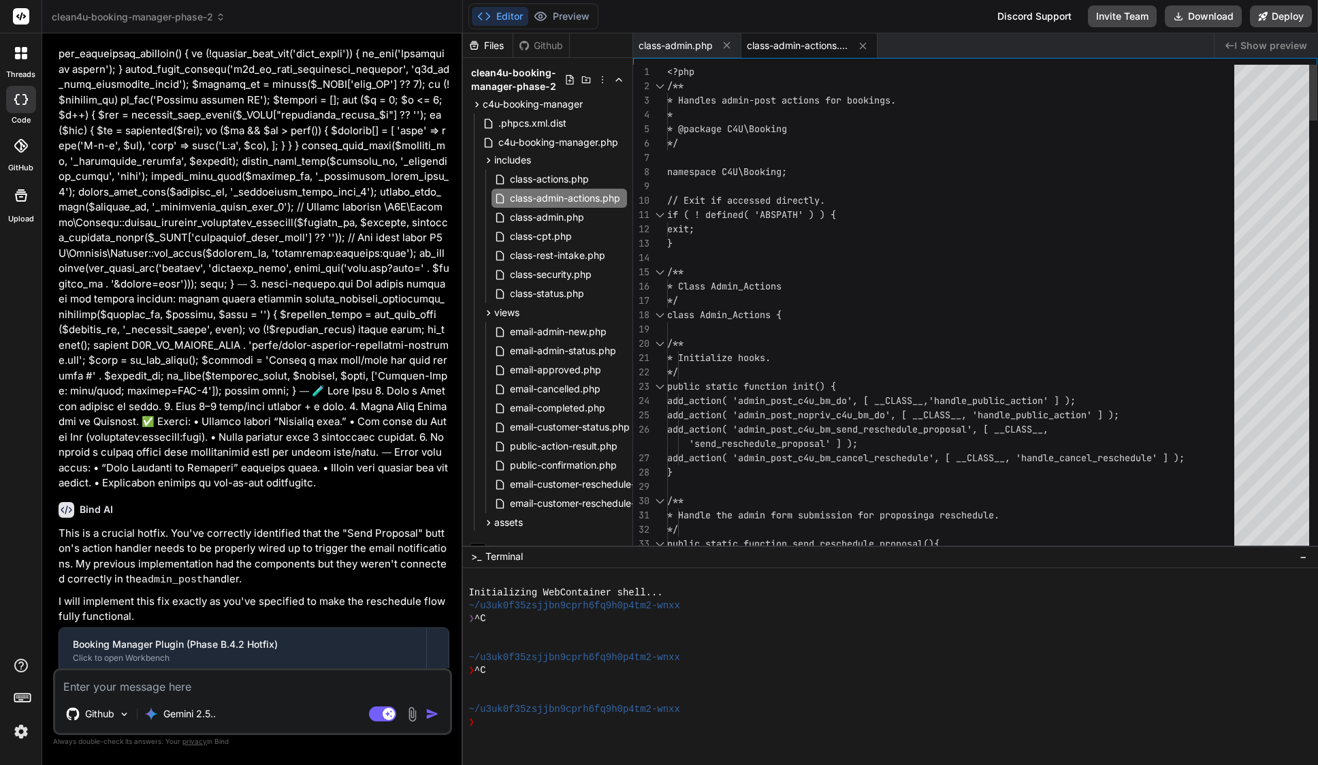
click at [730, 210] on span "if ( ! defined( 'ABSPATH' ) ) {" at bounding box center [751, 214] width 169 height 12
type textarea "<?php /** * Handles admin-post actions for bookings. * * @package C4U\Booking *…"
click at [730, 210] on span "if ( ! defined( 'ABSPATH' ) ) {" at bounding box center [751, 214] width 169 height 12
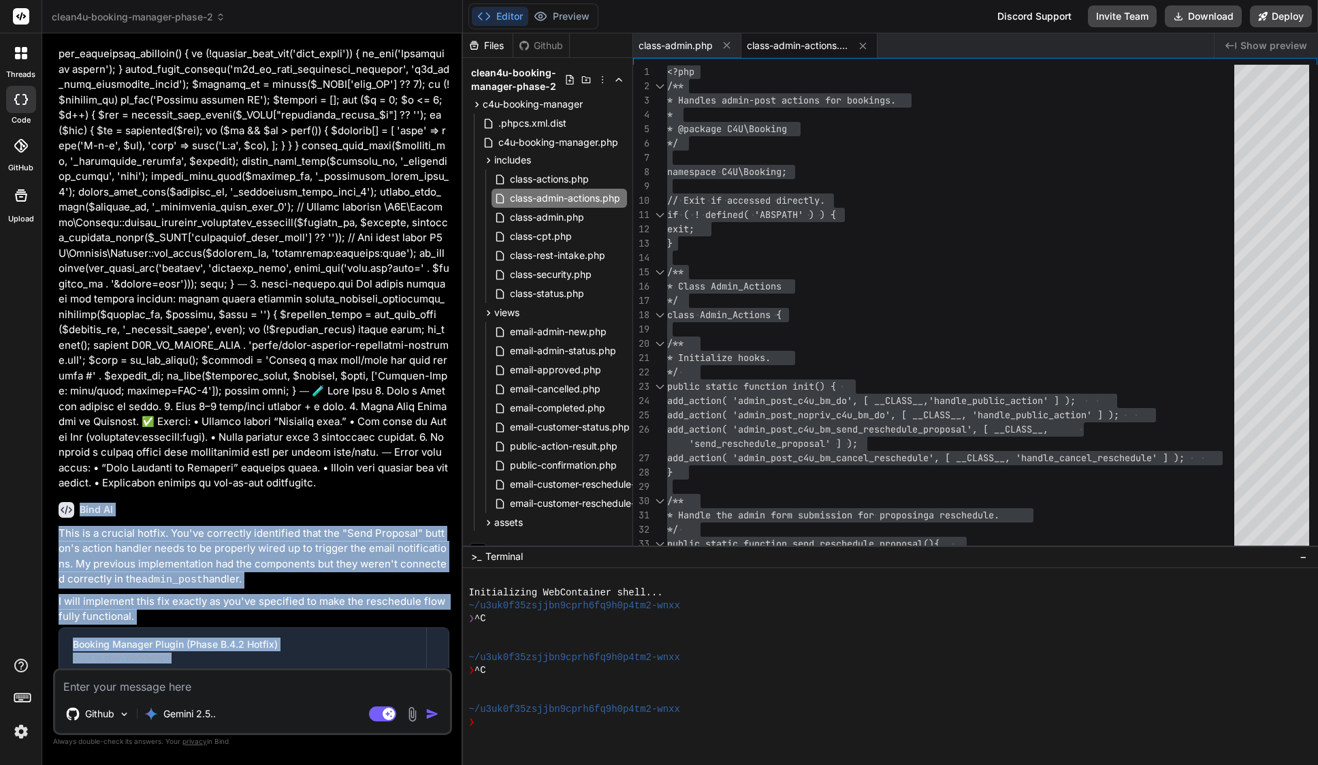
drag, startPoint x: 79, startPoint y: 431, endPoint x: 210, endPoint y: 654, distance: 259.1
click at [210, 654] on div "Bind AI This is a crucial hotfix. You've correctly identified that the "Send Pr…" at bounding box center [254, 621] width 391 height 260
copy div "Bind AI This is a crucial hotfix. You've correctly identified that the "Send Pr…"
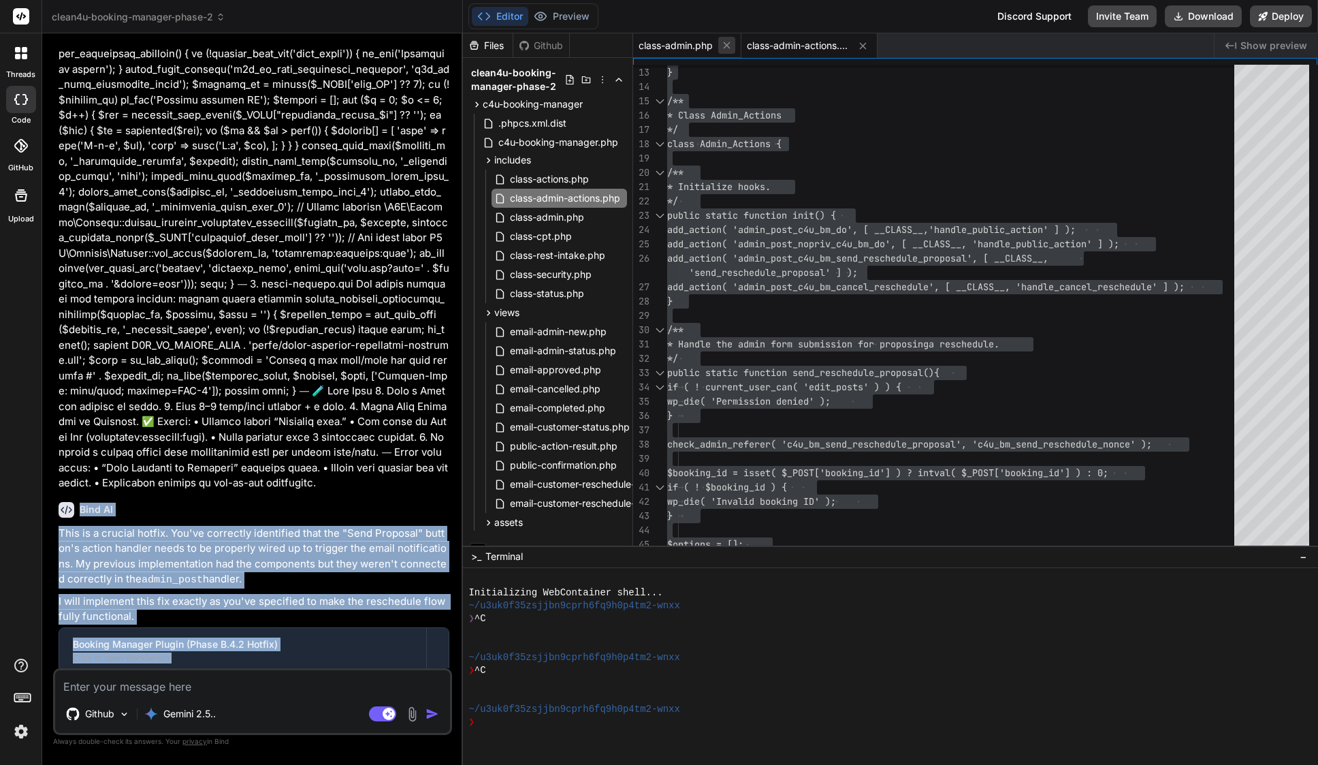
click at [729, 45] on icon at bounding box center [727, 45] width 12 height 12
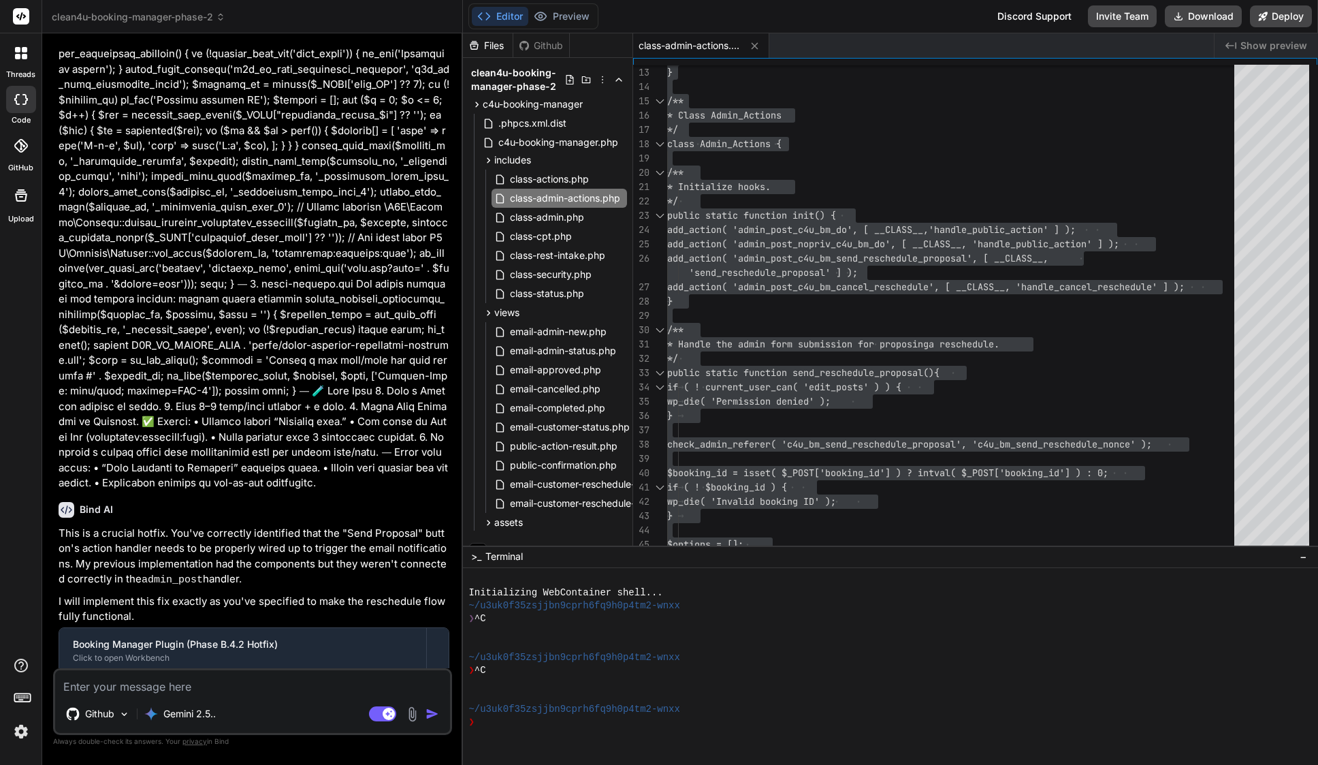
click at [729, 45] on span "class-admin-actions.php" at bounding box center [690, 46] width 102 height 14
click at [754, 49] on icon at bounding box center [755, 46] width 12 height 12
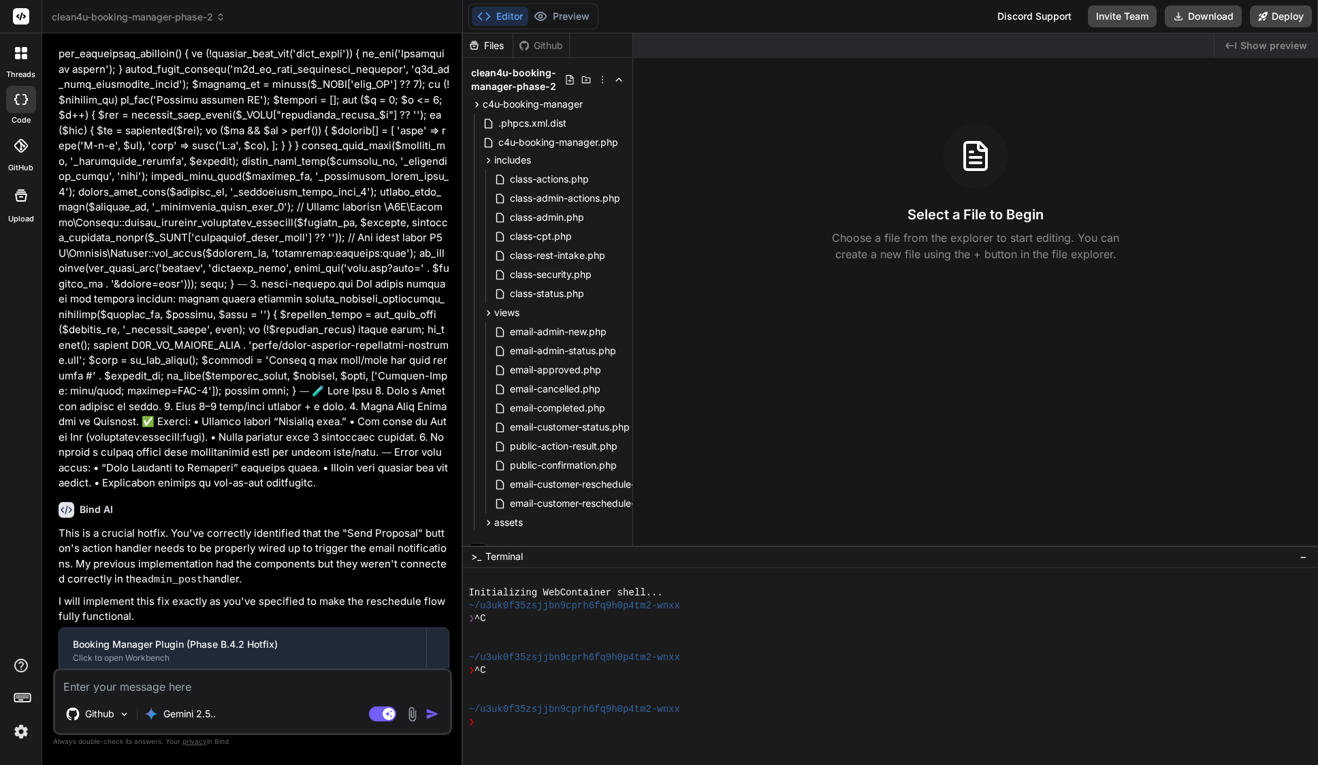
click at [231, 681] on textarea at bounding box center [252, 682] width 395 height 25
paste textarea "Lor ip — do sitamet consect adipi eli “S.2.2 Doeius,” te incidi utlaboree dolor…"
type textarea "Lor ip — do sitamet consect adipi eli “S.2.2 Doeius,” te incidi utlaboree dolor…"
type textarea "x"
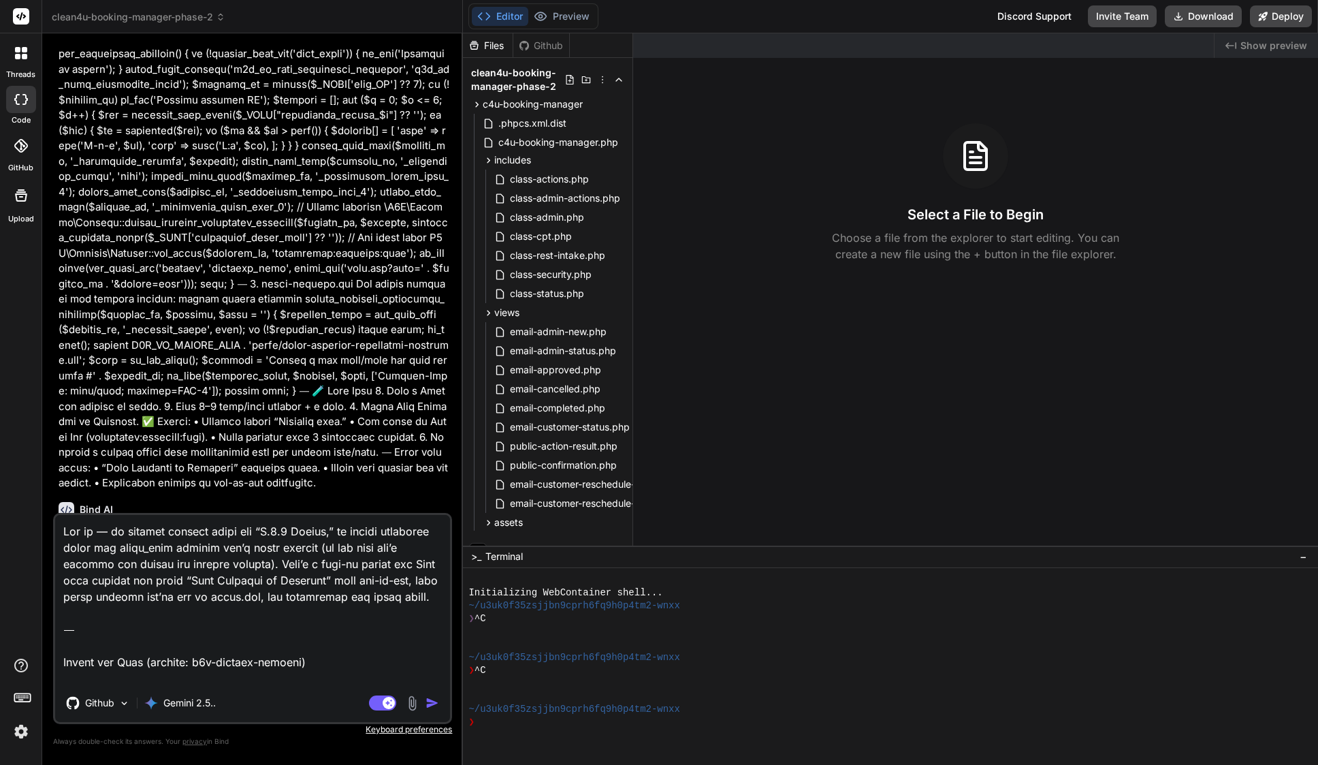
scroll to position [5542, 0]
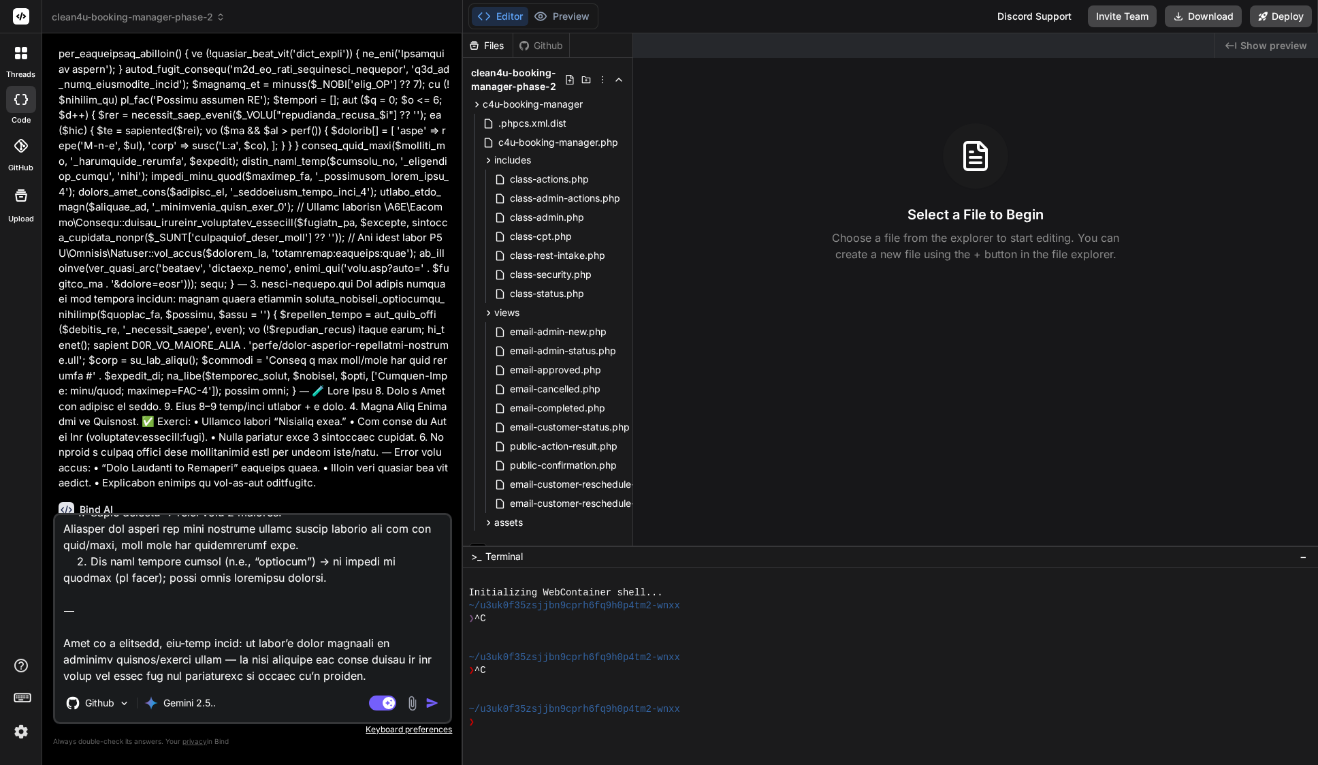
drag, startPoint x: 346, startPoint y: 673, endPoint x: 71, endPoint y: 610, distance: 281.6
click at [71, 610] on textarea at bounding box center [252, 599] width 395 height 169
type textarea "Lor ip — do sitamet consect adipi eli “S.2.2 Doeius,” te incidi utlaboree dolor…"
type textarea "x"
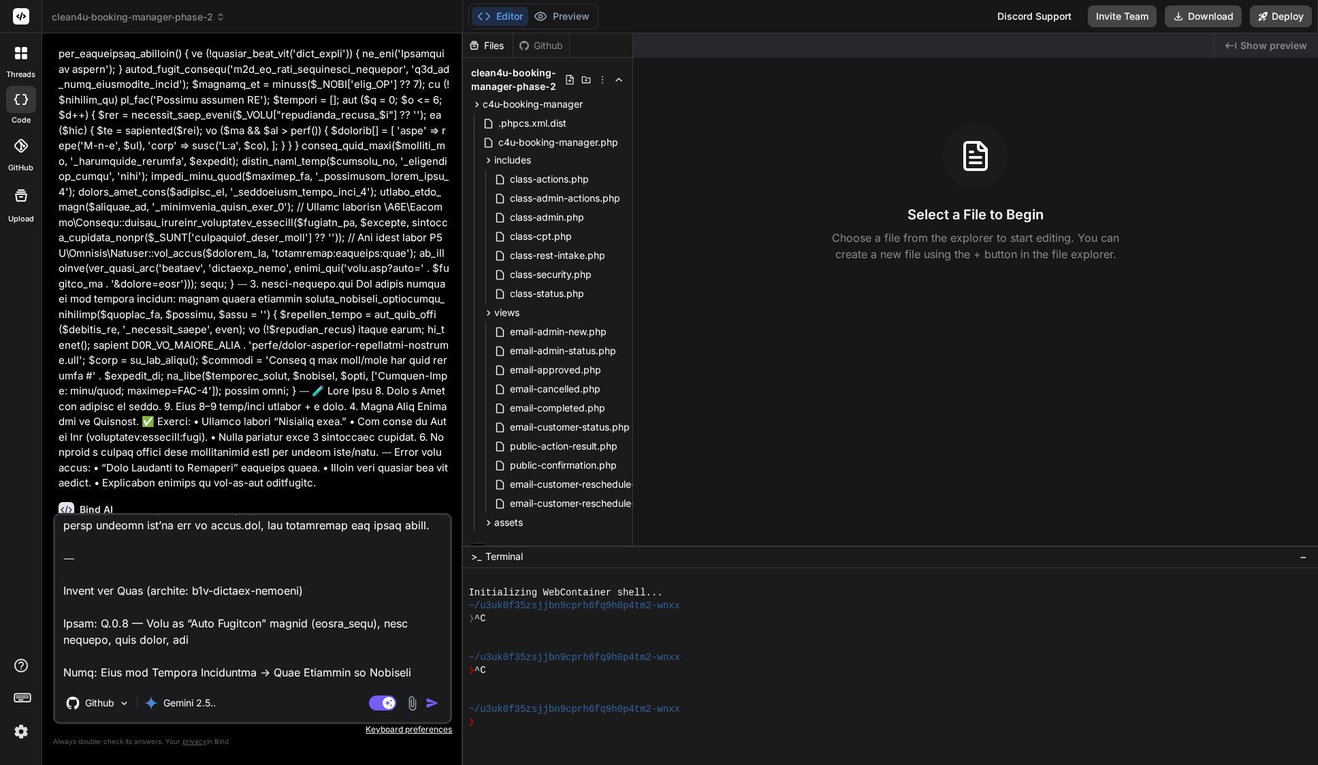
scroll to position [0, 0]
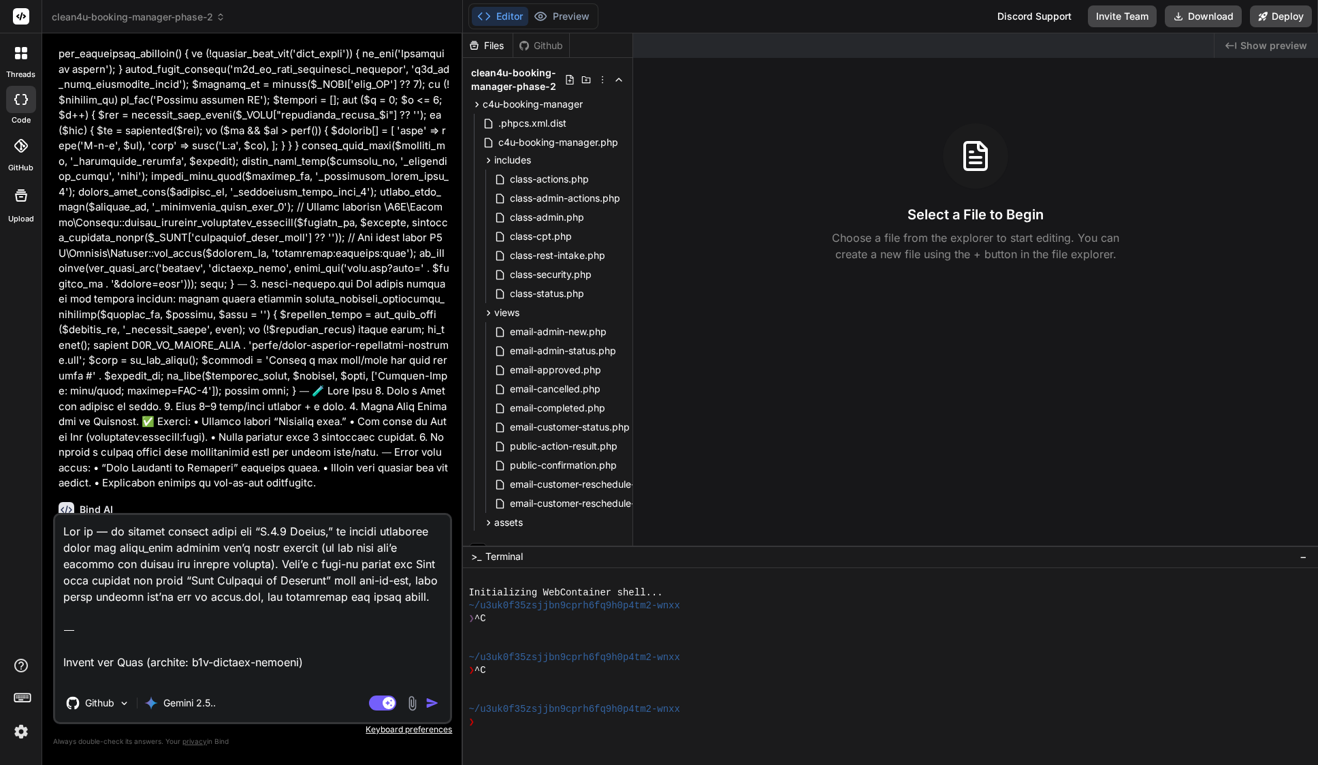
drag, startPoint x: 61, startPoint y: 641, endPoint x: 62, endPoint y: 450, distance: 190.6
click at [62, 450] on div "You Bind AI This is a significant feature update, and I'm ready to implement it…" at bounding box center [252, 404] width 399 height 720
type textarea "Lorem: I.4.0 — Dolo si “Amet Consecte” adipis (elits_doei), temp incidid, utla …"
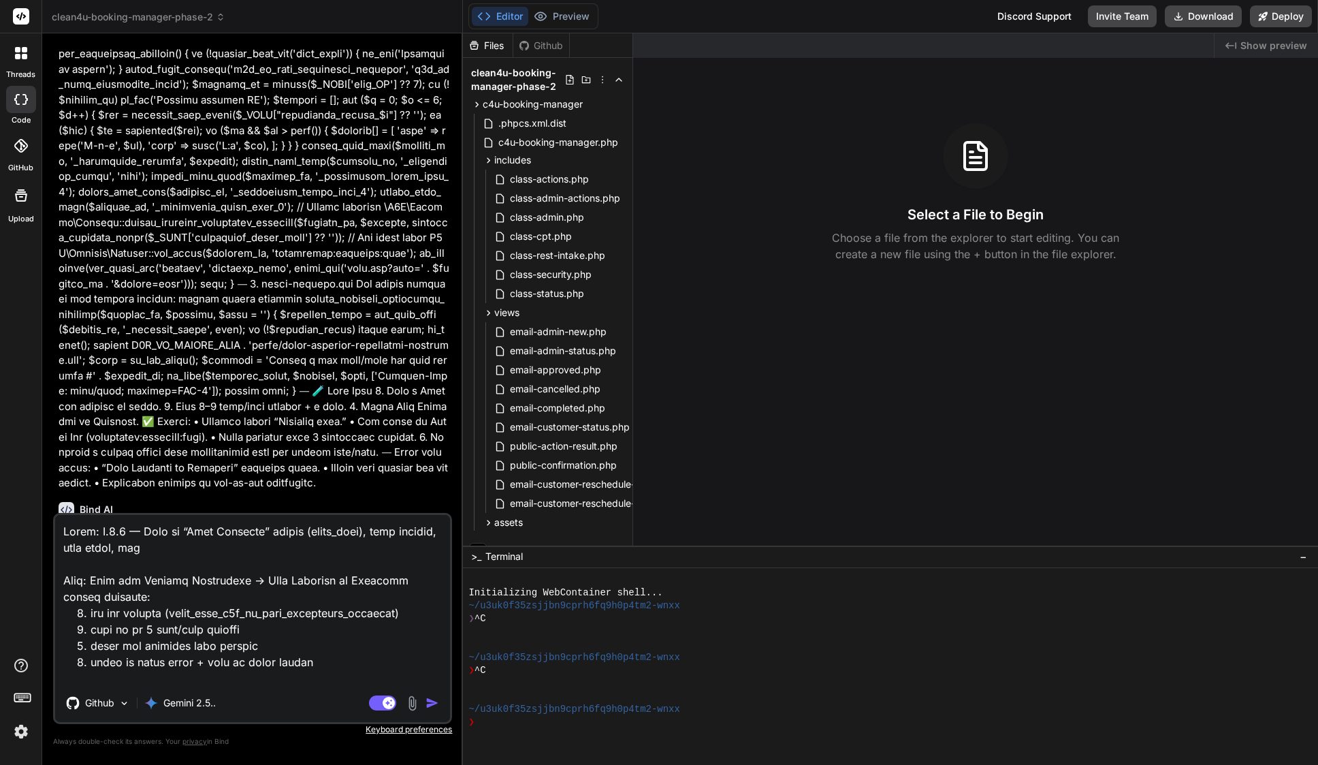
type textarea "x"
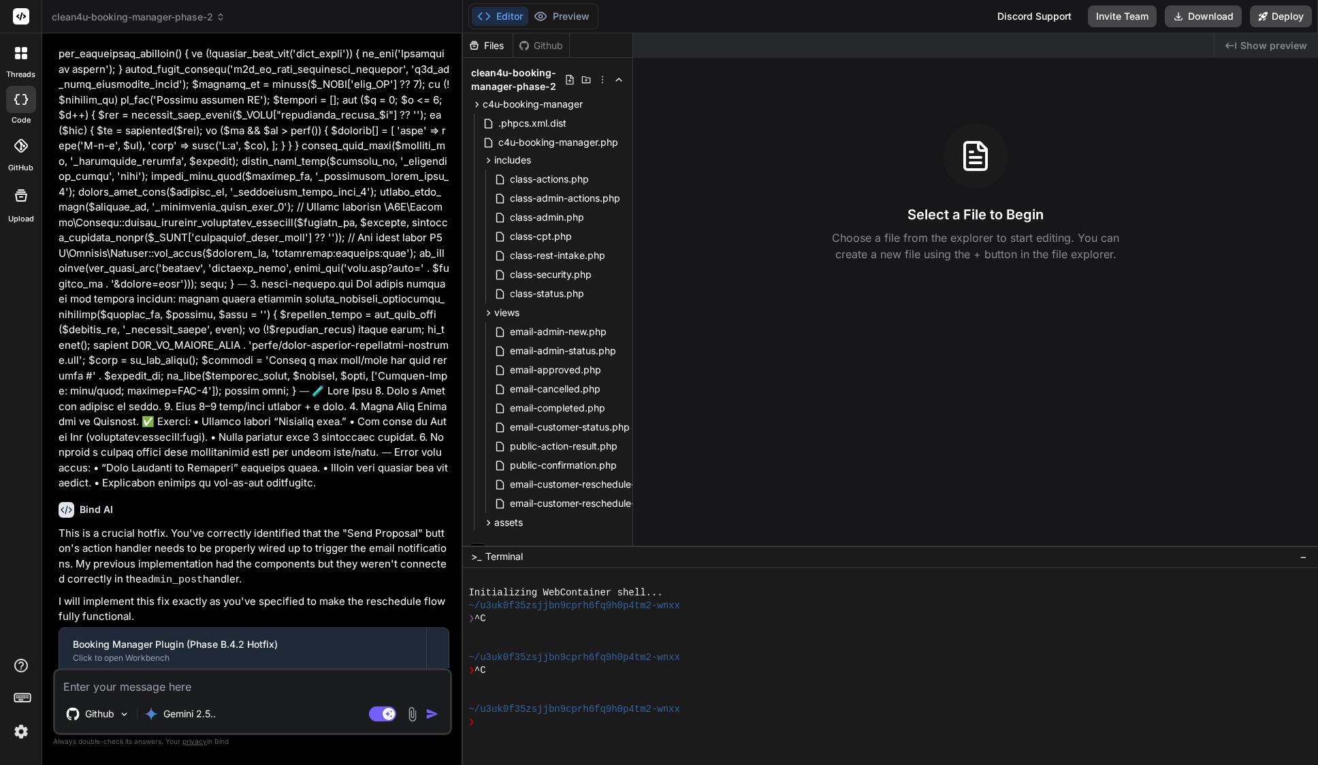
scroll to position [9876, 0]
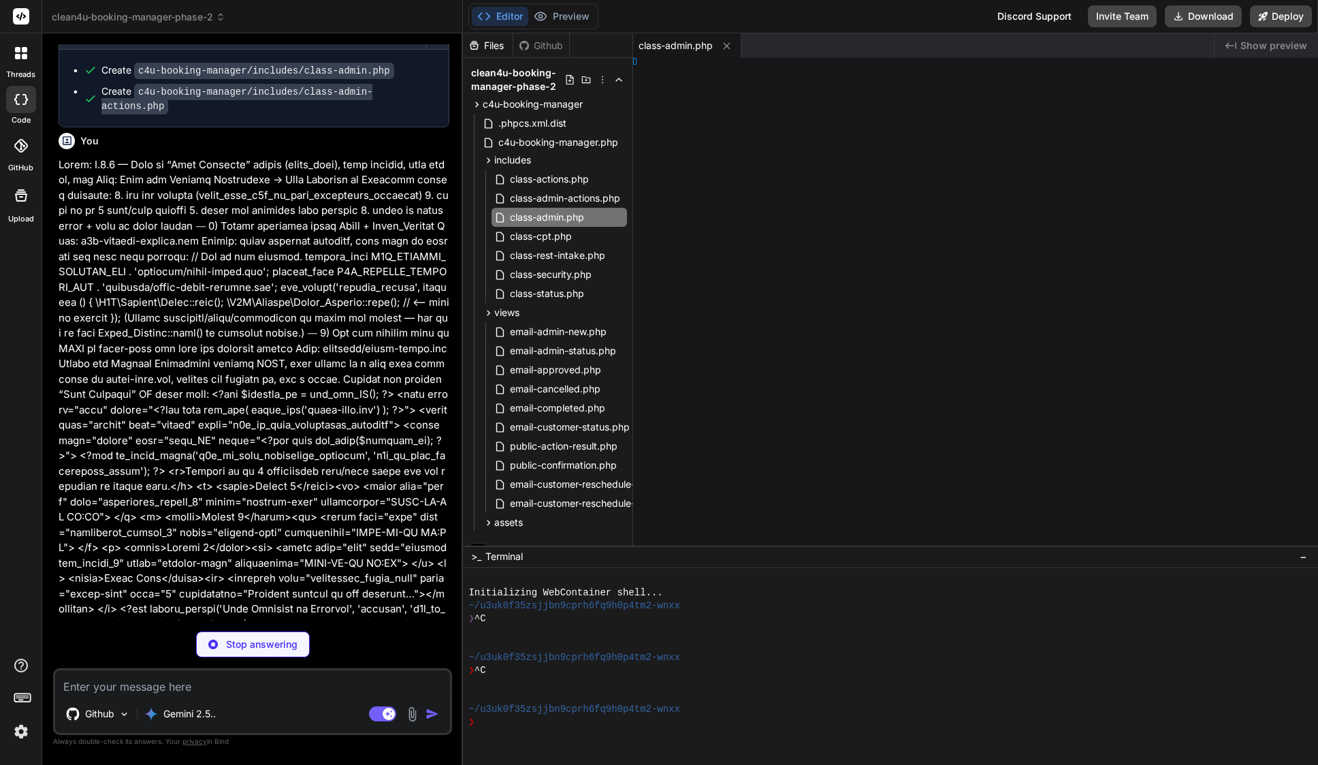
type textarea "x"
type textarea "}"
type textarea "x"
type textarea "esult; } }"
type textarea "x"
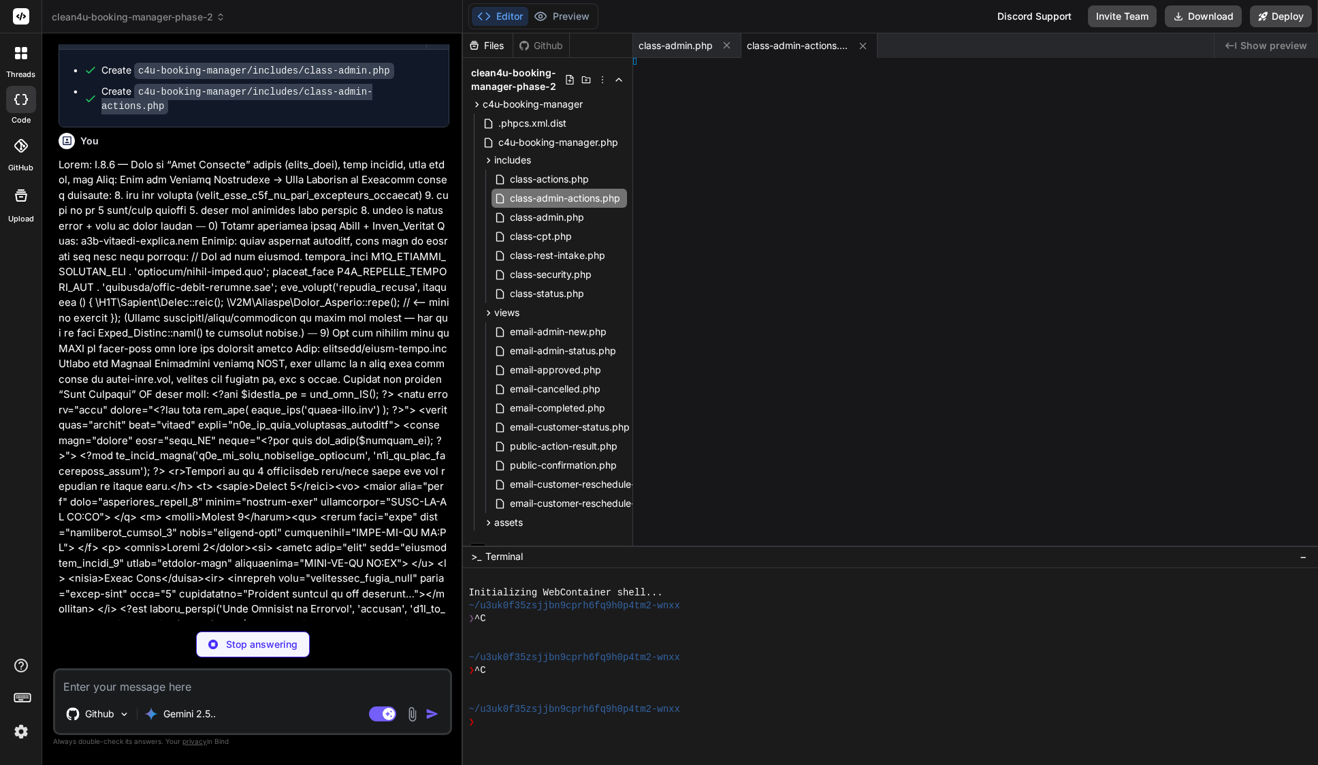
type textarea "/div>"
type textarea "x"
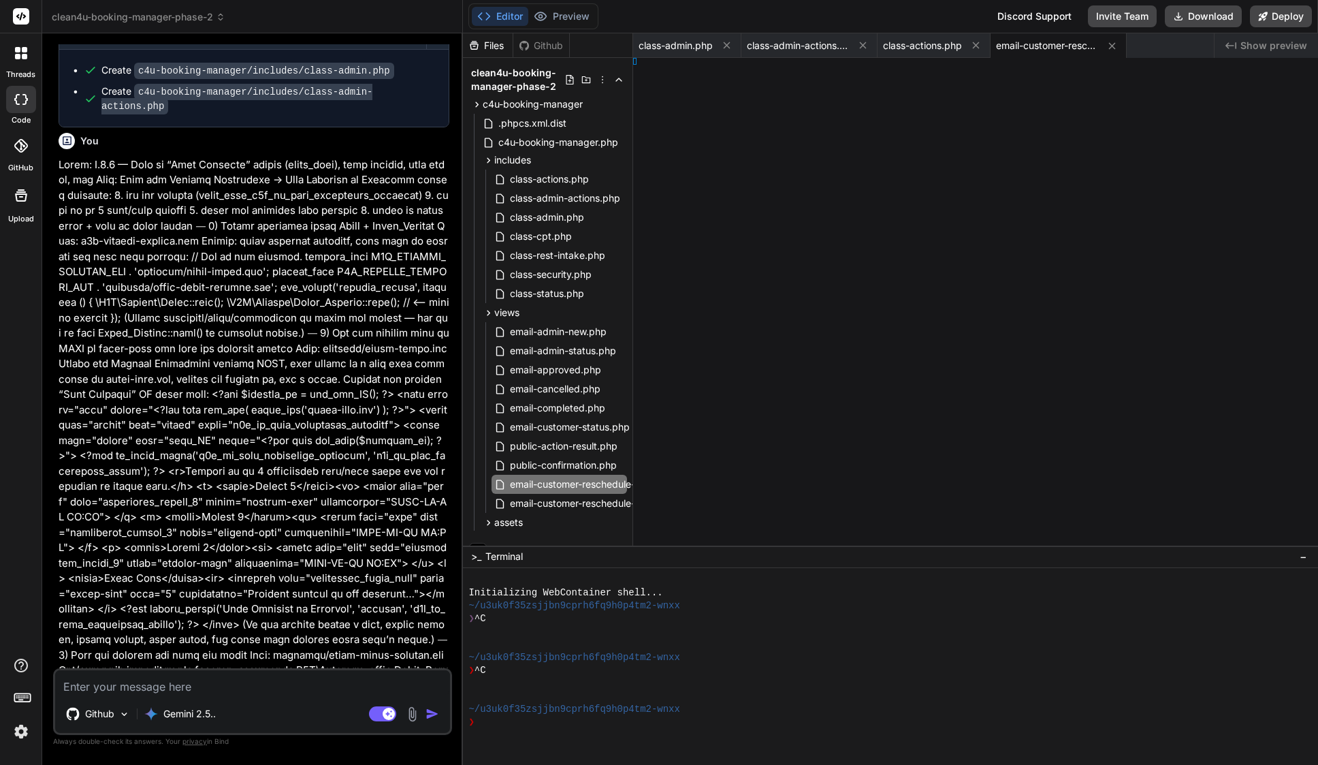
type textarea "</div> </div>"
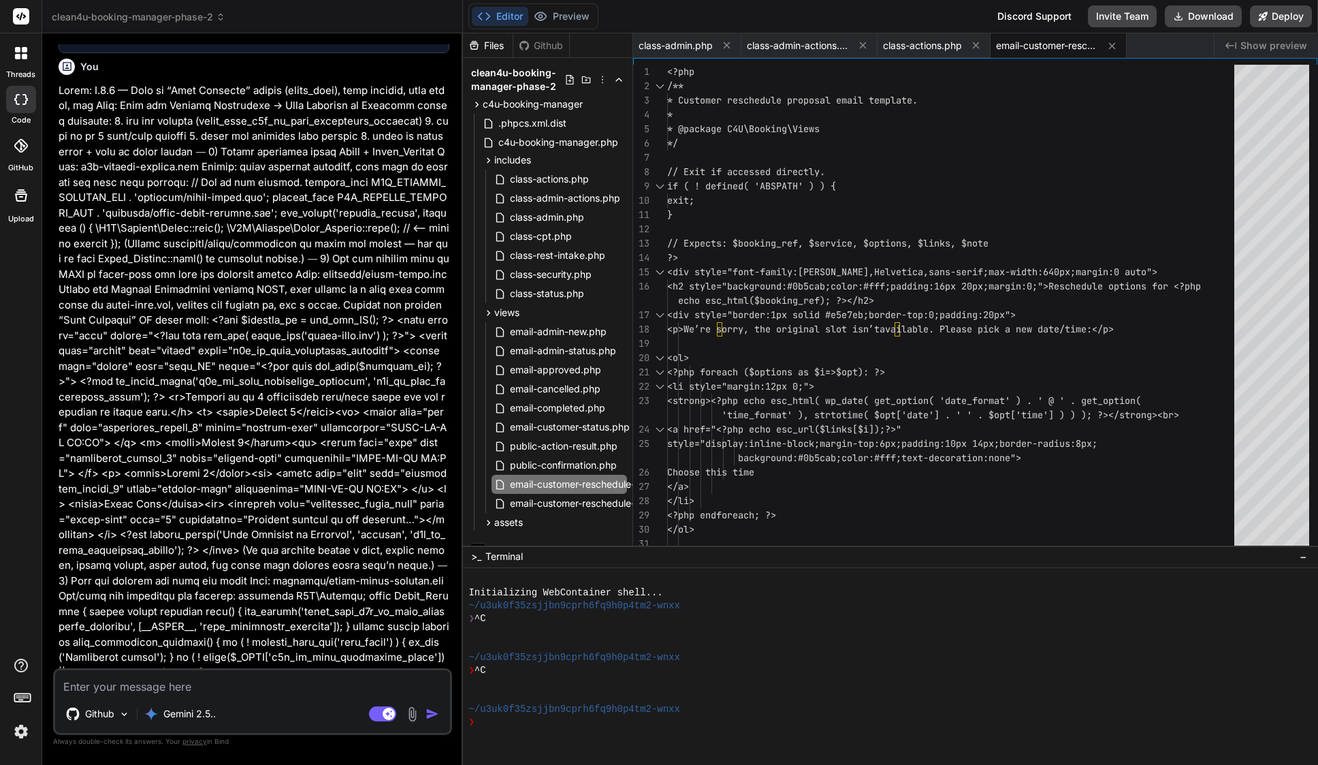
scroll to position [9956, 0]
